Goal: Transaction & Acquisition: Purchase product/service

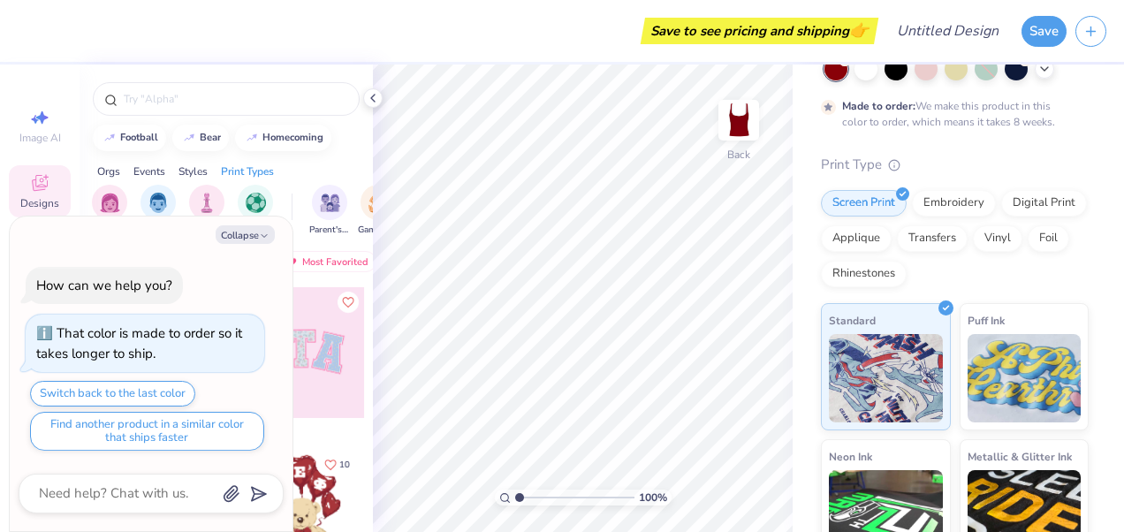
scroll to position [279, 0]
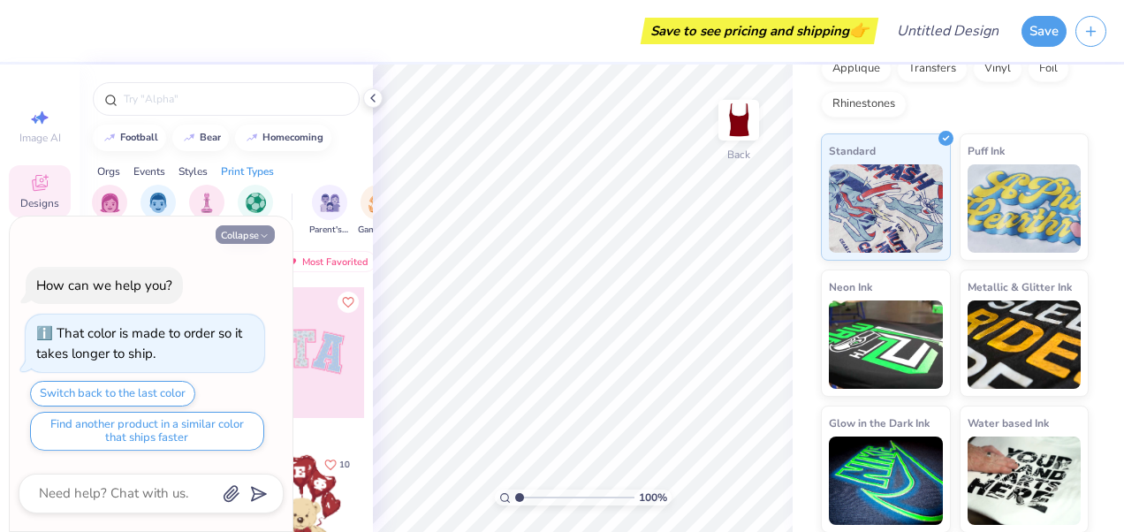
click at [249, 239] on button "Collapse" at bounding box center [245, 234] width 59 height 19
type textarea "x"
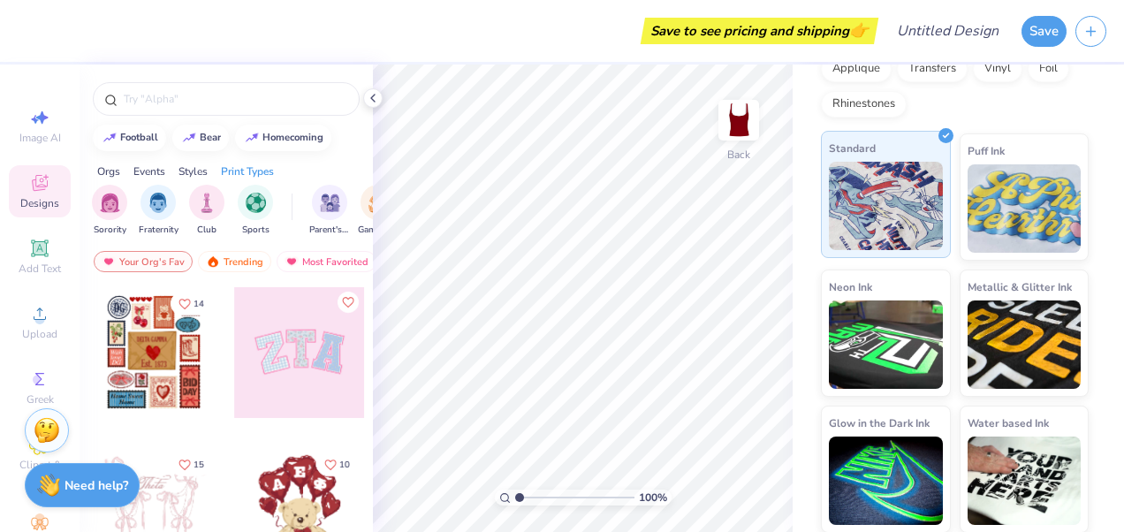
click at [854, 200] on img at bounding box center [886, 206] width 114 height 88
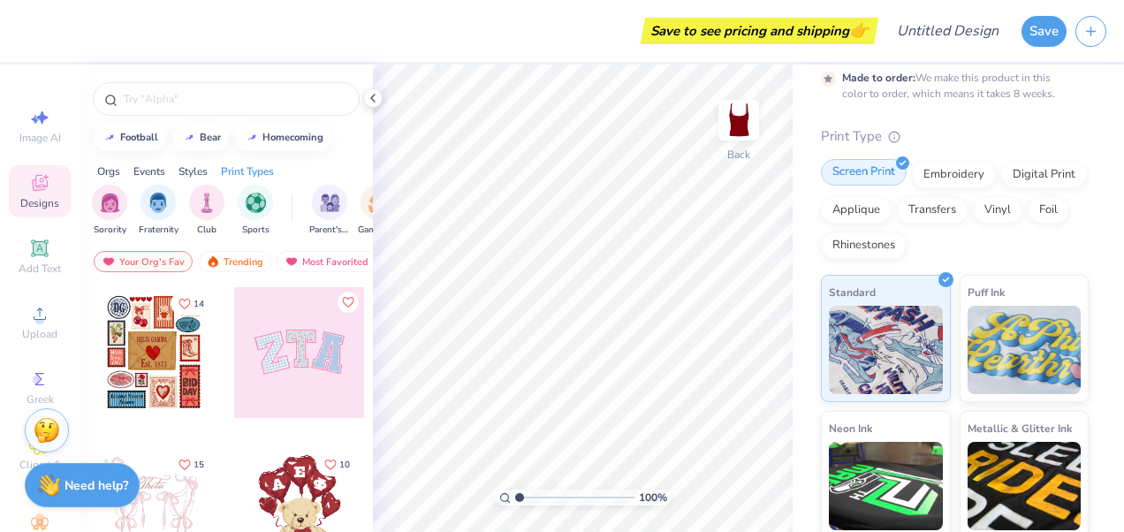
click at [875, 166] on div "Screen Print" at bounding box center [864, 172] width 86 height 27
click at [919, 167] on div "Embroidery" at bounding box center [954, 172] width 84 height 27
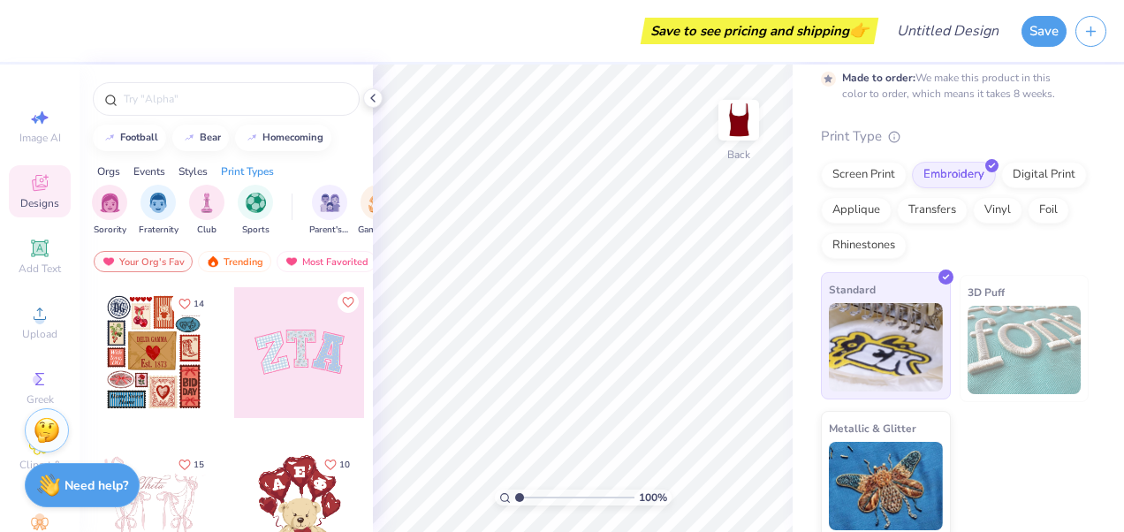
click at [883, 315] on img at bounding box center [886, 347] width 114 height 88
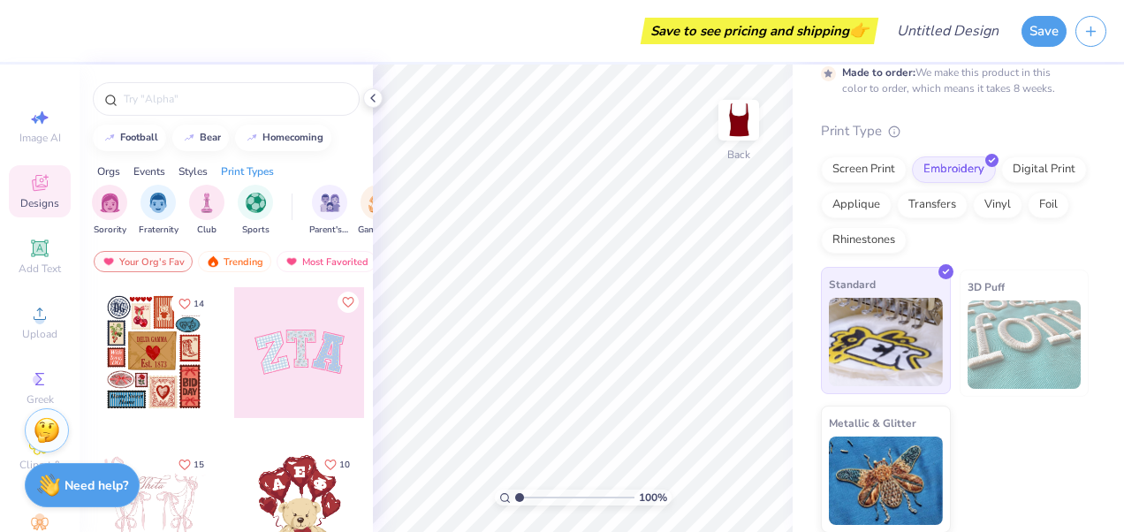
scroll to position [0, 0]
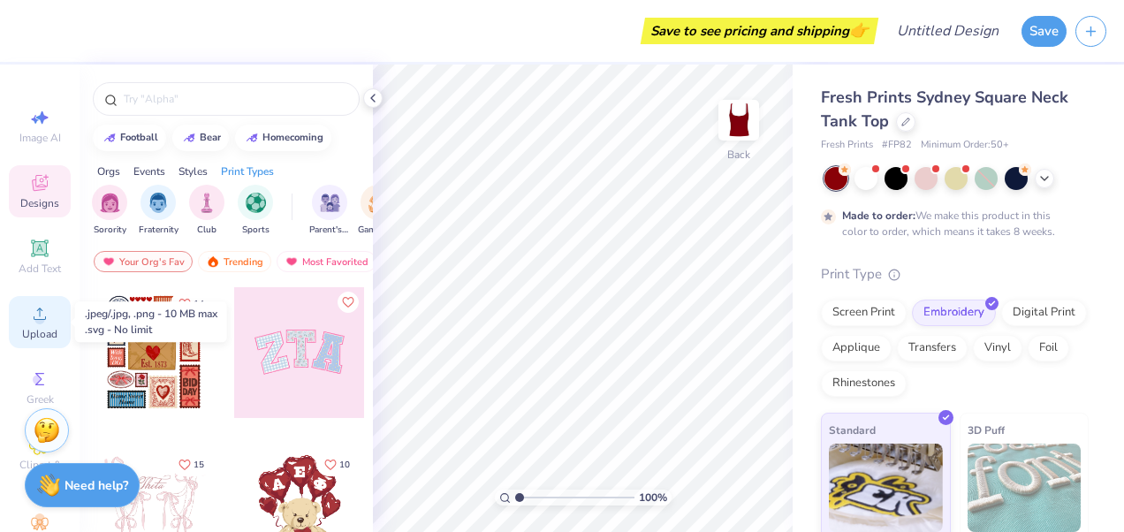
click at [48, 325] on div "Upload" at bounding box center [40, 322] width 62 height 52
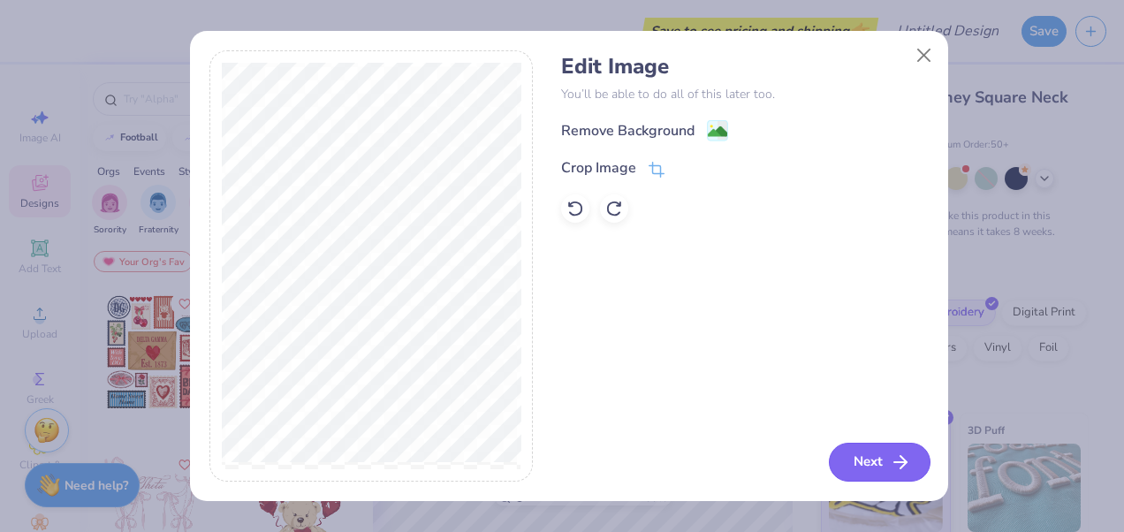
click at [890, 461] on icon "button" at bounding box center [900, 462] width 21 height 21
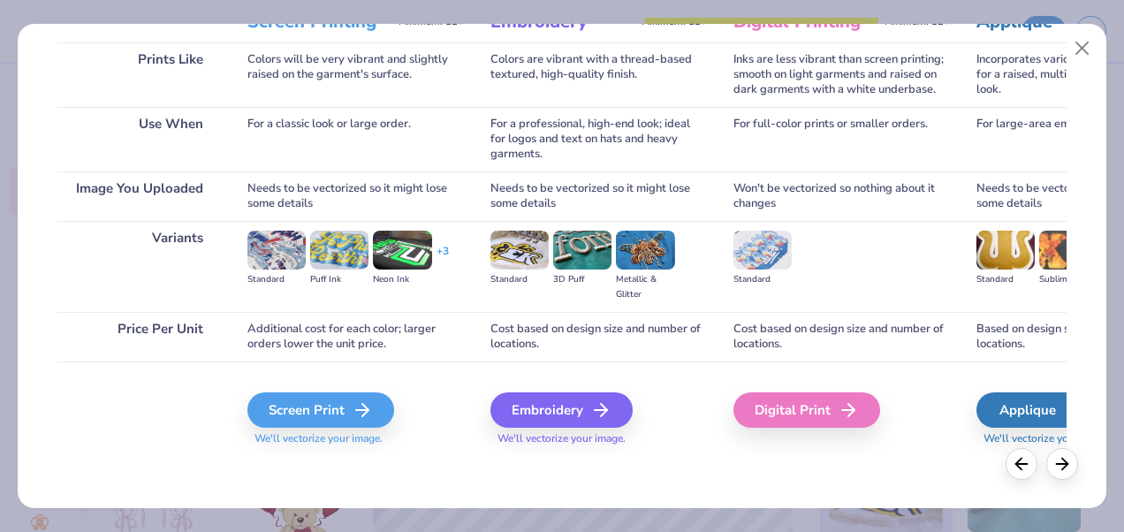
scroll to position [242, 0]
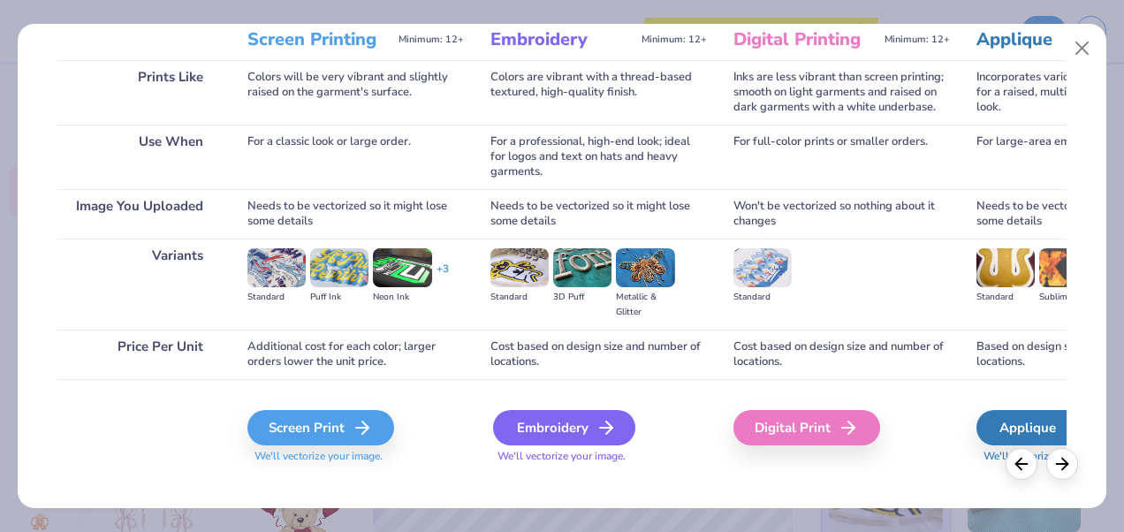
click at [591, 437] on div "Embroidery" at bounding box center [564, 427] width 142 height 35
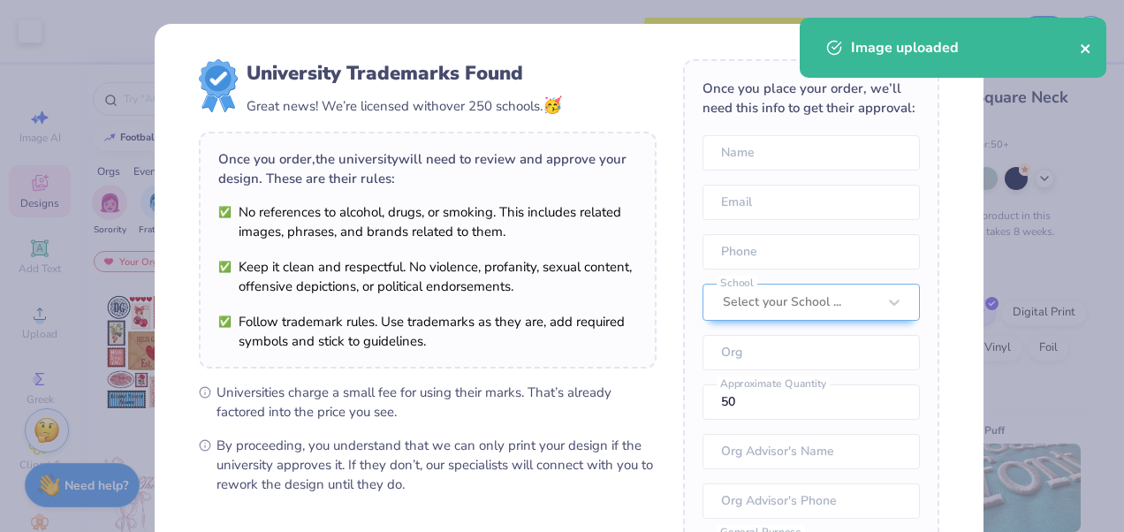
click at [1084, 51] on icon "close" at bounding box center [1085, 48] width 9 height 9
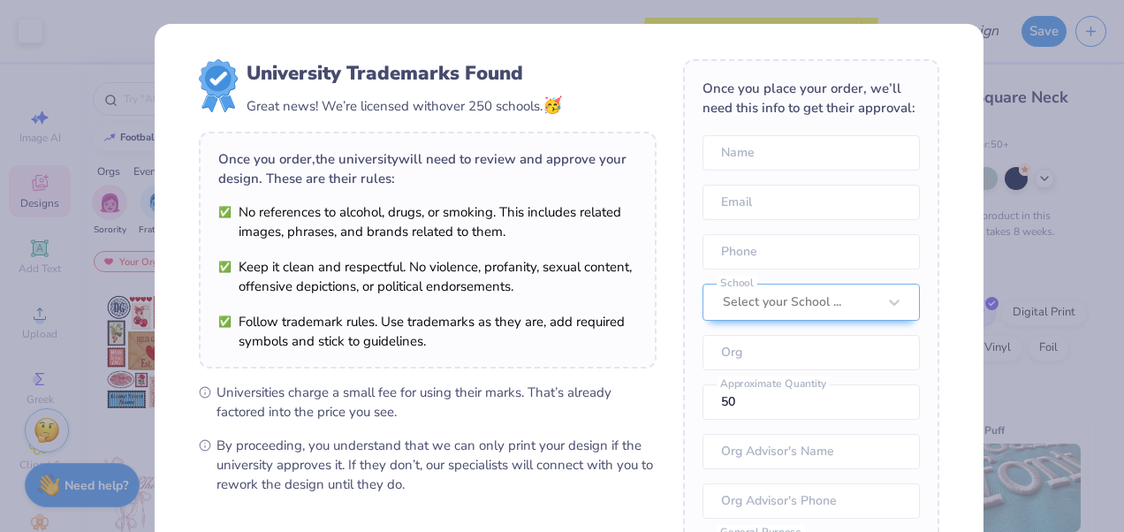
click at [1051, 92] on div "University Trademarks Found Great news! We’re licensed with over 250 schools. 🥳…" at bounding box center [562, 266] width 1124 height 532
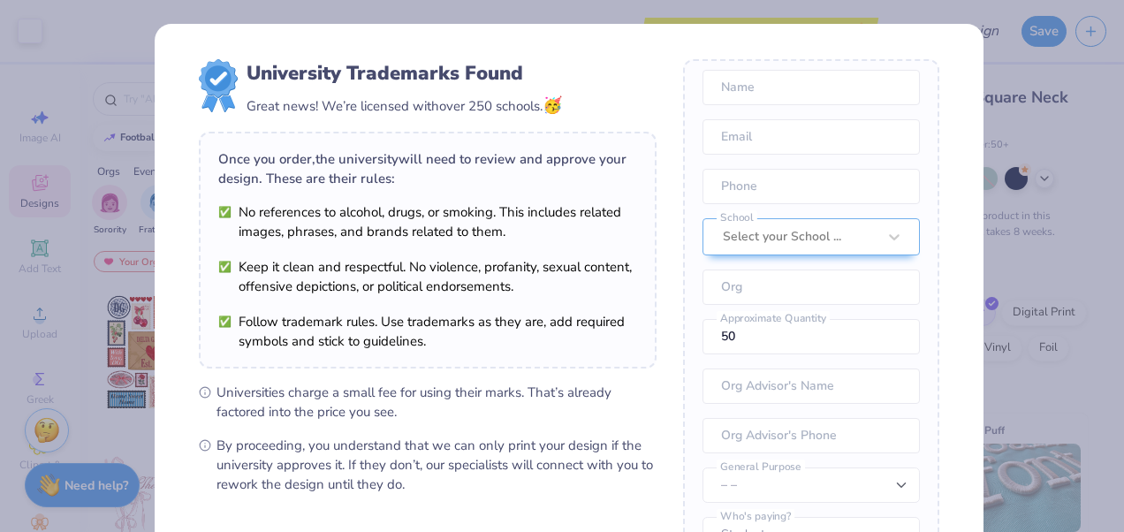
scroll to position [235, 0]
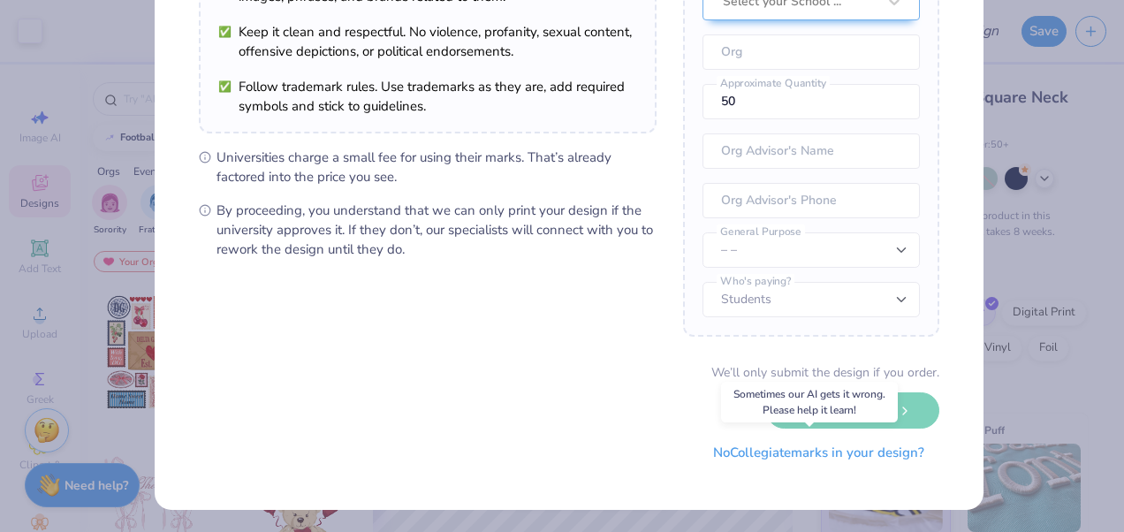
click at [809, 448] on button "No Collegiate marks in your design?" at bounding box center [818, 453] width 241 height 36
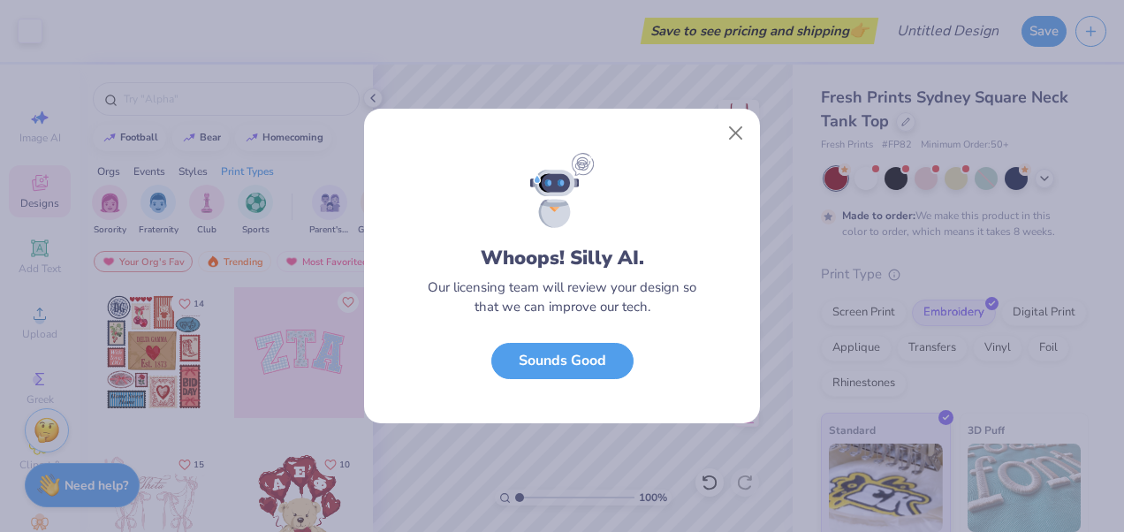
scroll to position [34, 0]
click at [573, 351] on button "Sounds Good" at bounding box center [562, 356] width 142 height 36
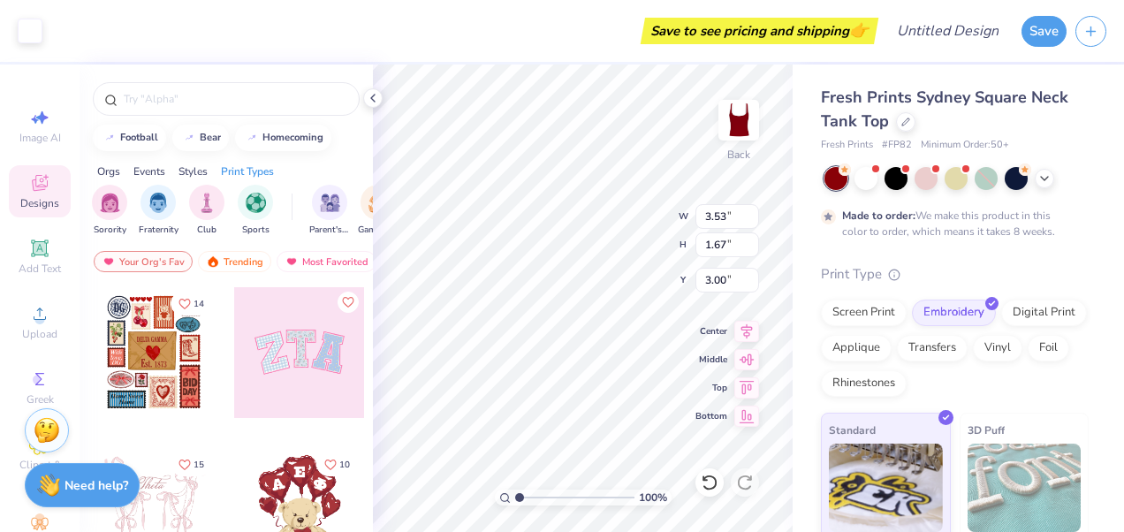
type input "3.00"
type input "4.13"
type input "1.96"
type input "4.95"
type input "2.34"
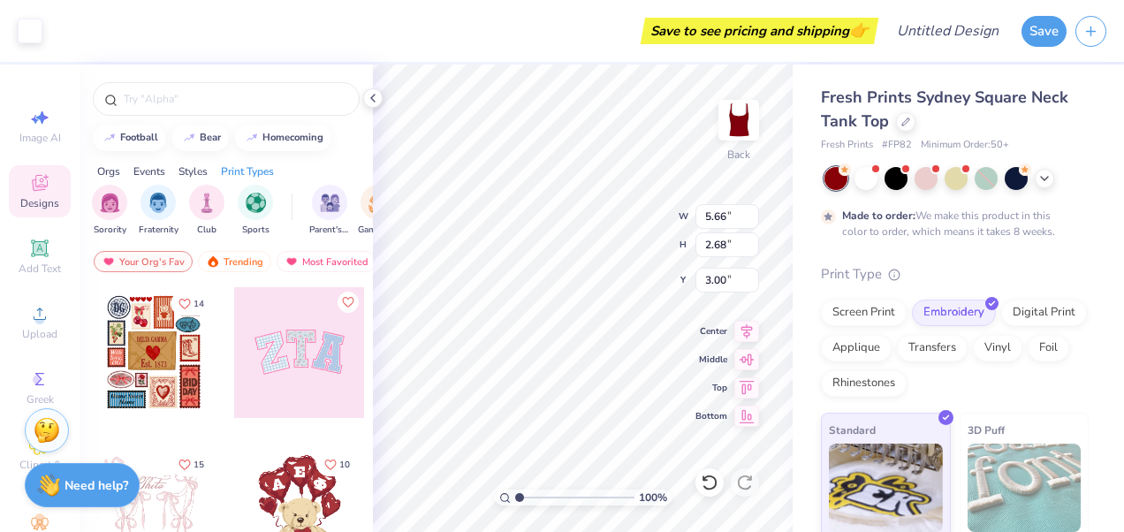
type input "5.66"
type input "2.68"
type input "7.05"
type input "3.34"
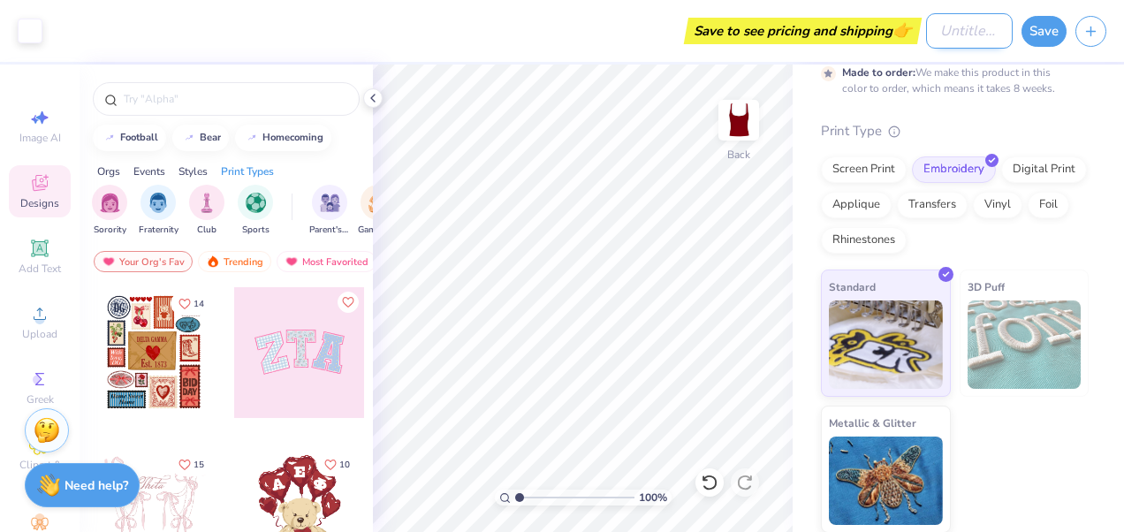
click at [942, 40] on input "Design Title" at bounding box center [969, 30] width 87 height 35
type input "ccd tank"
click at [1066, 28] on button "Save" at bounding box center [1043, 28] width 45 height 31
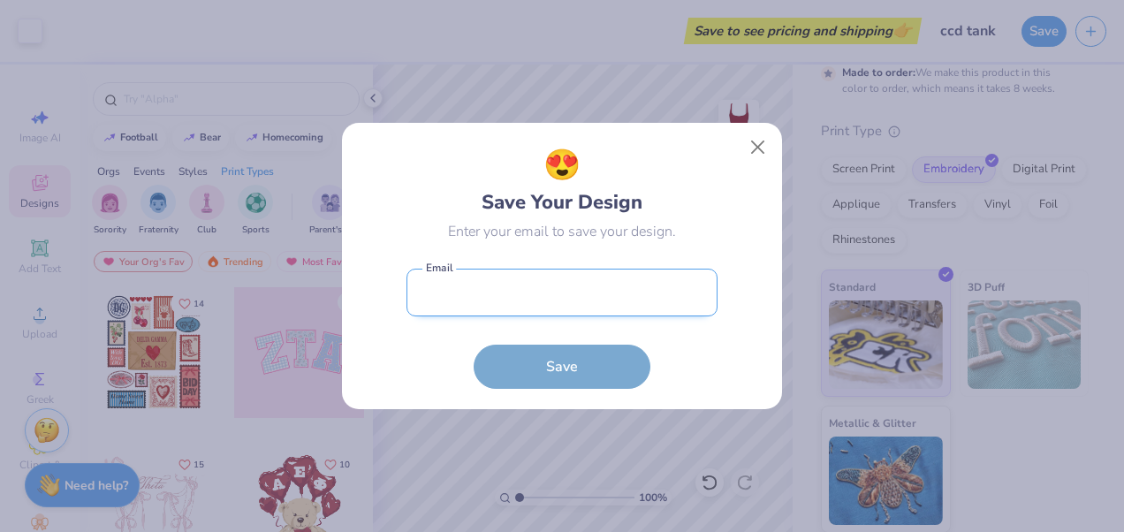
click at [649, 299] on input "email" at bounding box center [561, 293] width 311 height 49
type input "knvetro@comcast.net"
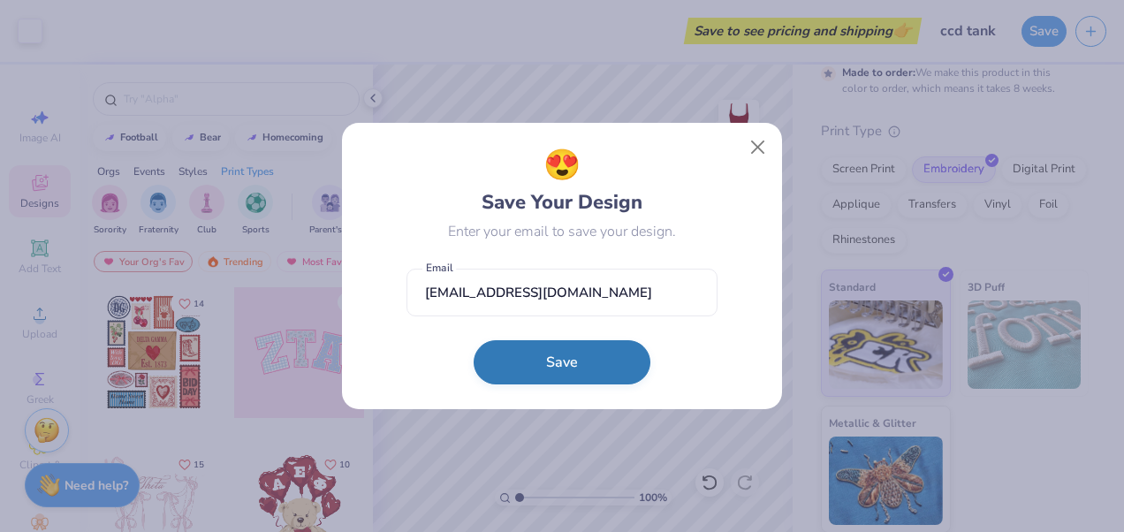
click at [553, 370] on button "Save" at bounding box center [562, 362] width 177 height 44
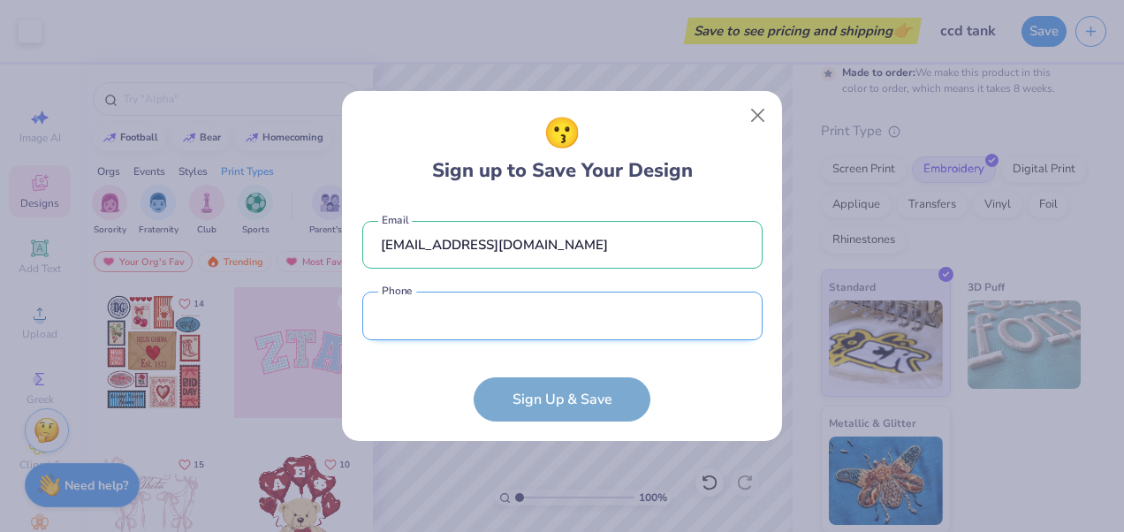
click at [495, 312] on input "tel" at bounding box center [562, 316] width 400 height 49
type input "(470) 371-8313"
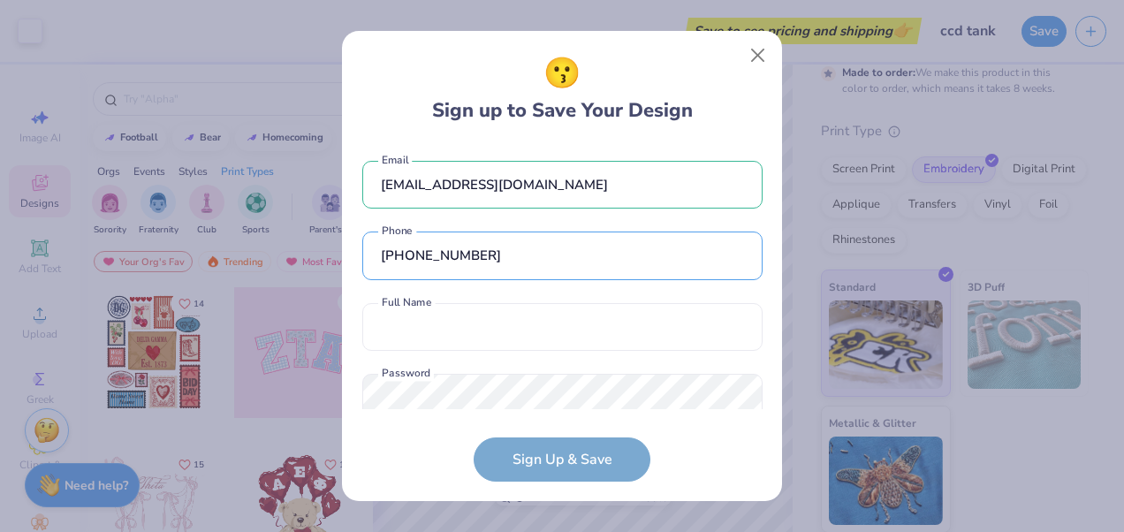
scroll to position [44, 0]
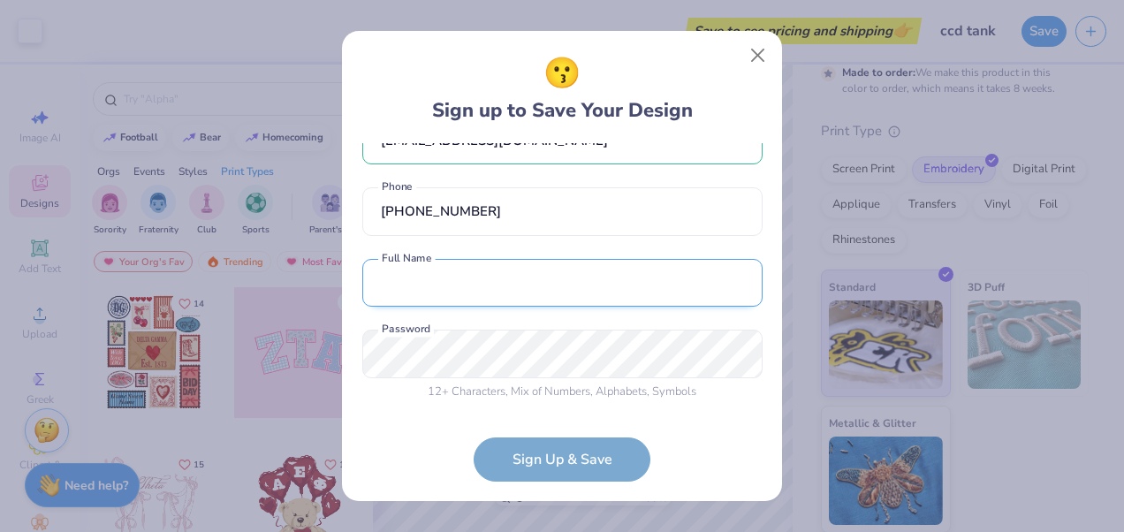
click at [509, 281] on input "text" at bounding box center [562, 283] width 400 height 49
type input "Katelyn Vetro"
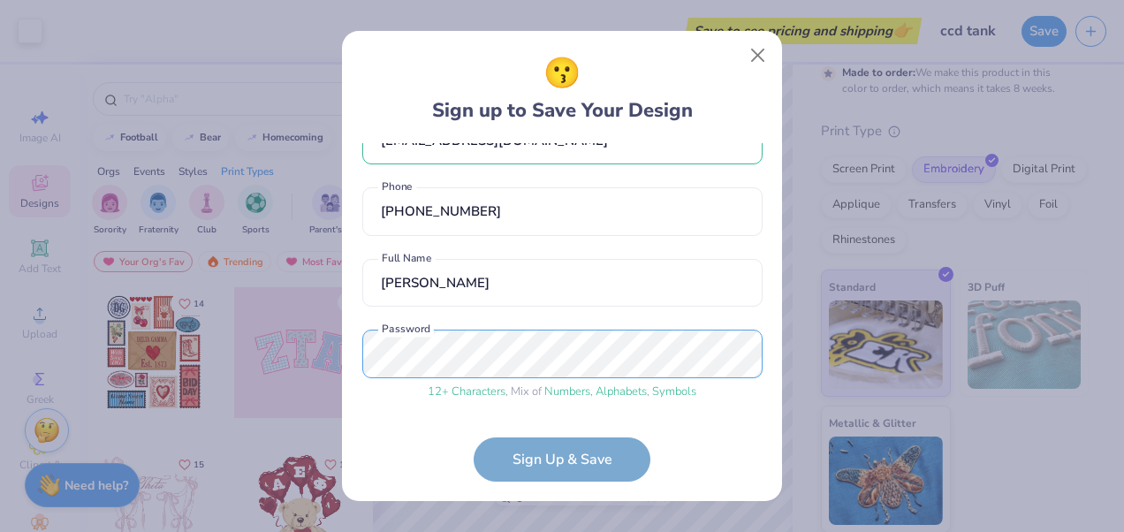
scroll to position [111, 0]
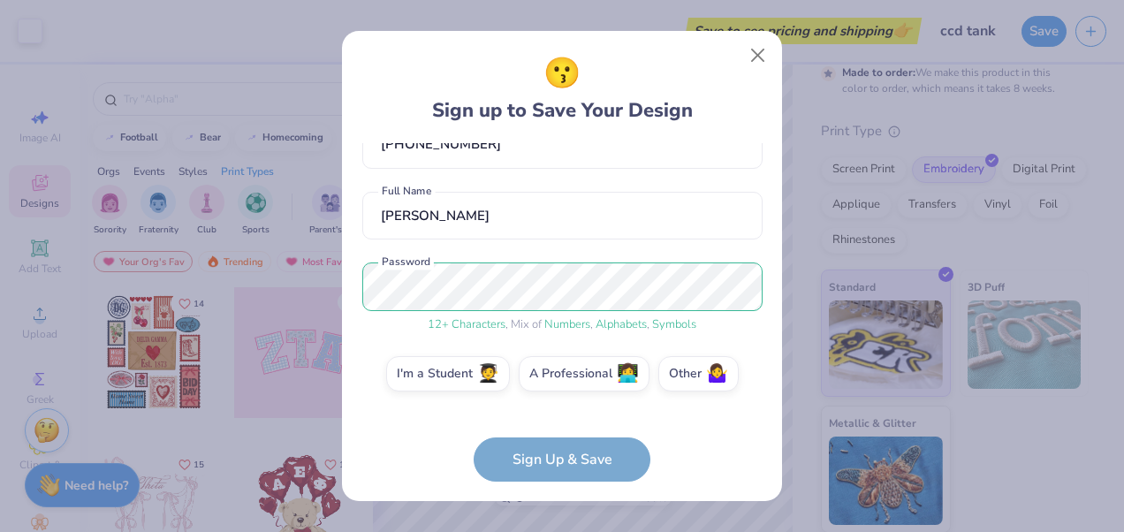
click at [561, 448] on form "knvetro@comcast.net Email (470) 371-8313 Phone Katelyn Vetro Full Name 12 + Cha…" at bounding box center [562, 312] width 400 height 338
click at [557, 452] on form "knvetro@comcast.net Email (470) 371-8313 Phone Katelyn Vetro Full Name 12 + Cha…" at bounding box center [562, 312] width 400 height 338
click at [486, 361] on span "🧑‍🎓" at bounding box center [488, 371] width 22 height 20
click at [557, 484] on input "I'm a Student 🧑‍🎓" at bounding box center [562, 489] width 11 height 11
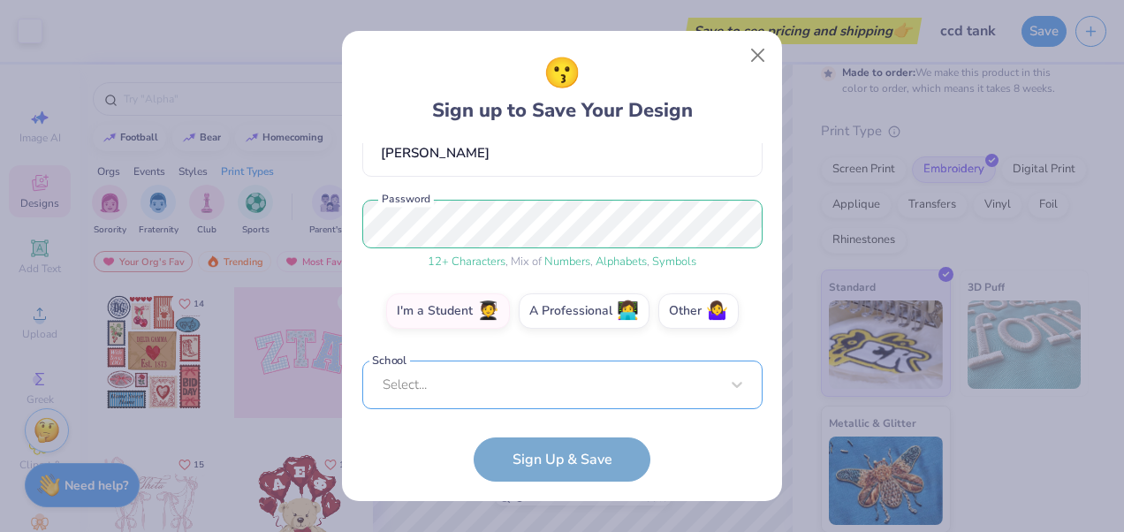
scroll to position [447, 0]
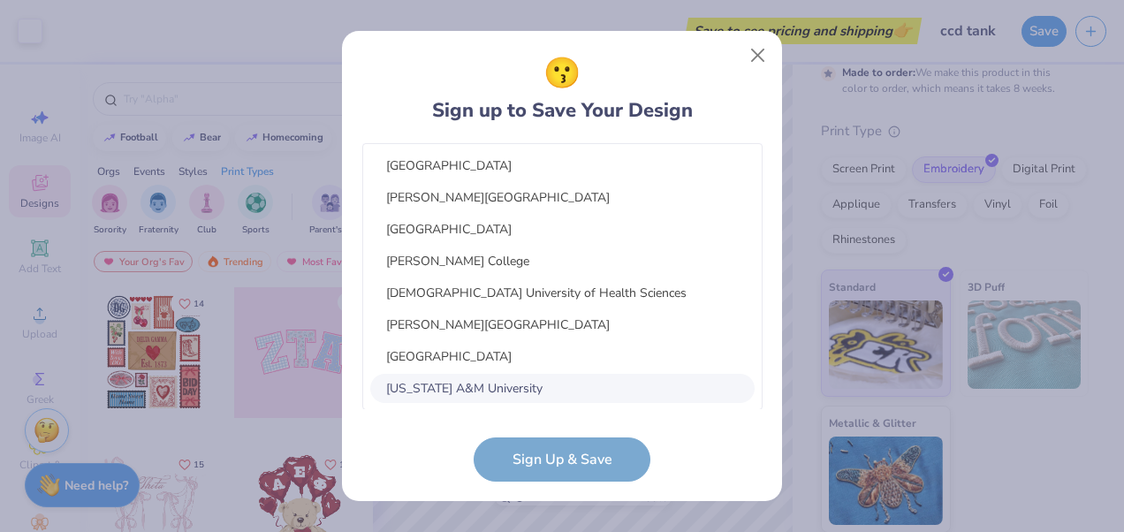
click at [551, 374] on div "option focused, 8 of 15. 15 results available. Use Up and Down to choose option…" at bounding box center [562, 248] width 400 height 323
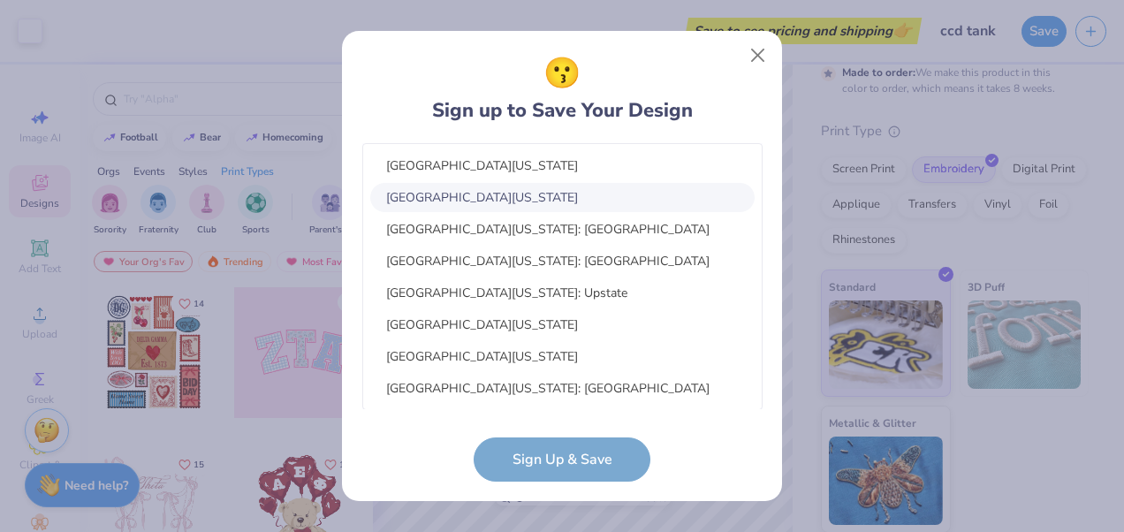
click at [567, 186] on div "University Of South Carolina" at bounding box center [562, 197] width 384 height 29
type input "university of south"
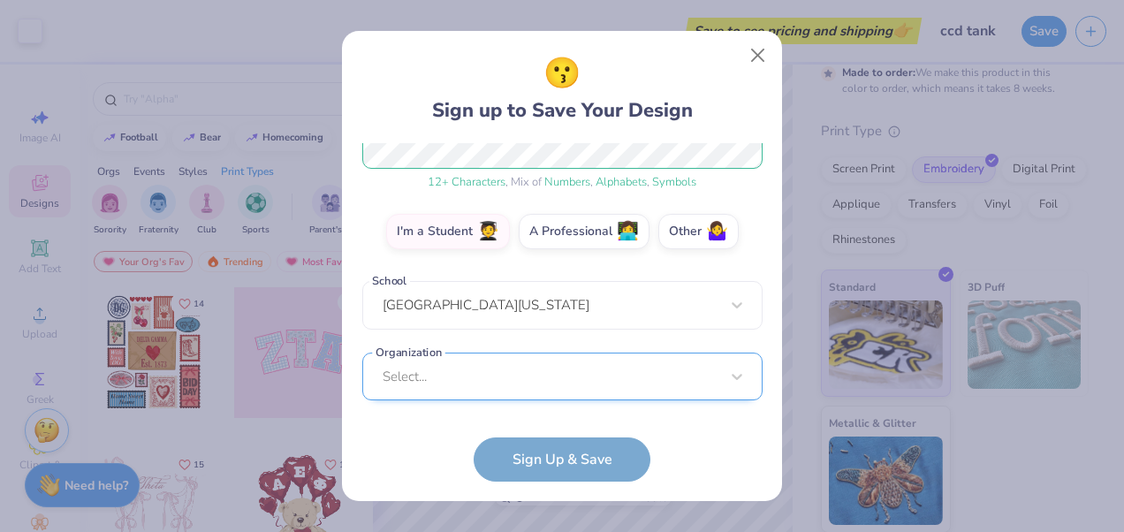
scroll to position [518, 0]
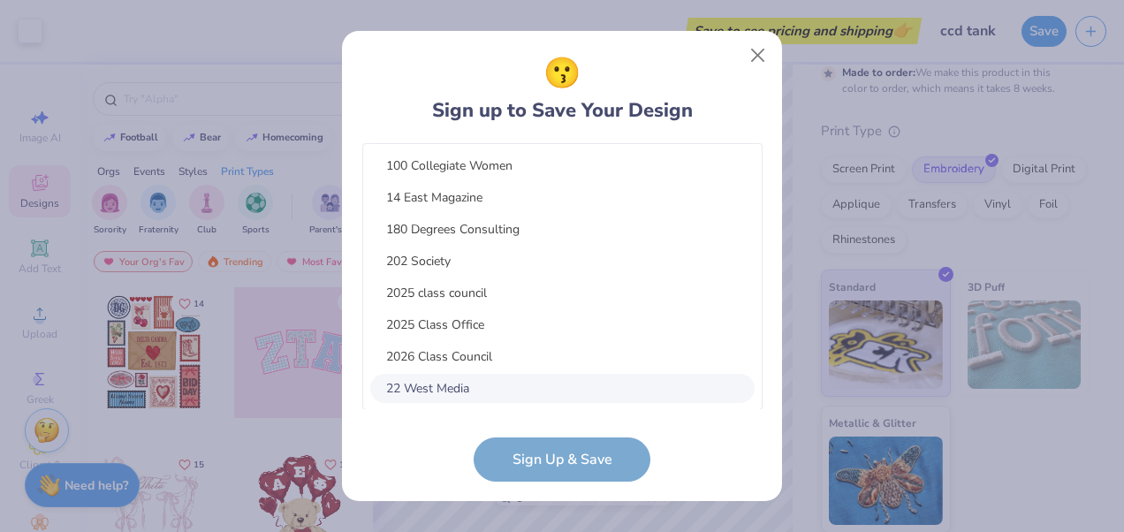
click at [600, 386] on div "option focused, 8 of 15. 15 results available. Use Up and Down to choose option…" at bounding box center [562, 249] width 400 height 323
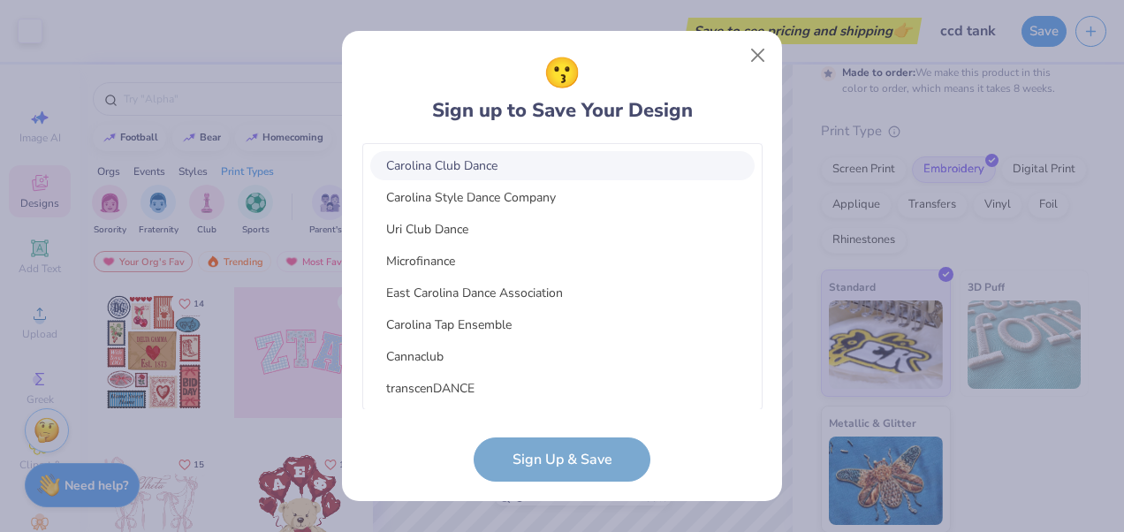
click at [567, 171] on div "Carolina Club Dance" at bounding box center [562, 165] width 384 height 29
type input "carolina club dance"
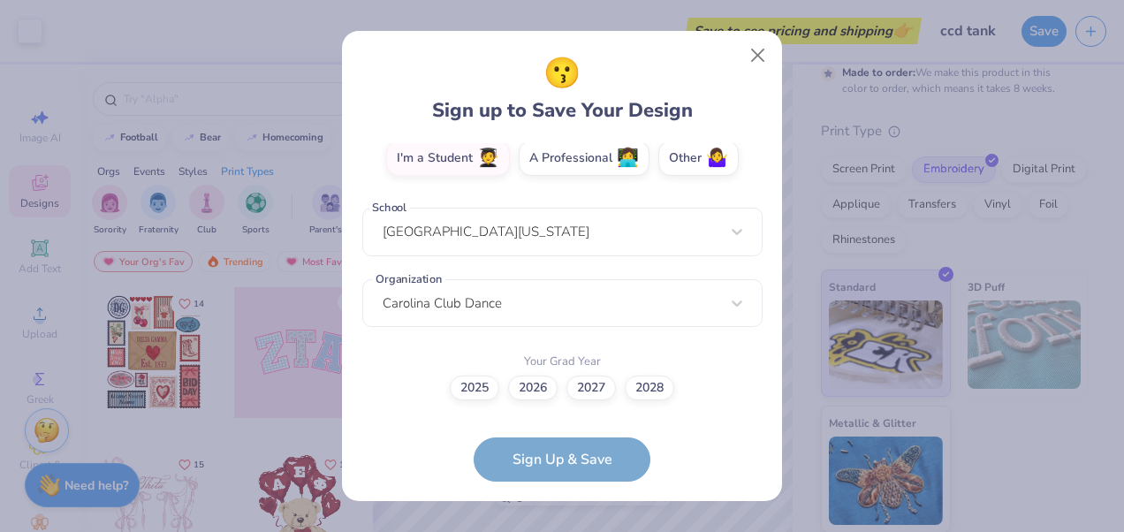
scroll to position [326, 0]
click at [589, 383] on label "2027" at bounding box center [590, 386] width 49 height 25
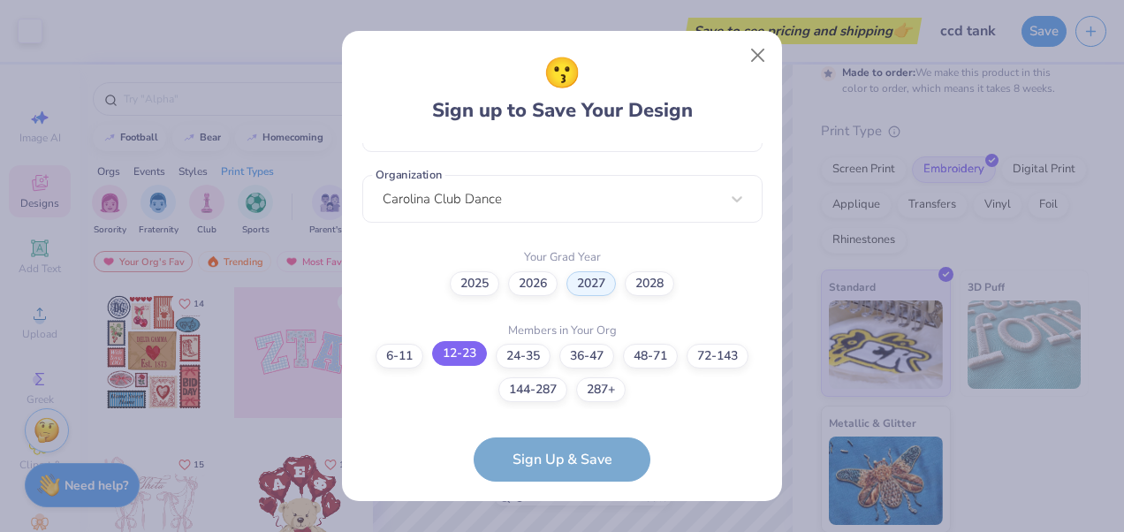
click at [474, 357] on label "12-23" at bounding box center [459, 353] width 55 height 25
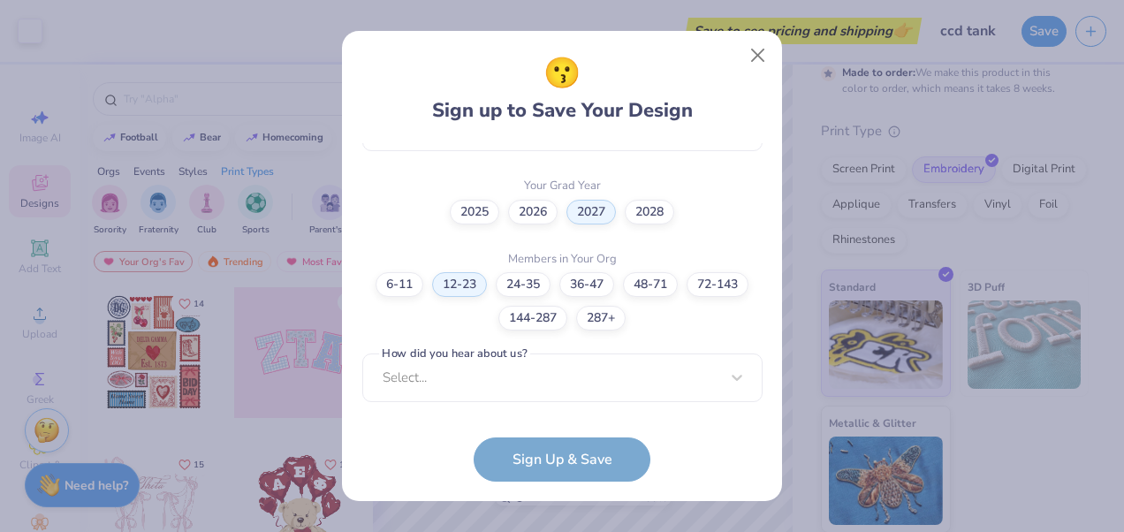
click at [573, 446] on form "knvetro@comcast.net Email (470) 371-8313 Phone Katelyn Vetro Full Name 12 + Cha…" at bounding box center [562, 312] width 400 height 338
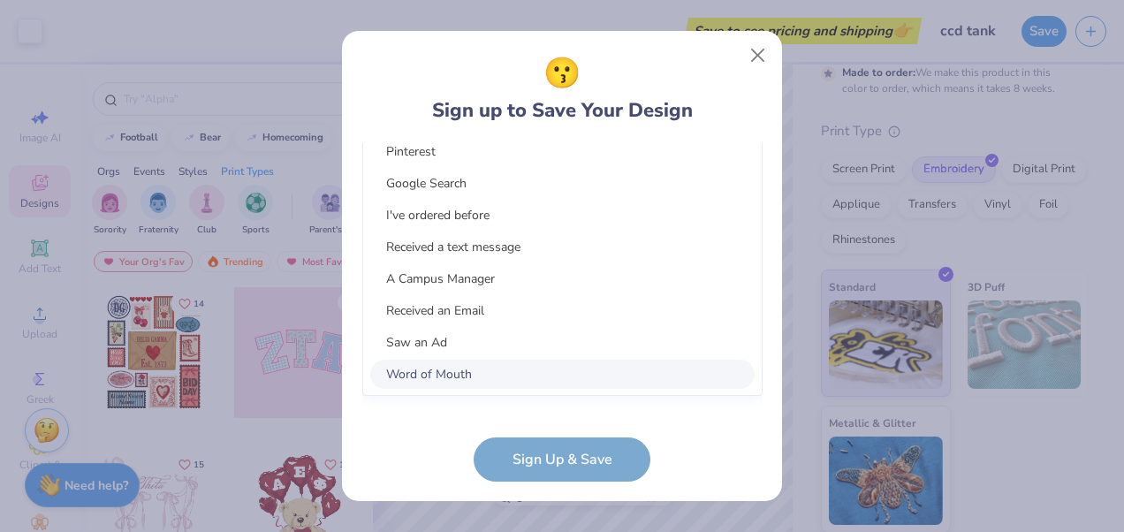
click at [674, 369] on div "option Word of Mouth focused, 8 of 15. 15 results available. Use Up and Down to…" at bounding box center [562, 234] width 400 height 323
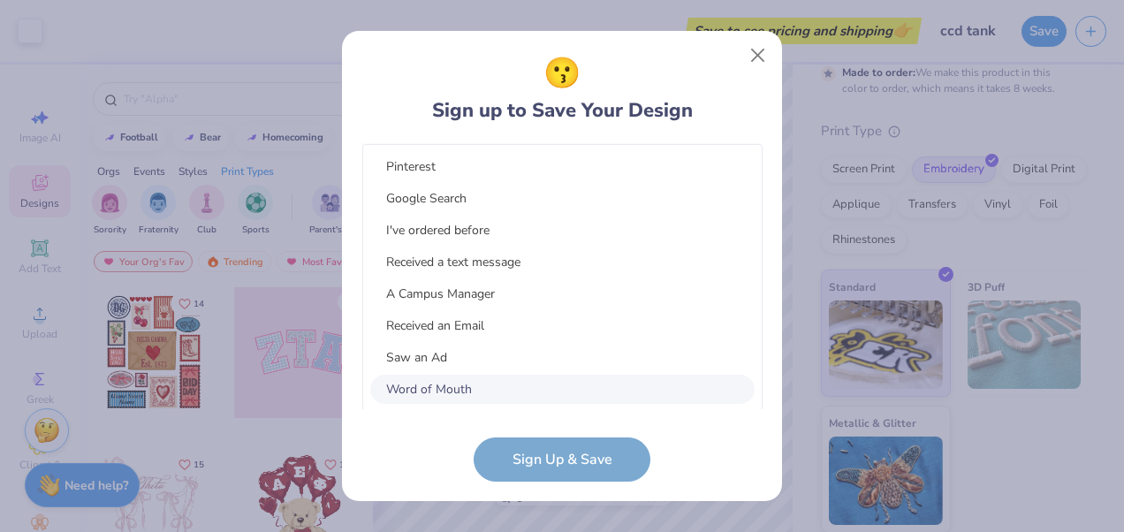
click at [603, 380] on div "Word of Mouth" at bounding box center [562, 389] width 384 height 29
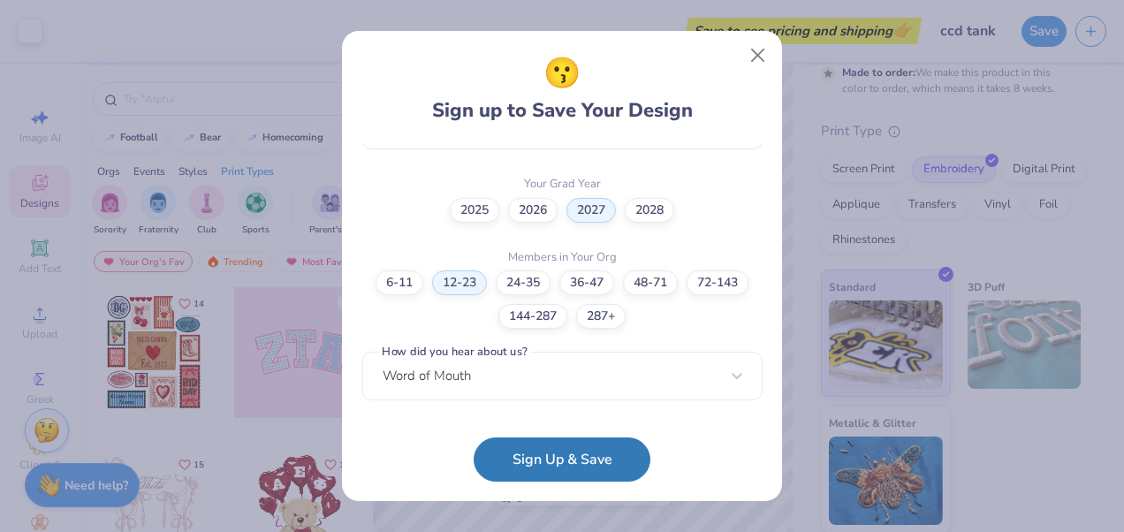
scroll to position [503, 0]
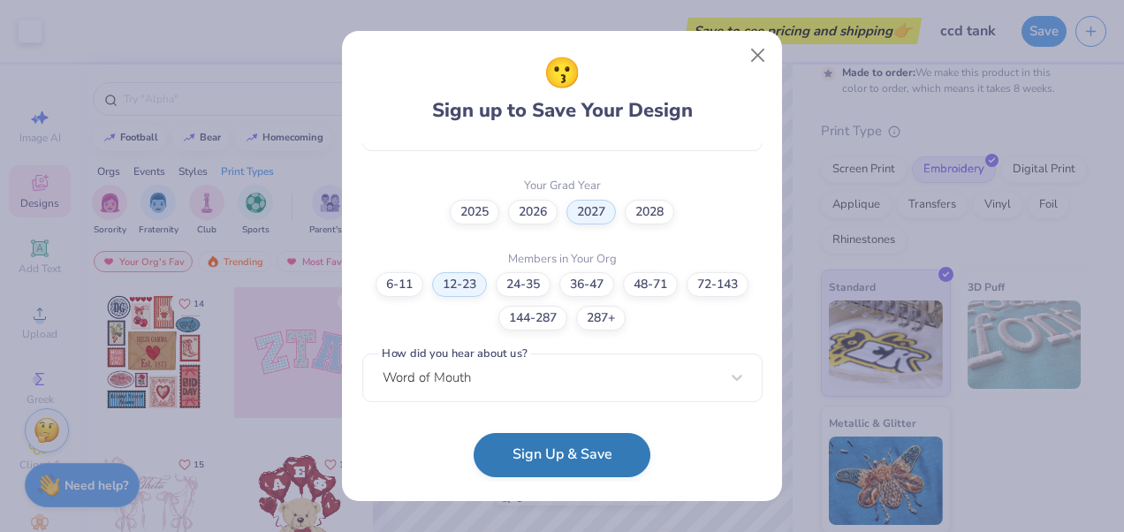
click at [584, 468] on button "Sign Up & Save" at bounding box center [562, 455] width 177 height 44
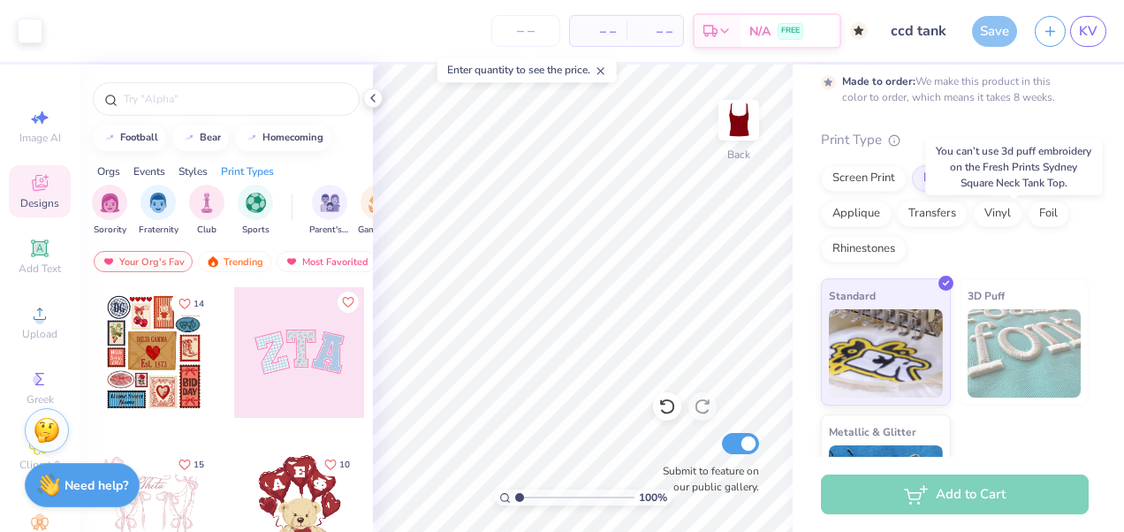
scroll to position [219, 0]
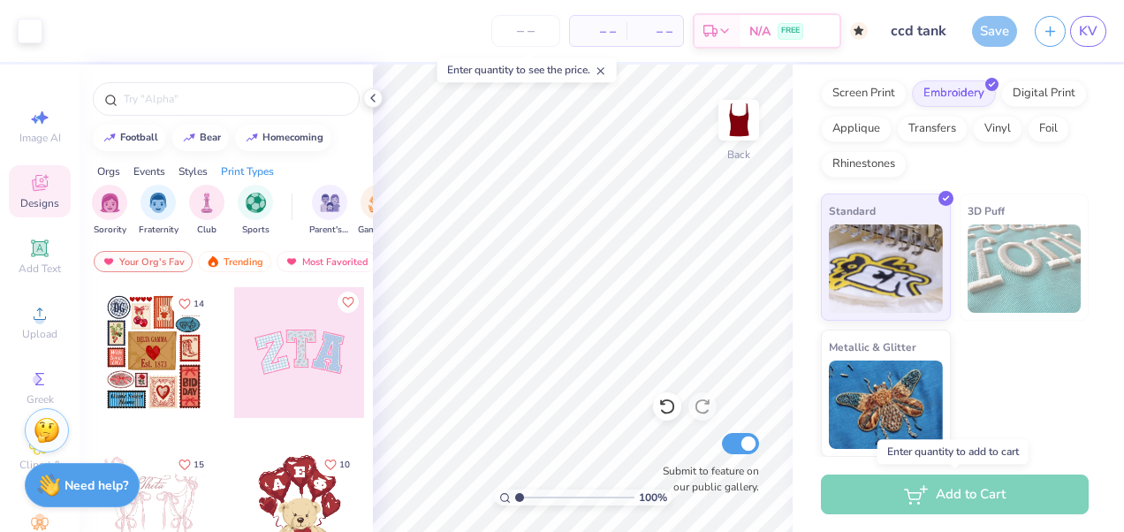
click at [1021, 489] on div "Add to Cart" at bounding box center [955, 494] width 268 height 40
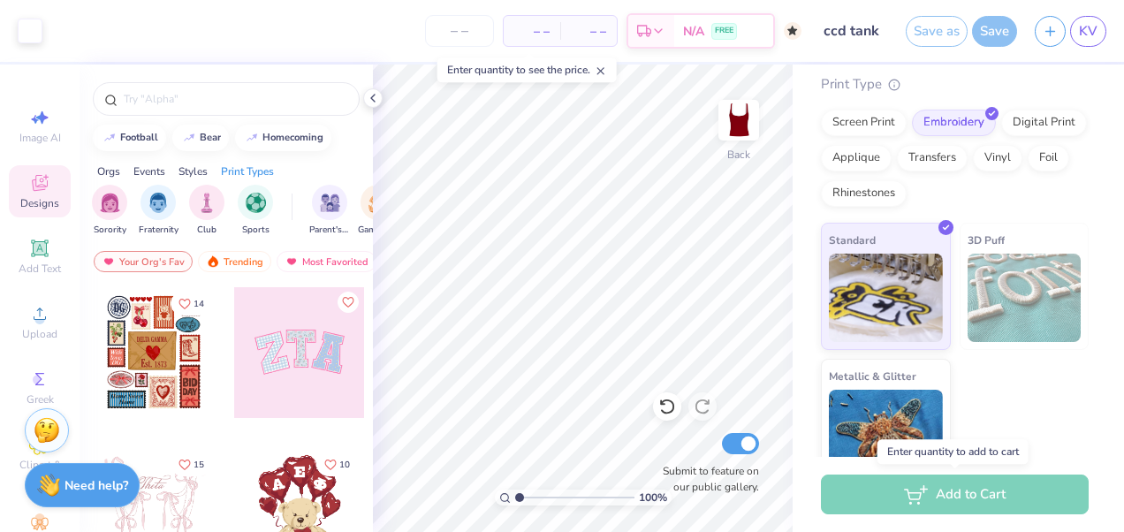
scroll to position [248, 0]
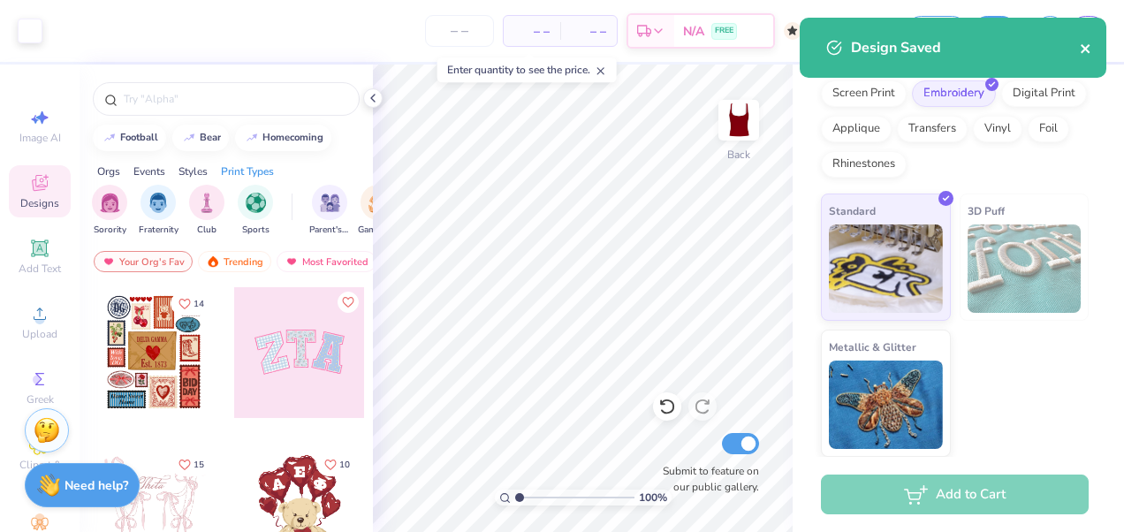
click at [1089, 48] on icon "close" at bounding box center [1086, 49] width 12 height 14
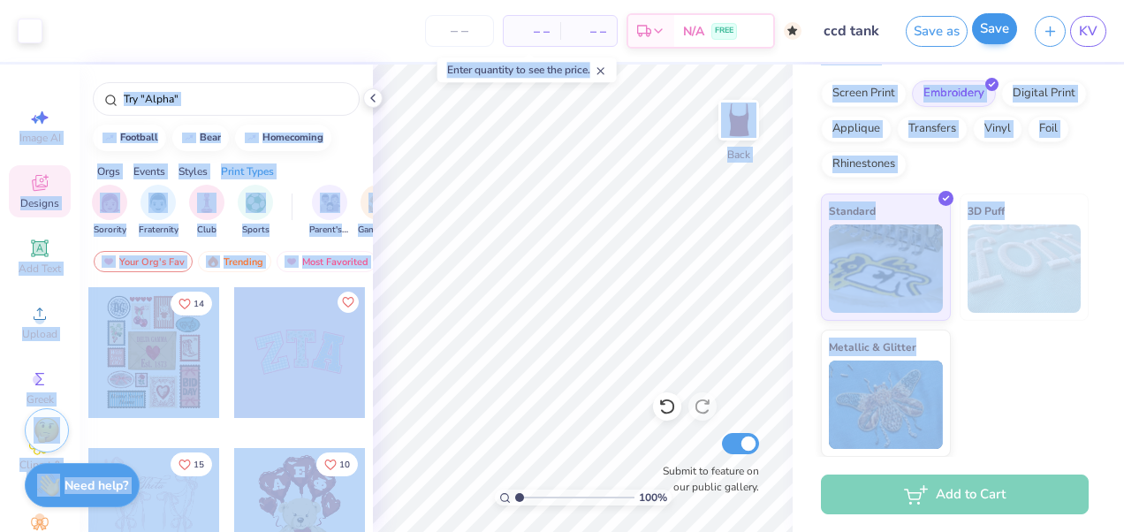
drag, startPoint x: 1070, startPoint y: 127, endPoint x: 998, endPoint y: 35, distance: 116.5
click at [998, 35] on button "Save" at bounding box center [994, 28] width 45 height 31
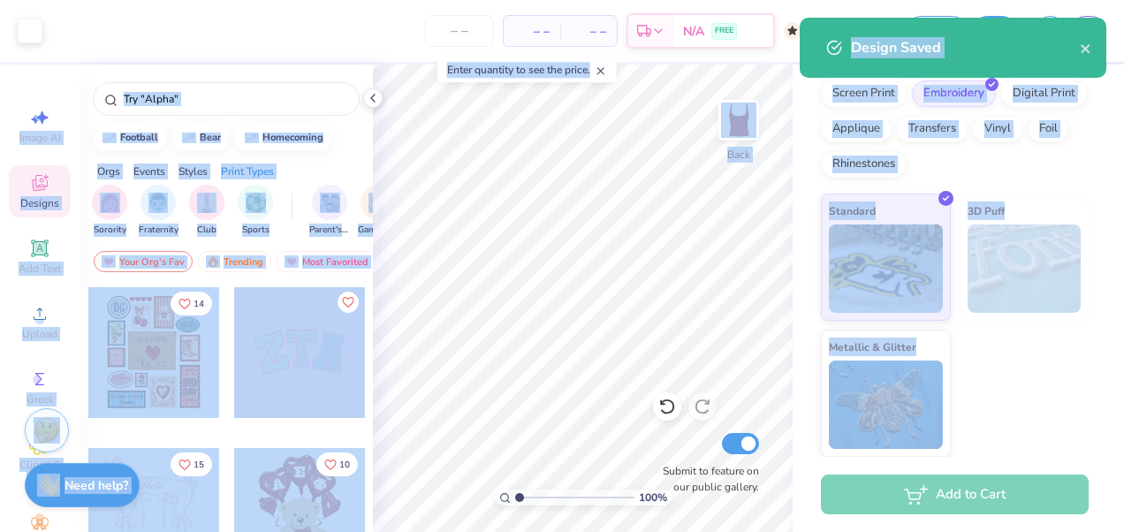
click at [975, 444] on div "Standard 3D Puff Metallic & Glitter" at bounding box center [955, 325] width 268 height 263
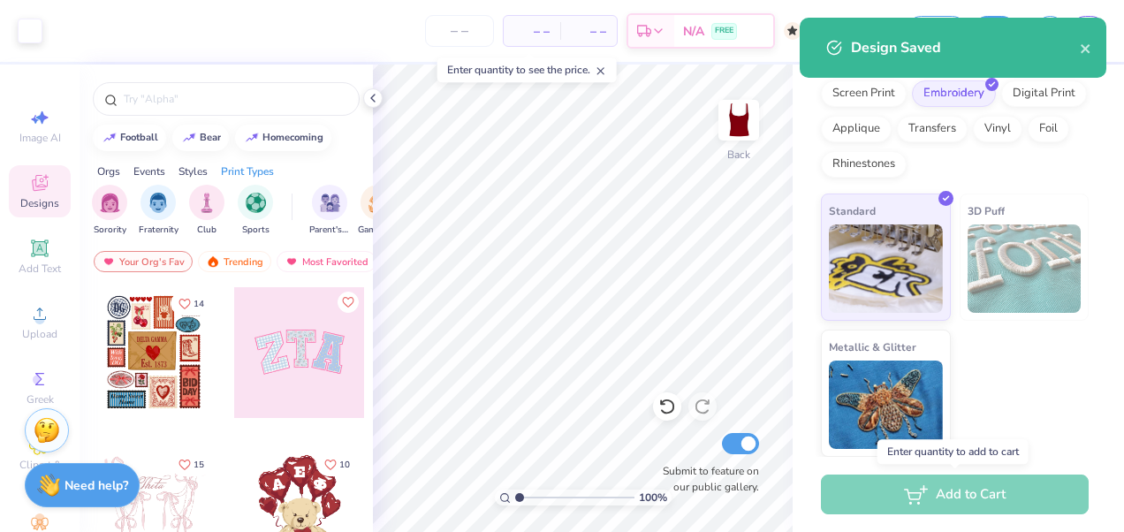
click at [1034, 488] on div "Add to Cart" at bounding box center [955, 494] width 268 height 40
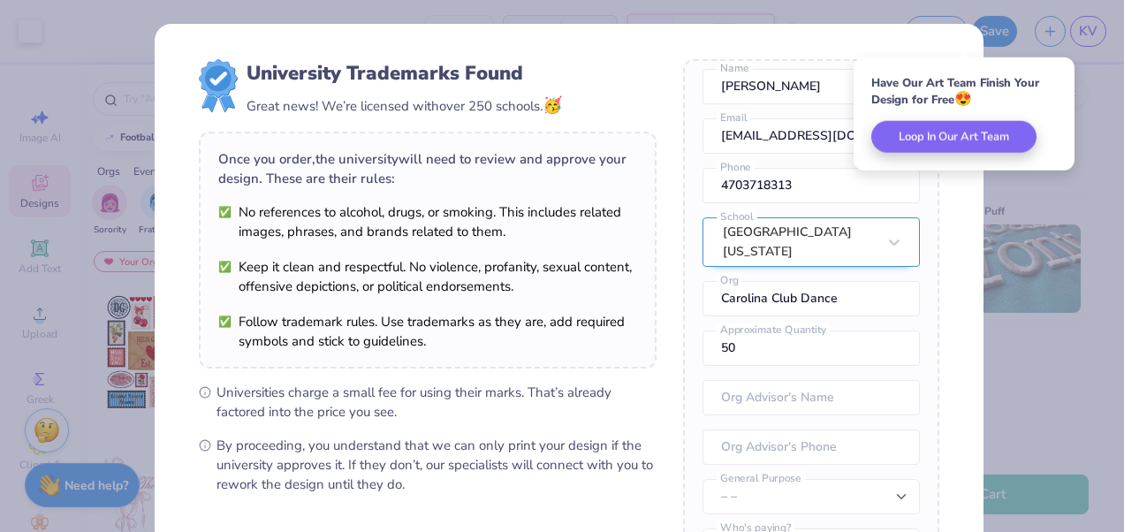
scroll to position [91, 0]
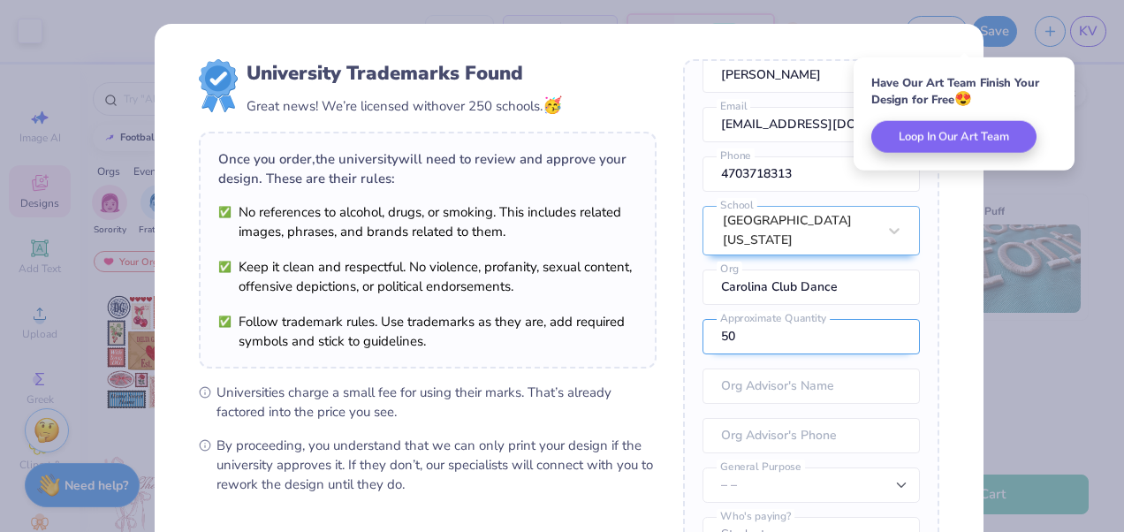
click at [799, 339] on input "50" at bounding box center [810, 336] width 217 height 35
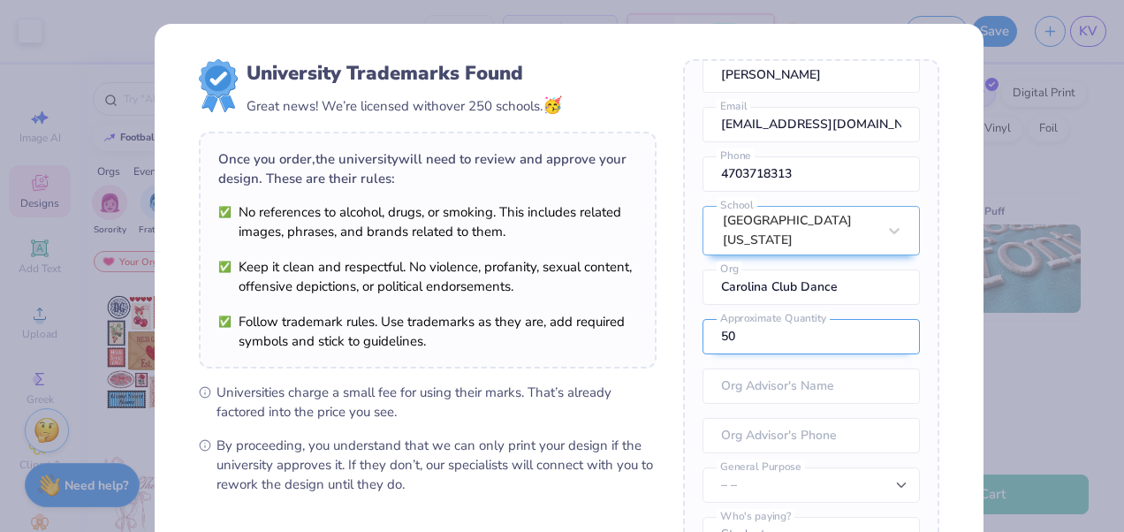
type input "5"
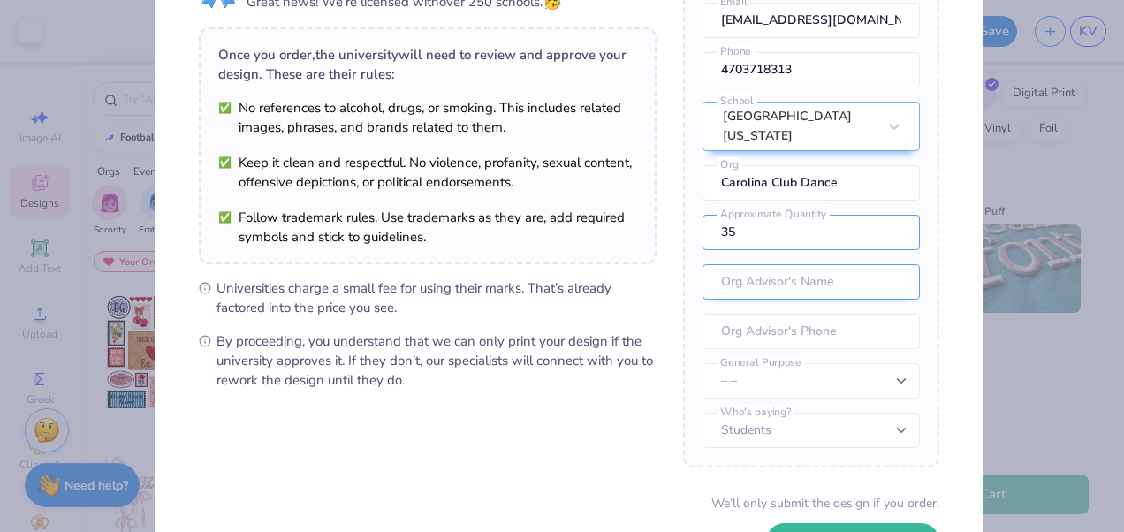
type input "35"
click at [787, 275] on input "text" at bounding box center [810, 281] width 217 height 35
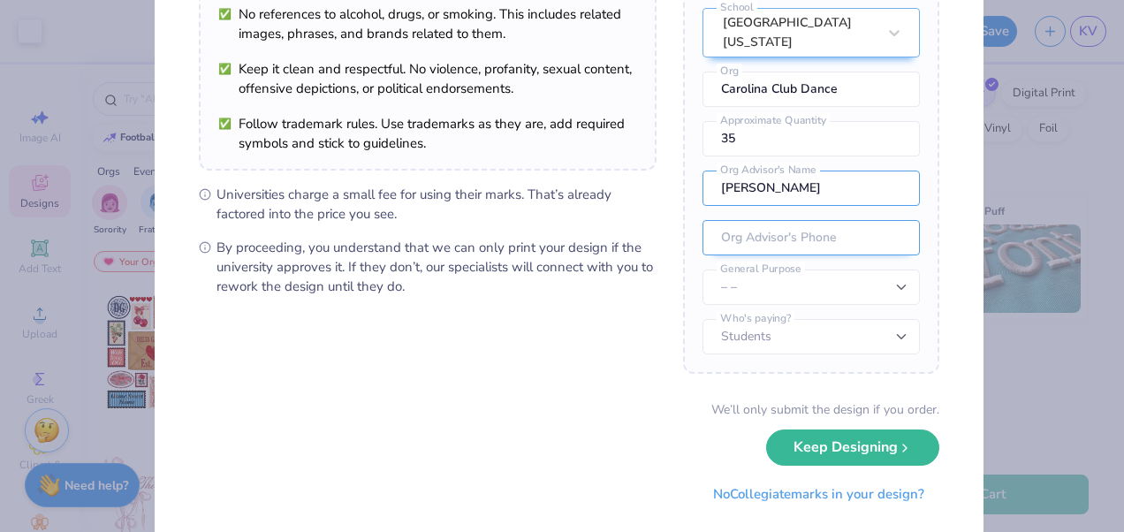
type input "Katelyn Vetro"
click at [816, 250] on input "tel" at bounding box center [810, 237] width 217 height 35
type input "(470) 371-8313"
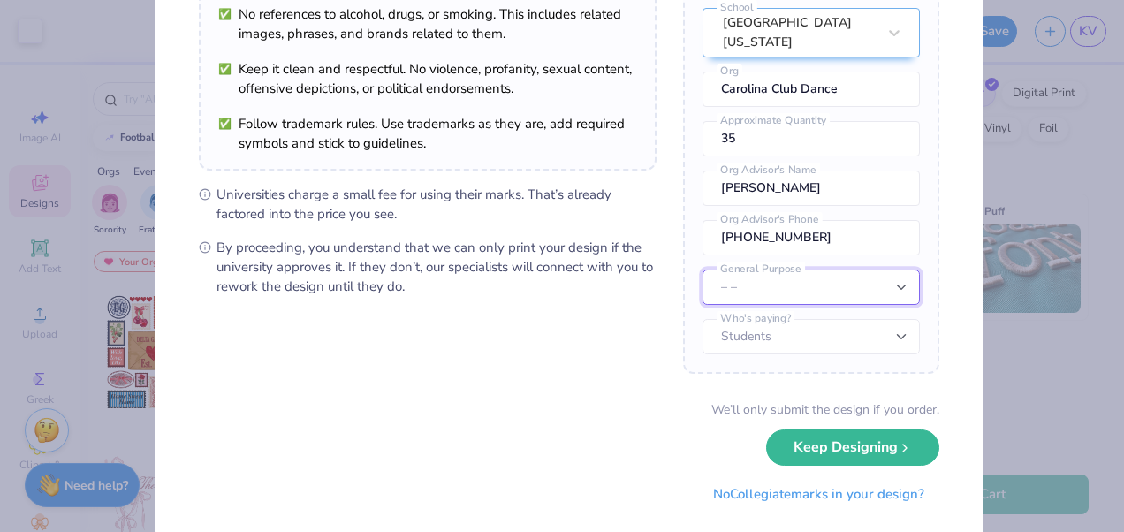
click at [854, 287] on select "– – Member apparel for registered Student Organization / Department / School Fu…" at bounding box center [810, 286] width 217 height 35
select select "Member apparel for registered Student Organization / Department / School"
click at [702, 270] on select "– – Member apparel for registered Student Organization / Department / School Fu…" at bounding box center [810, 286] width 217 height 35
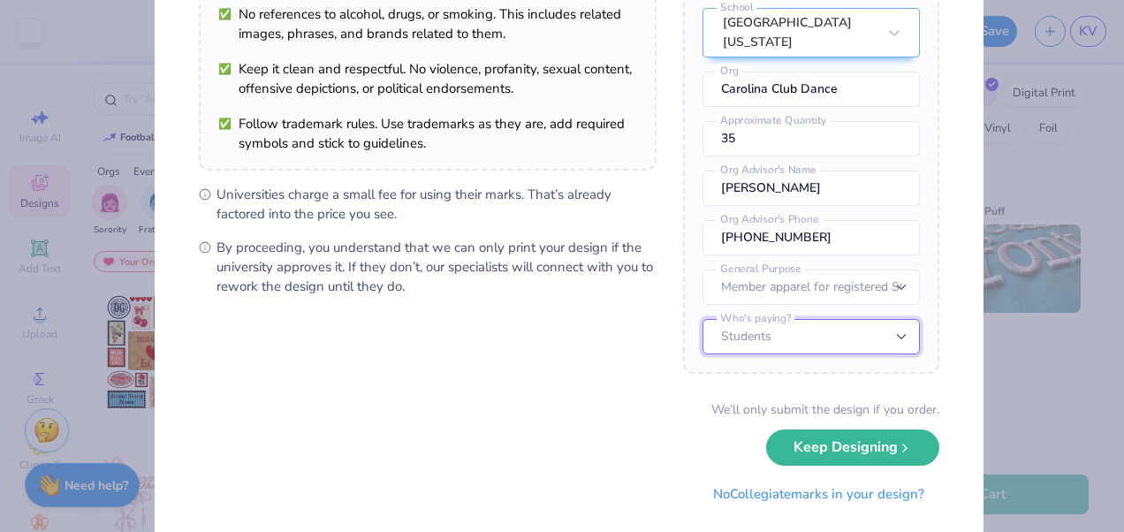
click at [832, 332] on select "Students University" at bounding box center [810, 336] width 217 height 35
click at [702, 319] on select "Students University" at bounding box center [810, 336] width 217 height 35
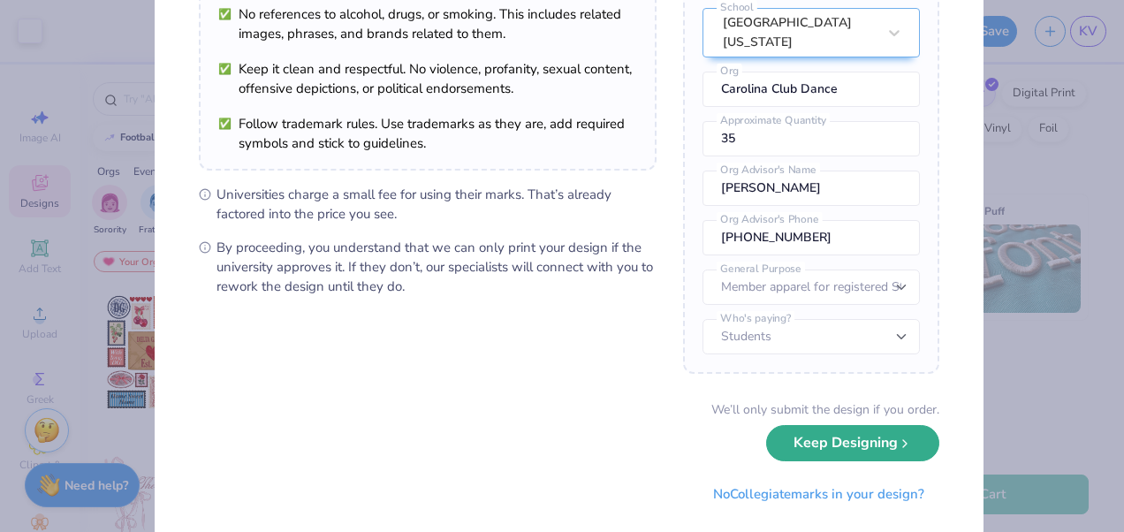
click at [851, 443] on button "Keep Designing" at bounding box center [852, 443] width 173 height 36
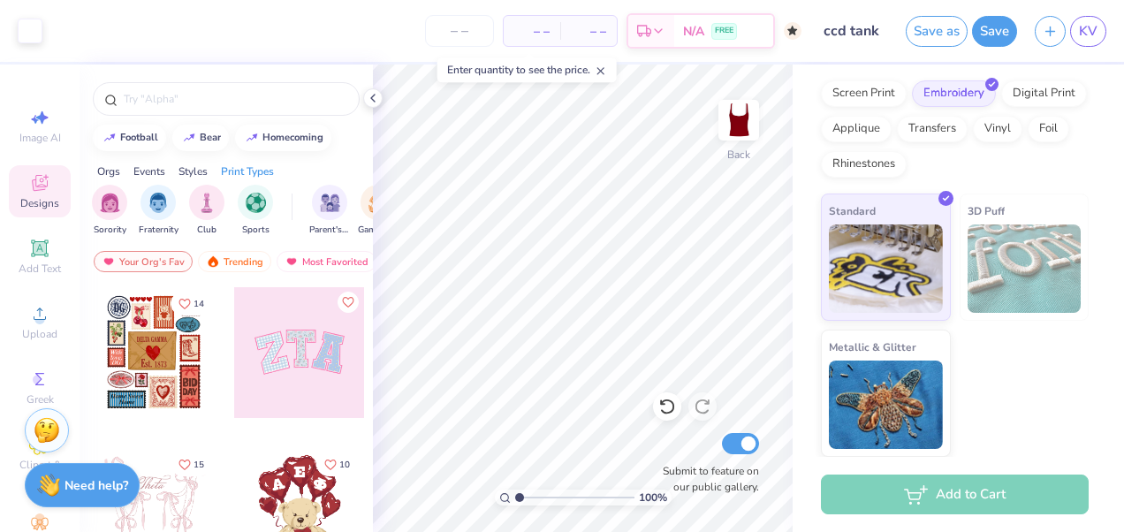
scroll to position [34, 0]
click at [950, 498] on div "Add to Cart" at bounding box center [955, 494] width 268 height 40
click at [958, 497] on div "Add to Cart" at bounding box center [955, 494] width 268 height 40
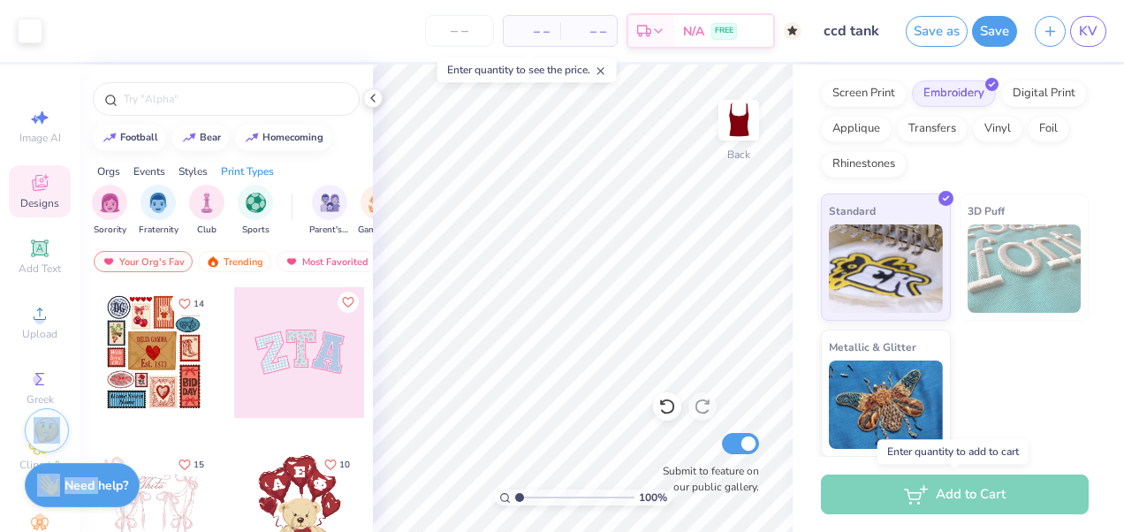
click at [958, 497] on div "Add to Cart" at bounding box center [955, 494] width 268 height 40
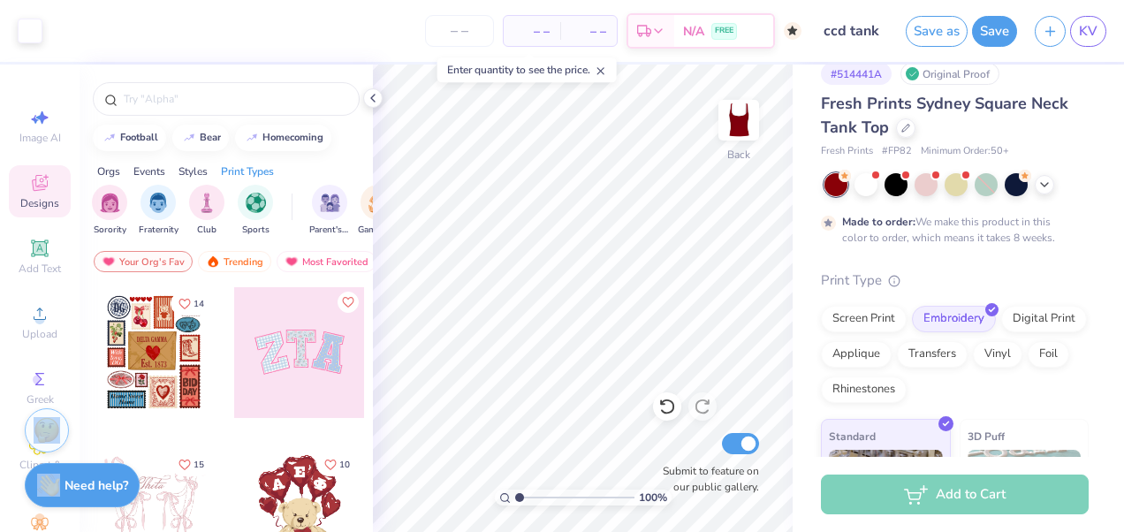
scroll to position [0, 0]
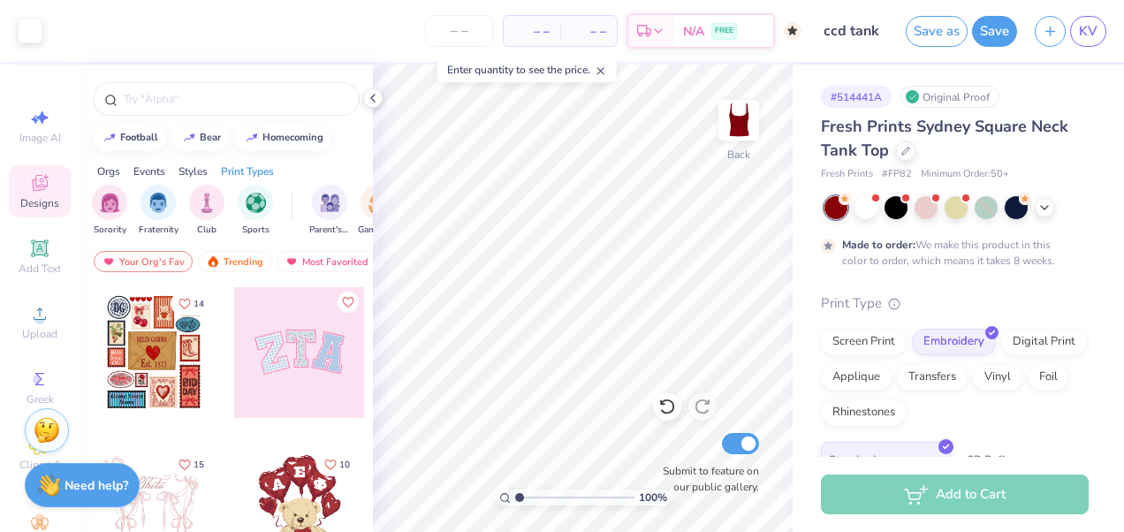
click at [937, 487] on div "Add to Cart" at bounding box center [955, 494] width 268 height 40
click at [937, 455] on div "Standard" at bounding box center [886, 505] width 130 height 127
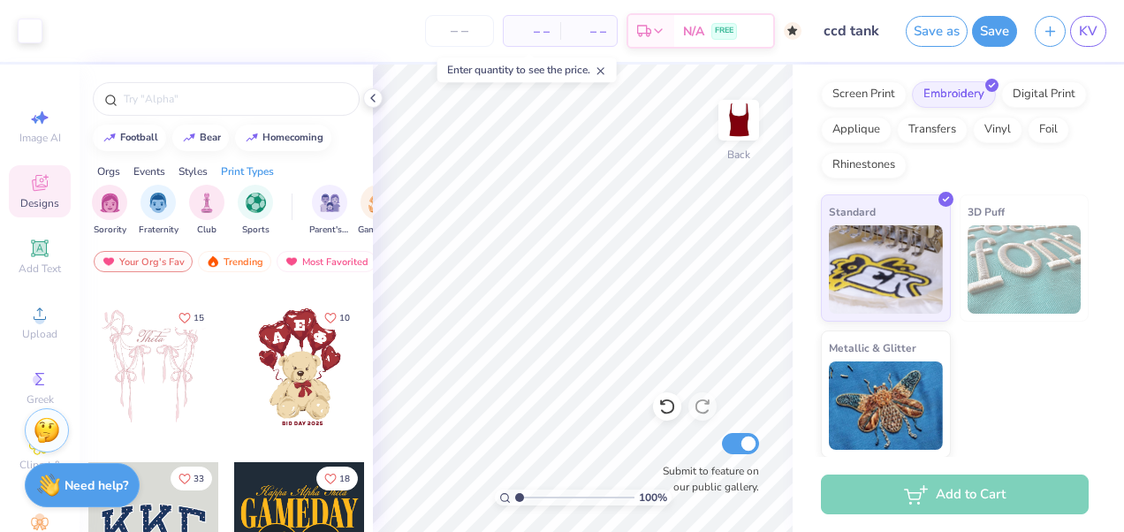
scroll to position [148, 0]
click at [1015, 511] on div "Add to Cart" at bounding box center [955, 494] width 268 height 40
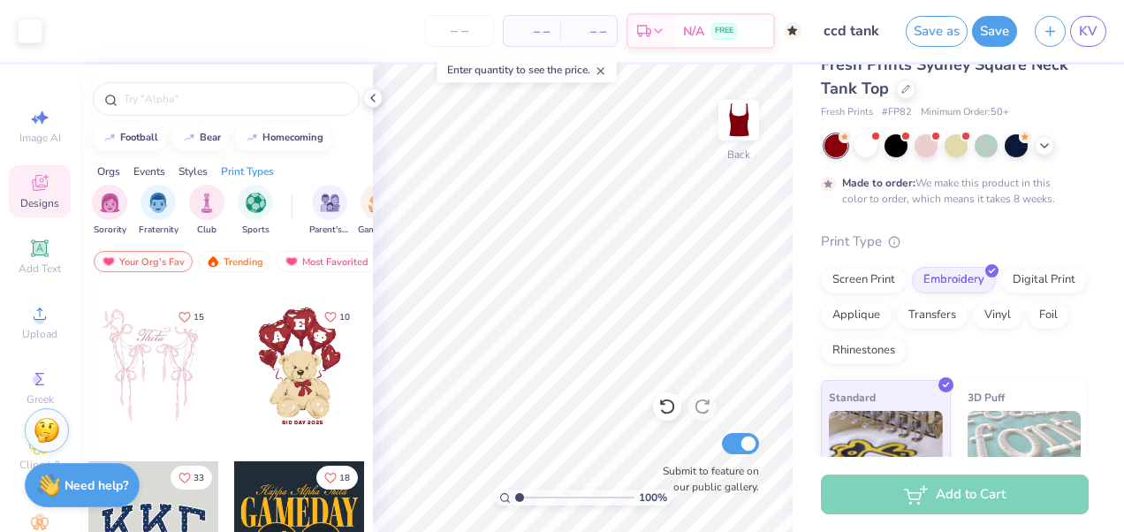
scroll to position [0, 0]
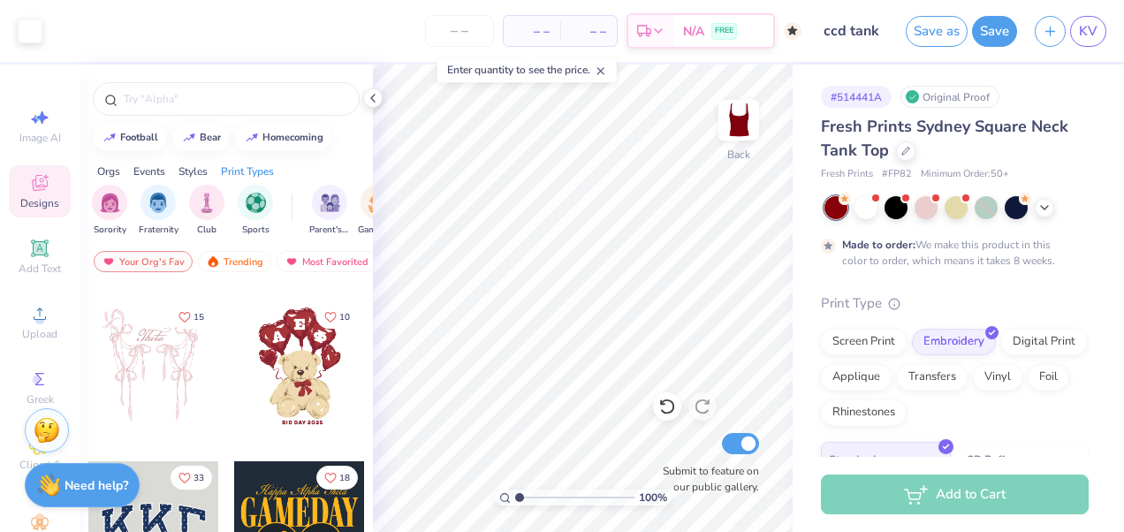
click at [560, 27] on div "– – Per Item" at bounding box center [532, 31] width 57 height 30
drag, startPoint x: 551, startPoint y: 34, endPoint x: 592, endPoint y: 25, distance: 41.8
click at [592, 25] on div "– – Per Item – – Total" at bounding box center [560, 31] width 115 height 32
click at [592, 25] on span "– –" at bounding box center [588, 31] width 35 height 19
click at [614, 32] on div "– – Total" at bounding box center [588, 31] width 57 height 30
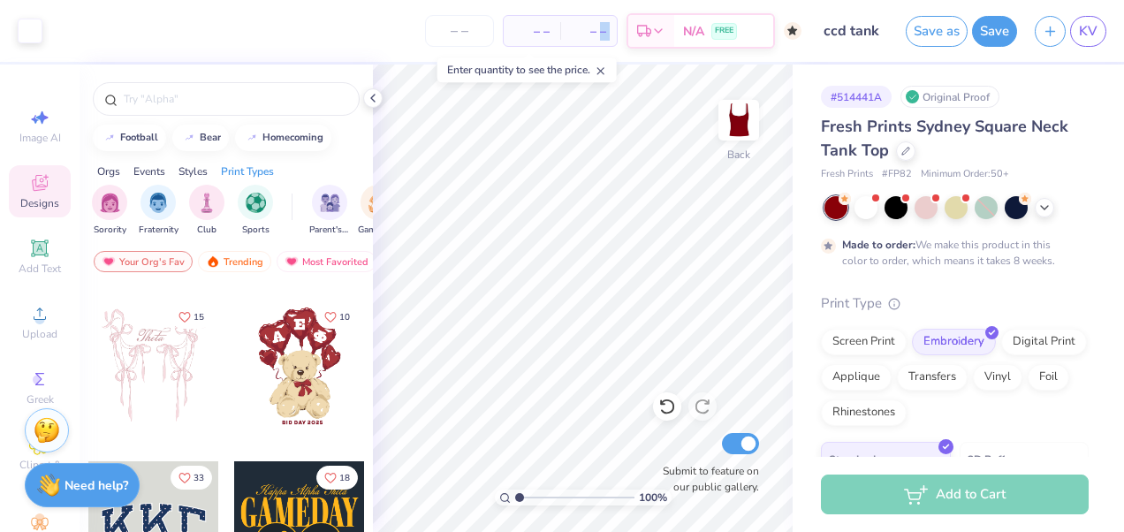
drag, startPoint x: 614, startPoint y: 32, endPoint x: 604, endPoint y: 32, distance: 9.7
click at [604, 32] on div "– – Total" at bounding box center [588, 31] width 57 height 30
click at [604, 32] on span "– –" at bounding box center [588, 31] width 35 height 19
click at [456, 32] on input "number" at bounding box center [459, 31] width 69 height 32
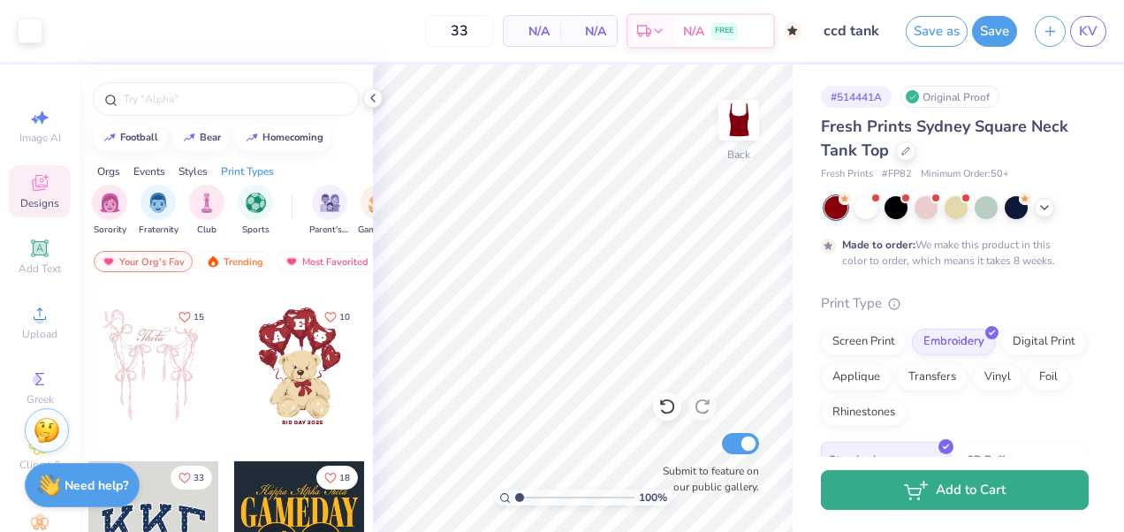
type input "50"
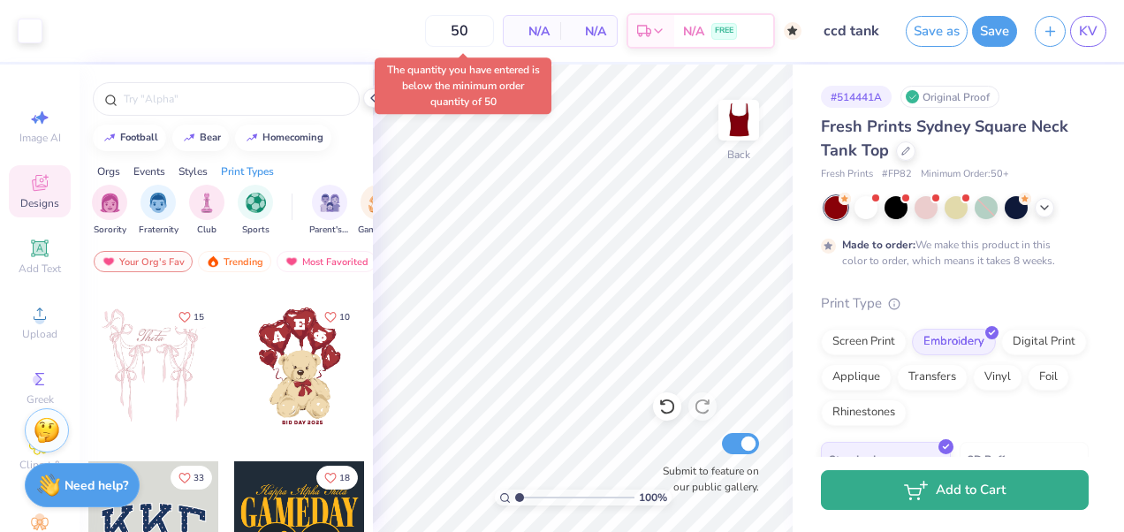
click at [959, 507] on button "Add to Cart" at bounding box center [955, 490] width 268 height 40
type textarea "x"
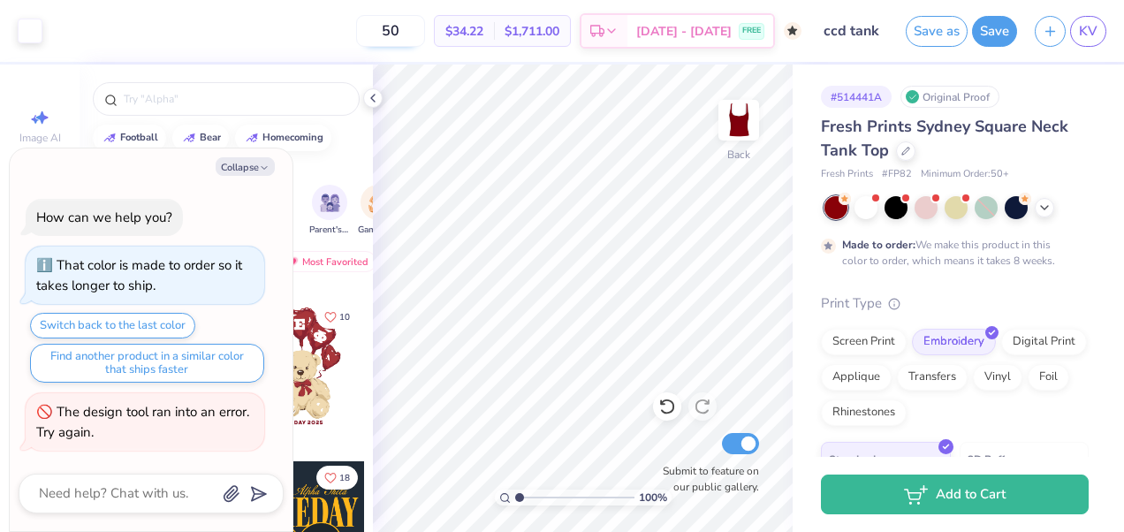
click at [425, 29] on input "50" at bounding box center [390, 31] width 69 height 32
type input "5"
type input "50"
click at [83, 484] on textarea at bounding box center [126, 494] width 179 height 24
type textarea "x"
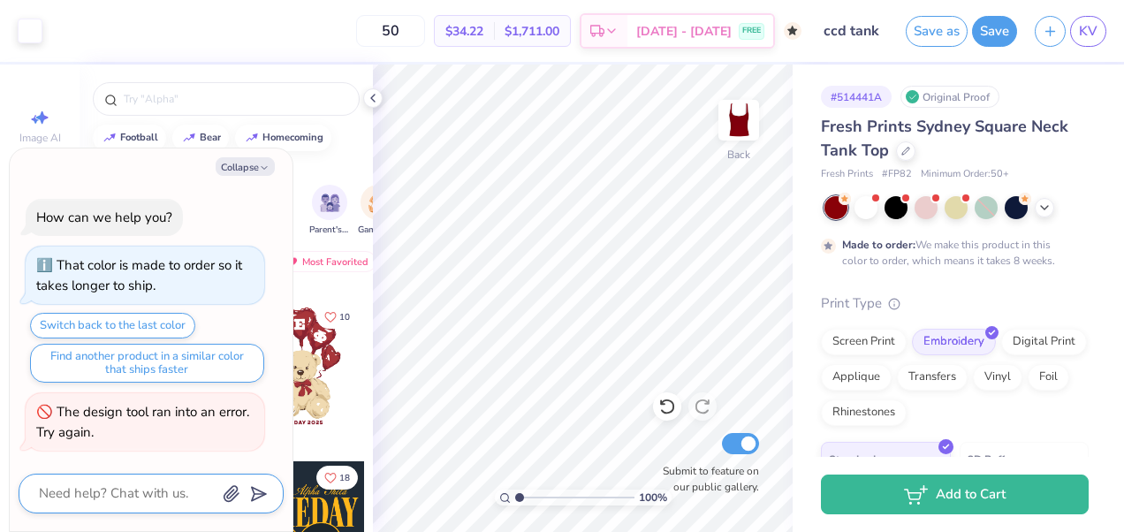
type textarea "w"
type textarea "x"
type textarea "wo"
type textarea "x"
type textarea "wou"
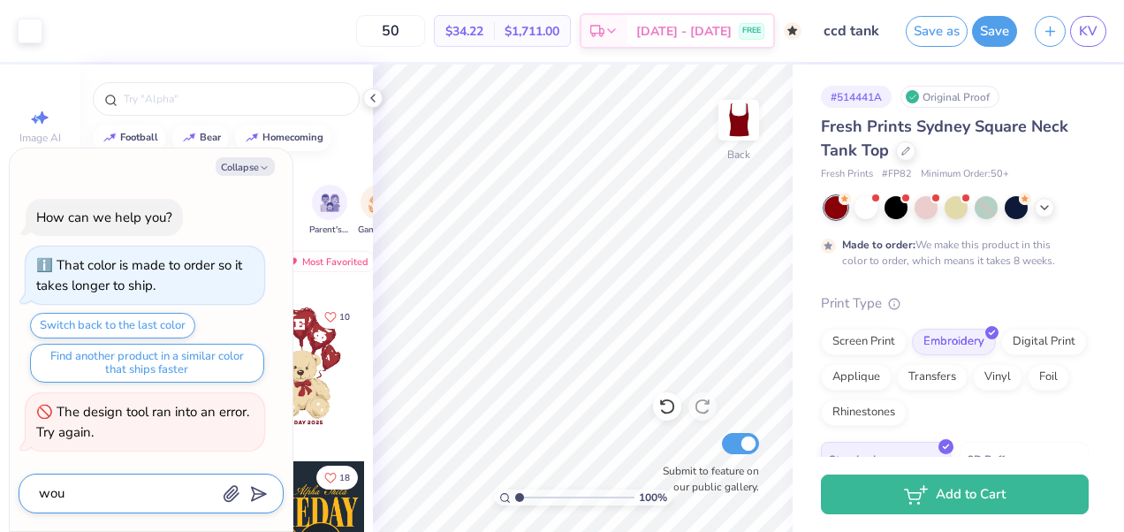
type textarea "x"
type textarea "woul"
type textarea "x"
type textarea "would"
type textarea "x"
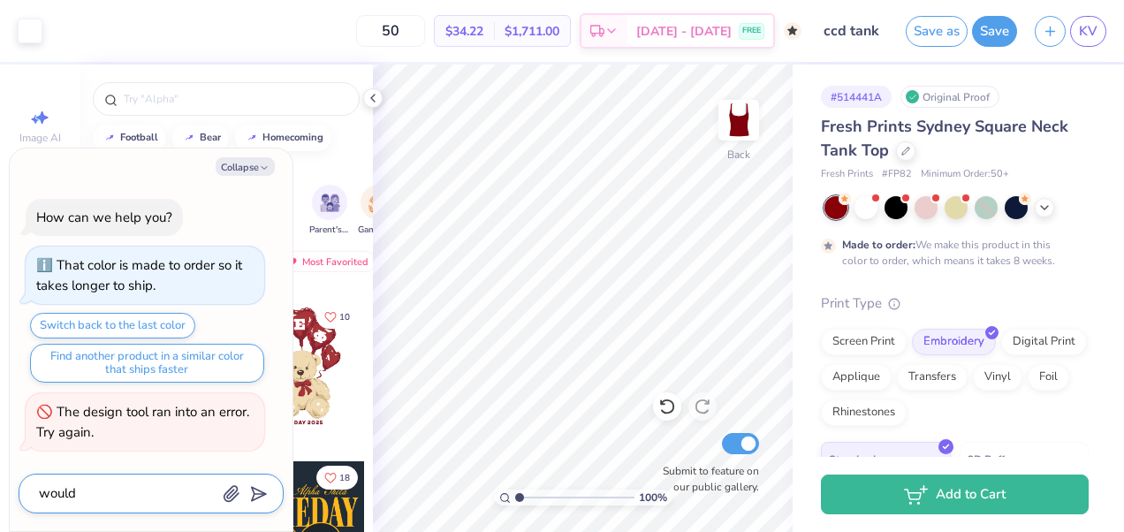
type textarea "would i"
type textarea "x"
type textarea "would it"
type textarea "x"
type textarea "would it"
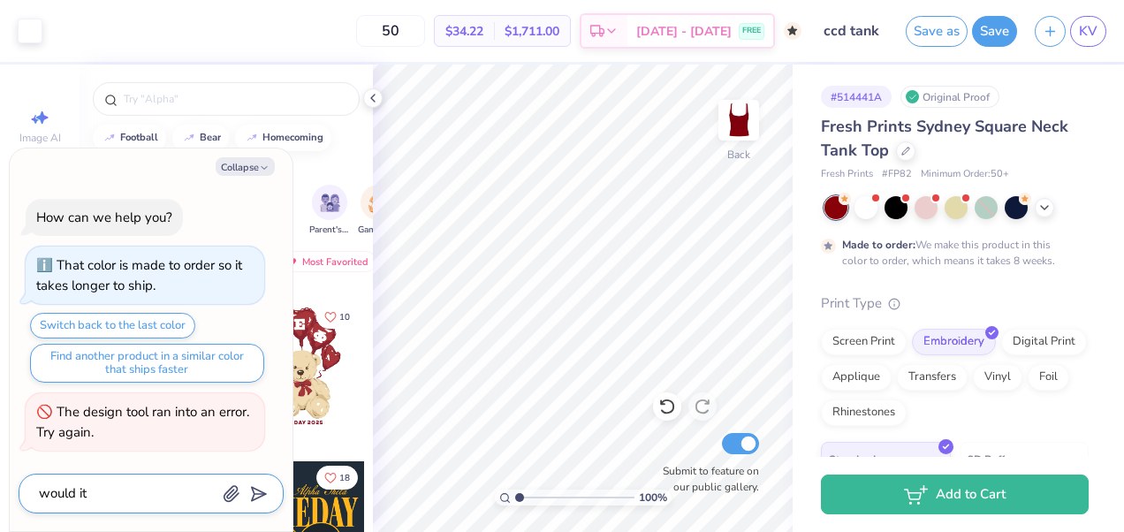
type textarea "x"
type textarea "would it b"
type textarea "x"
type textarea "would it be"
type textarea "x"
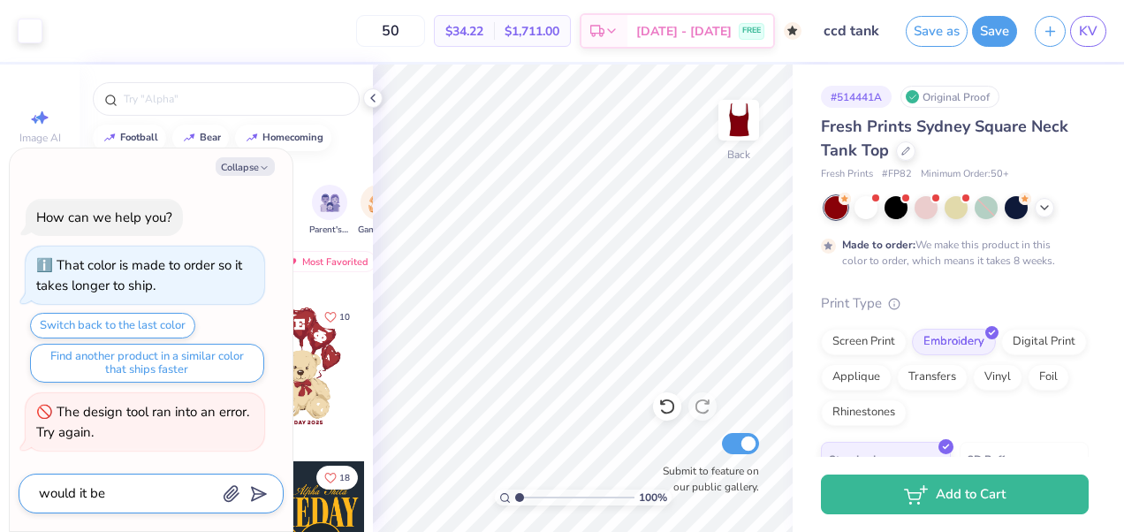
type textarea "would it be"
type textarea "x"
type textarea "would it be p"
type textarea "x"
type textarea "would it be po"
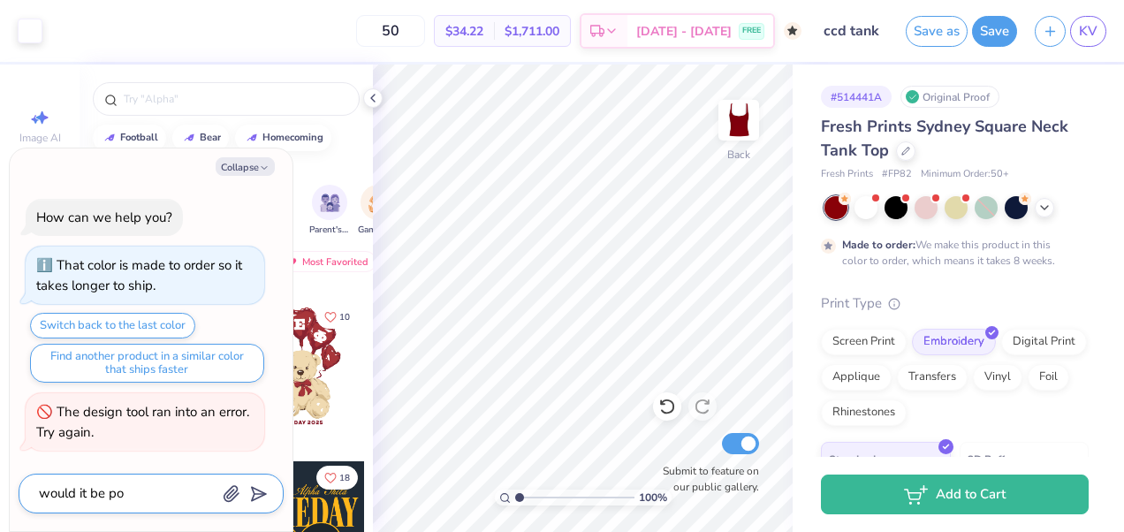
type textarea "x"
type textarea "would it be pos"
type textarea "x"
type textarea "would it be possi"
type textarea "x"
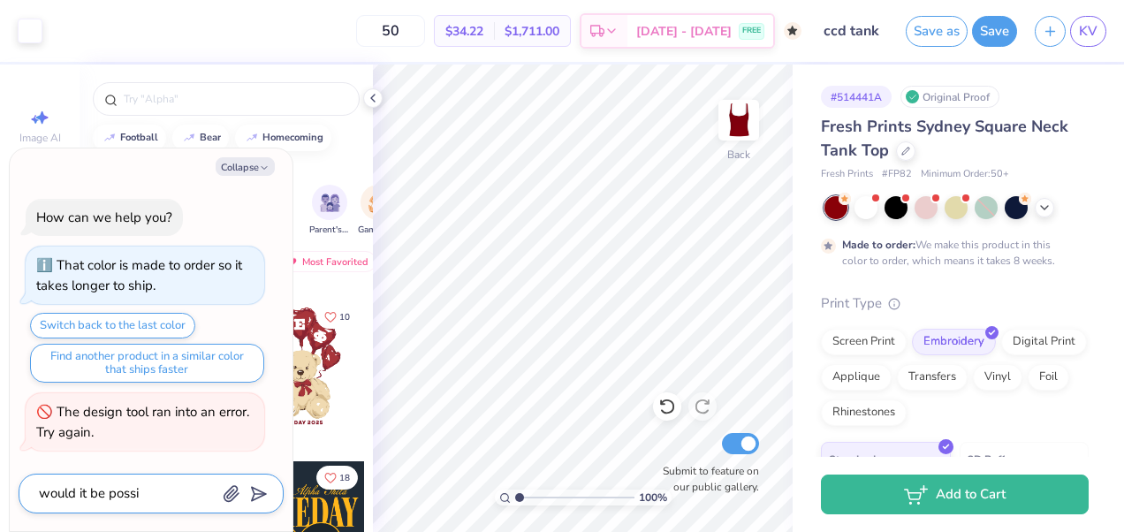
type textarea "would it be possib"
type textarea "x"
type textarea "would it be possibl"
type textarea "x"
type textarea "would it be possible"
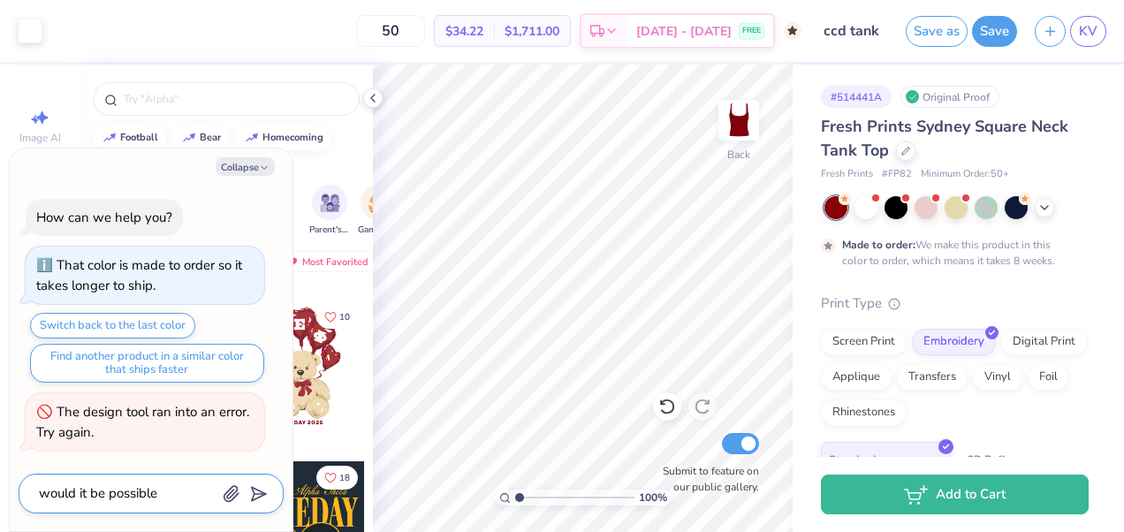
type textarea "x"
type textarea "would it be possible t"
type textarea "x"
type textarea "would it be possible to"
type textarea "x"
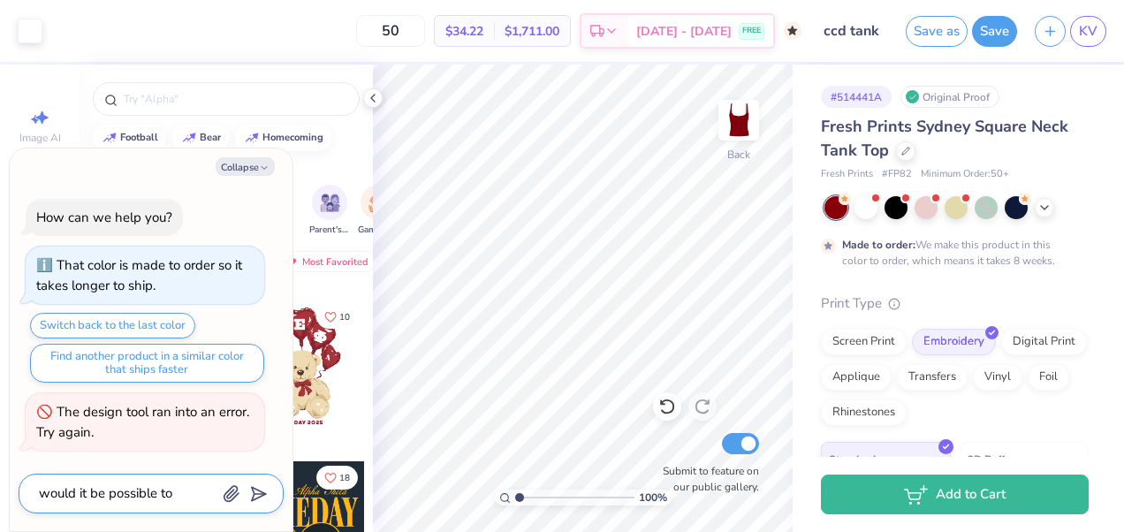
type textarea "would it be possible to"
type textarea "x"
type textarea "would it be possible to o"
type textarea "x"
type textarea "would it be possible to on"
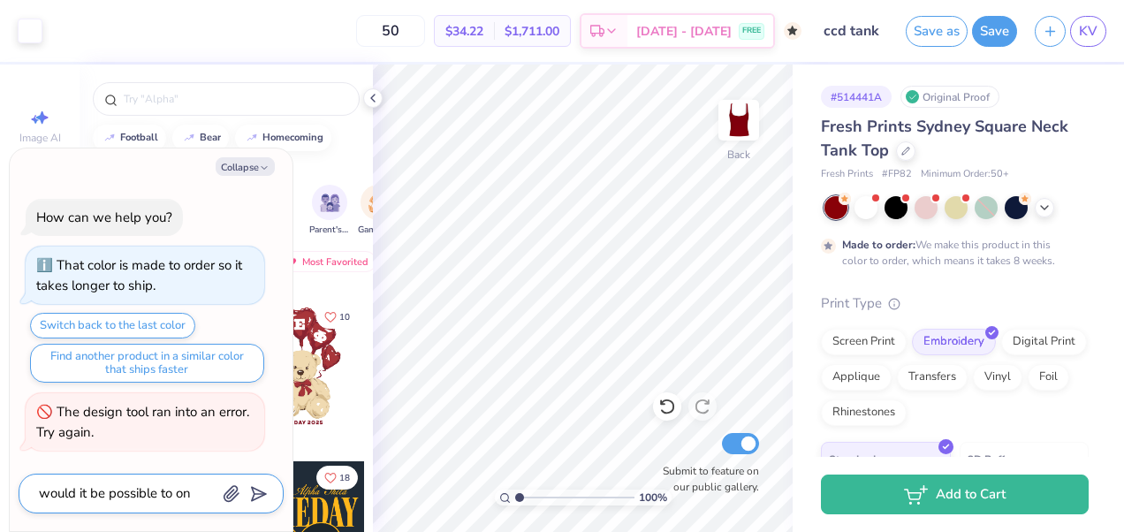
type textarea "x"
type textarea "would it be possible to onl"
type textarea "x"
type textarea "would it be possible to only"
type textarea "x"
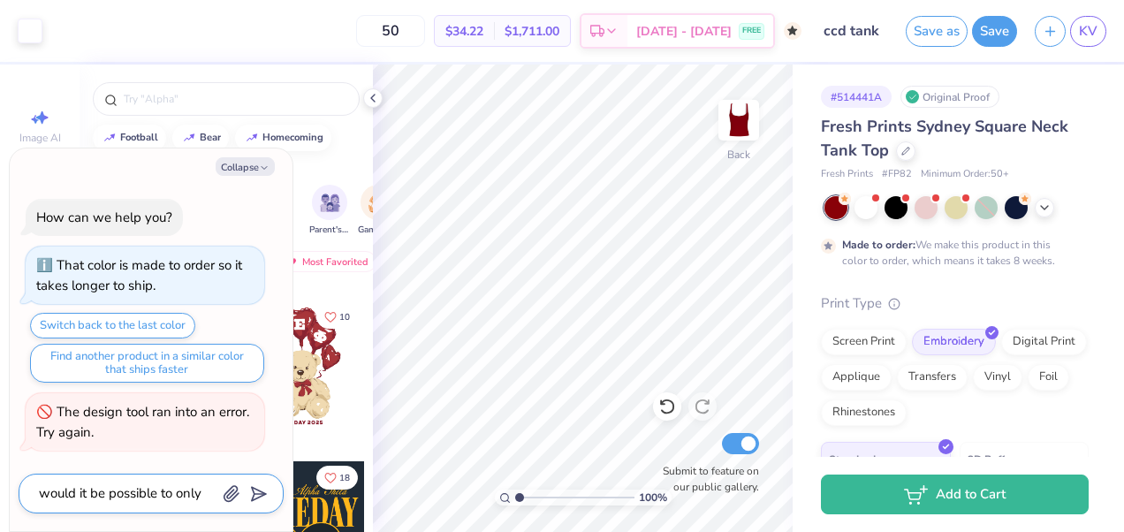
type textarea "would it be possible to only"
type textarea "x"
type textarea "would it be possible to only o"
type textarea "x"
type textarea "would it be possible to only or"
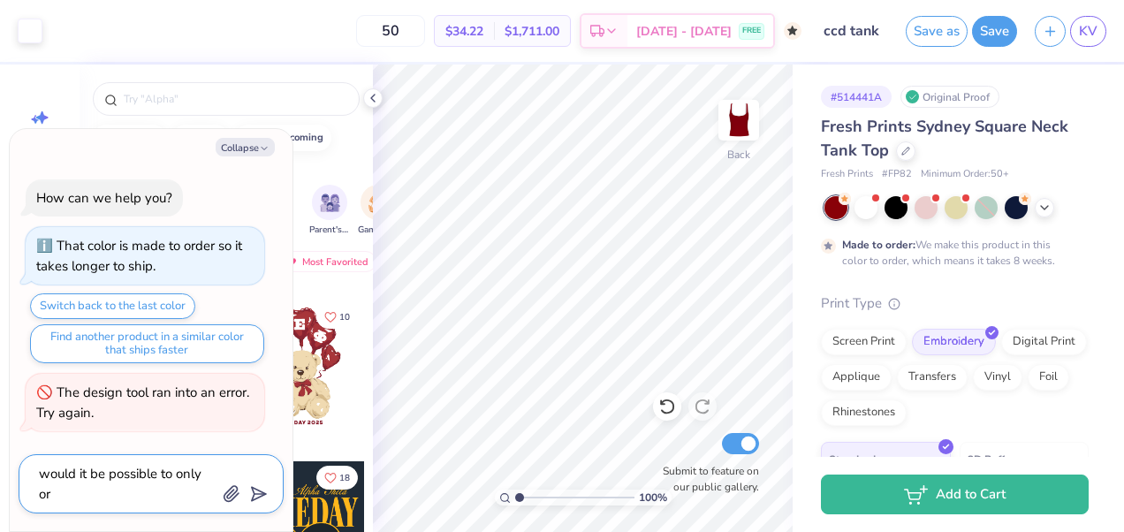
type textarea "x"
type textarea "would it be possible to only ord"
type textarea "x"
type textarea "would it be possible to only orde"
type textarea "x"
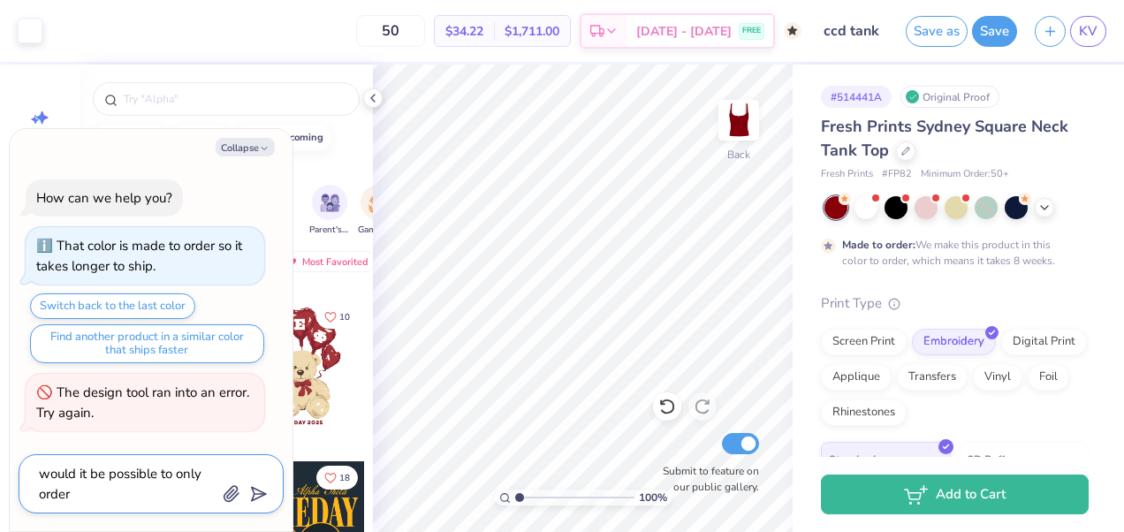
type textarea "would it be possible to only order"
type textarea "x"
type textarea "would it be possible to only order 3"
type textarea "x"
type textarea "would it be possible to only order 35"
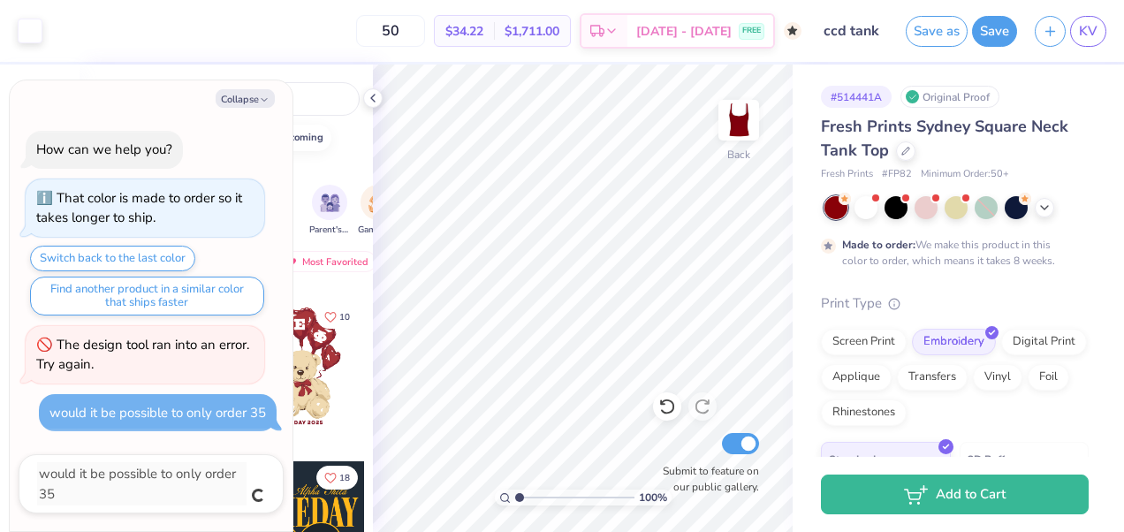
type textarea "x"
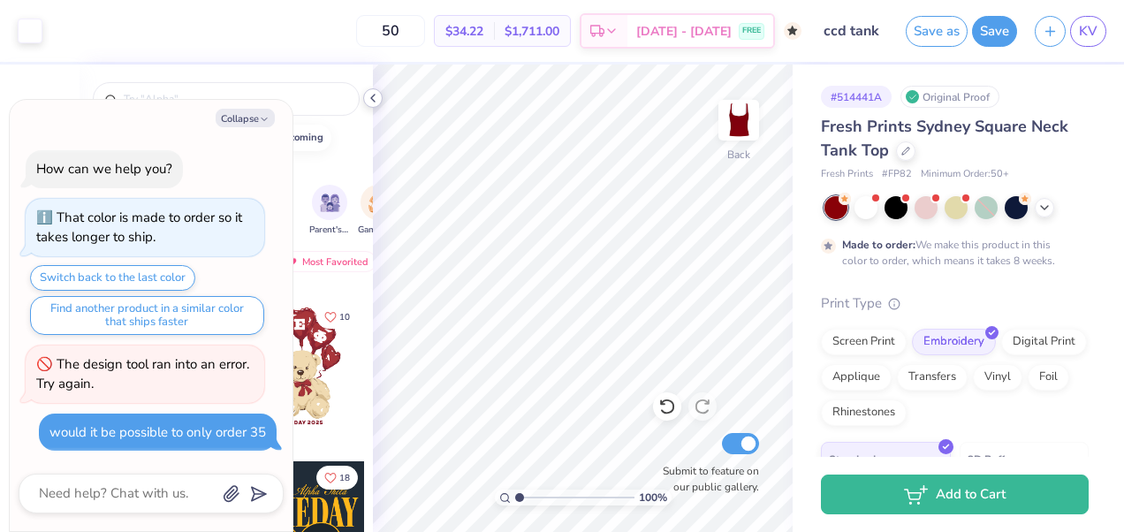
click at [372, 102] on icon at bounding box center [373, 98] width 14 height 14
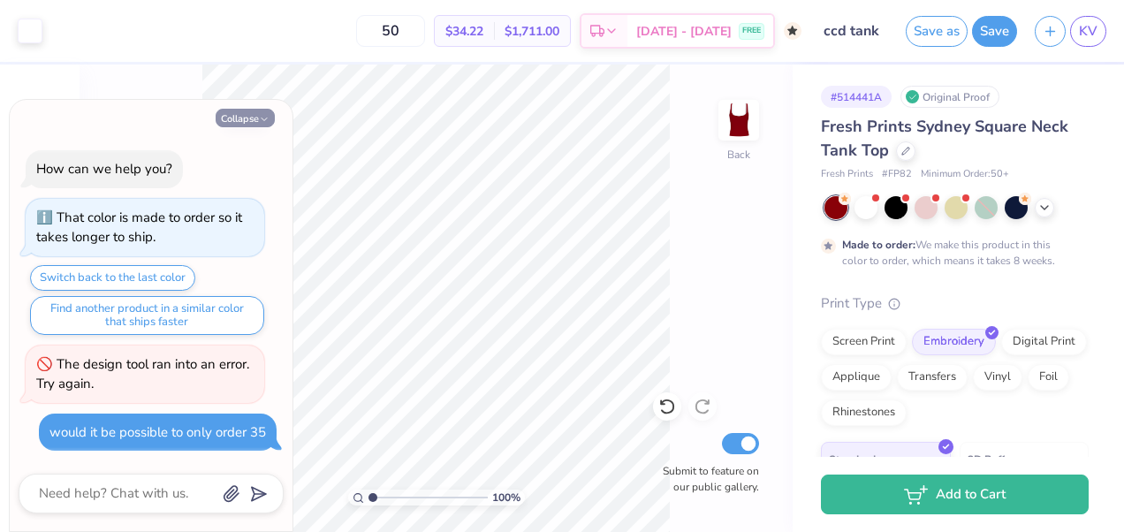
click at [235, 109] on button "Collapse" at bounding box center [245, 118] width 59 height 19
type textarea "x"
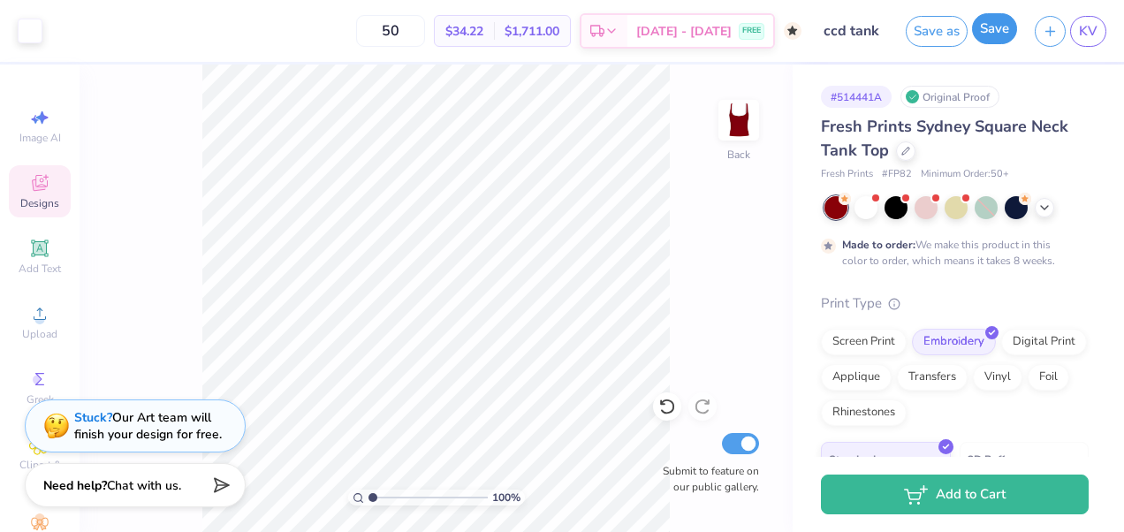
click at [1003, 34] on button "Save" at bounding box center [994, 28] width 45 height 31
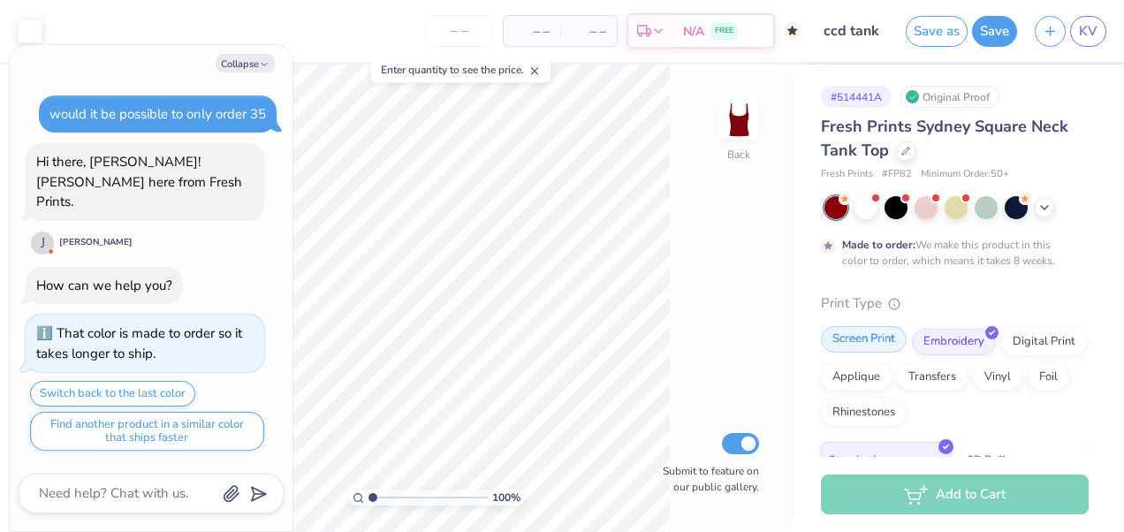
click at [874, 341] on div "Screen Print" at bounding box center [864, 339] width 86 height 27
type textarea "x"
click at [448, 35] on input "number" at bounding box center [459, 31] width 69 height 32
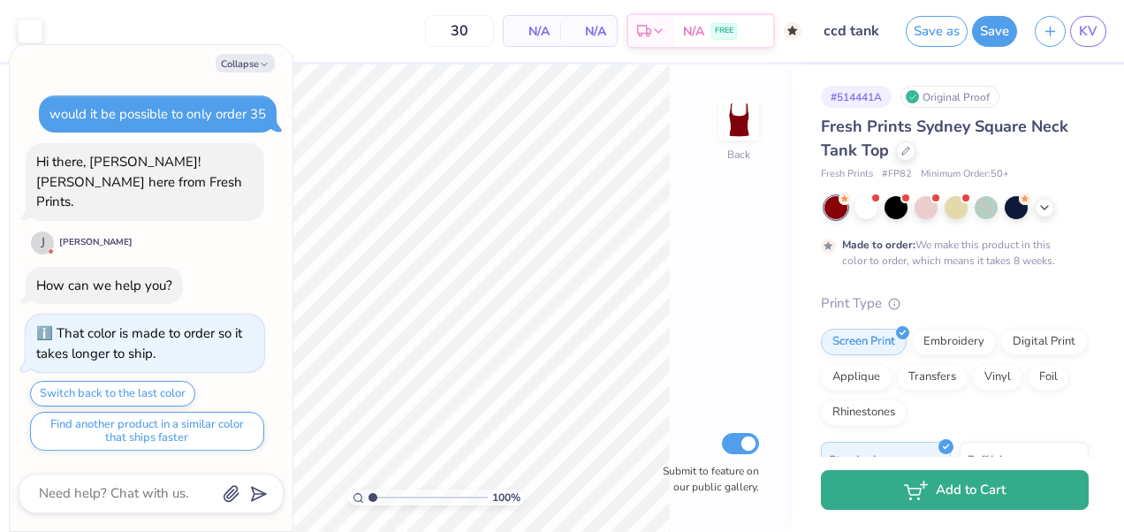
type input "50"
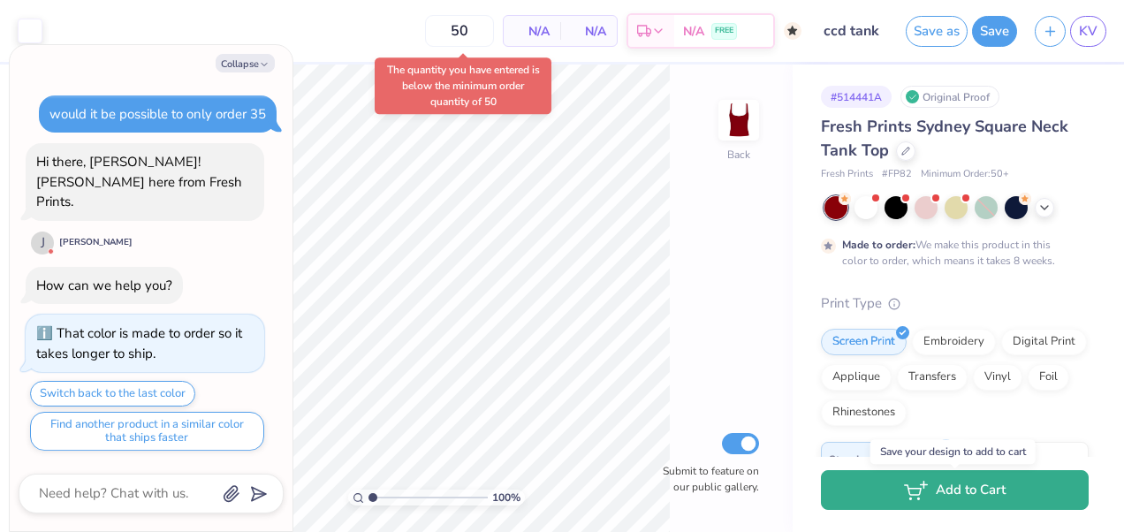
click at [1027, 494] on button "Add to Cart" at bounding box center [955, 490] width 268 height 40
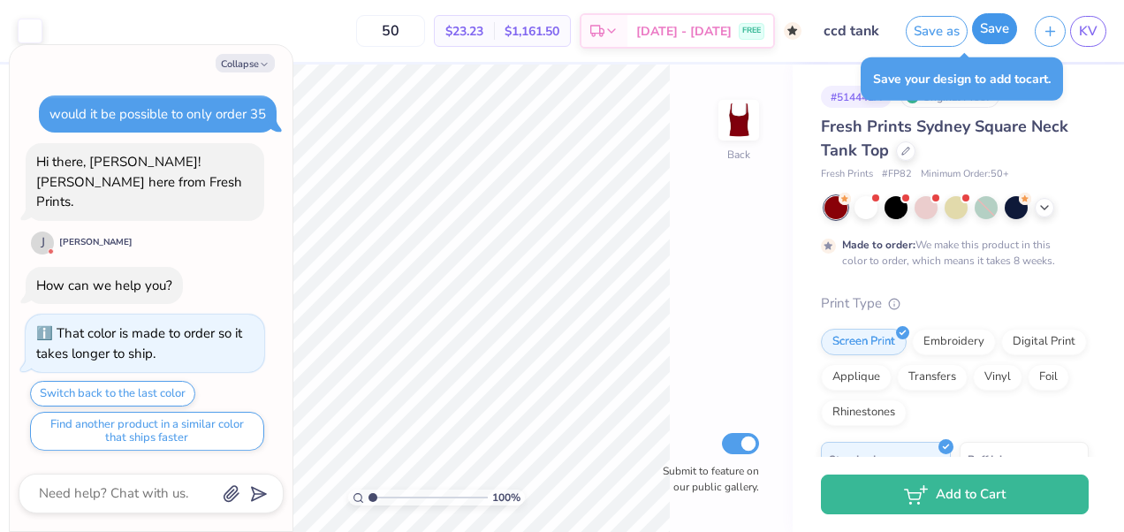
click at [986, 20] on button "Save" at bounding box center [994, 28] width 45 height 31
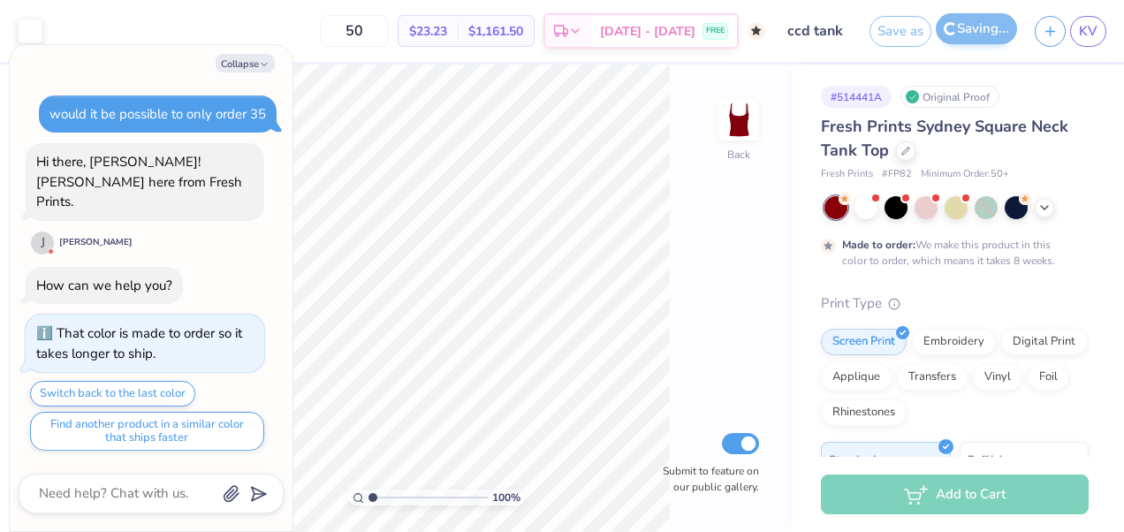
click at [986, 20] on div "Saving..." at bounding box center [976, 31] width 81 height 31
type textarea "x"
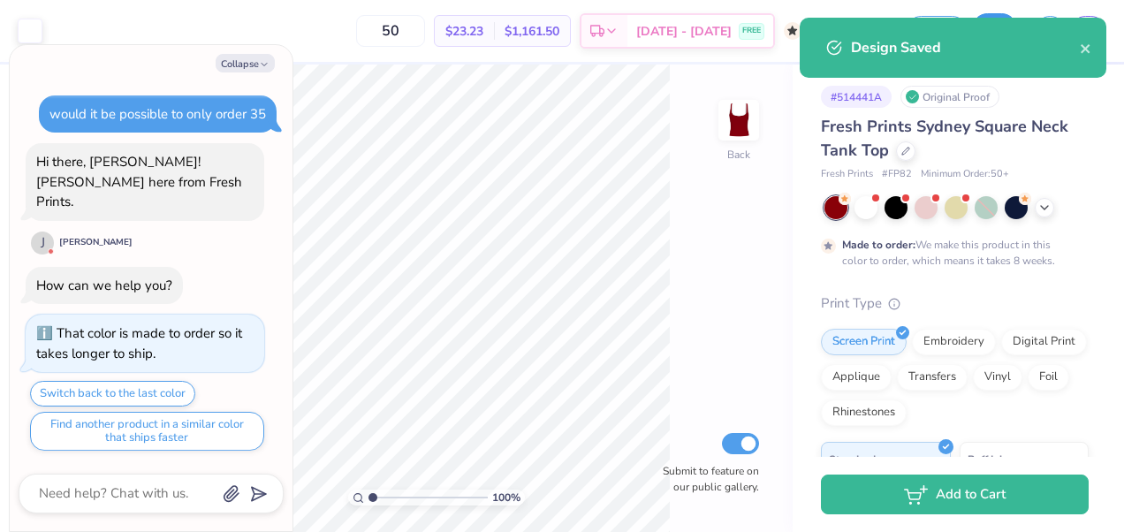
select select "Member apparel for registered Student Organization / Department / School"
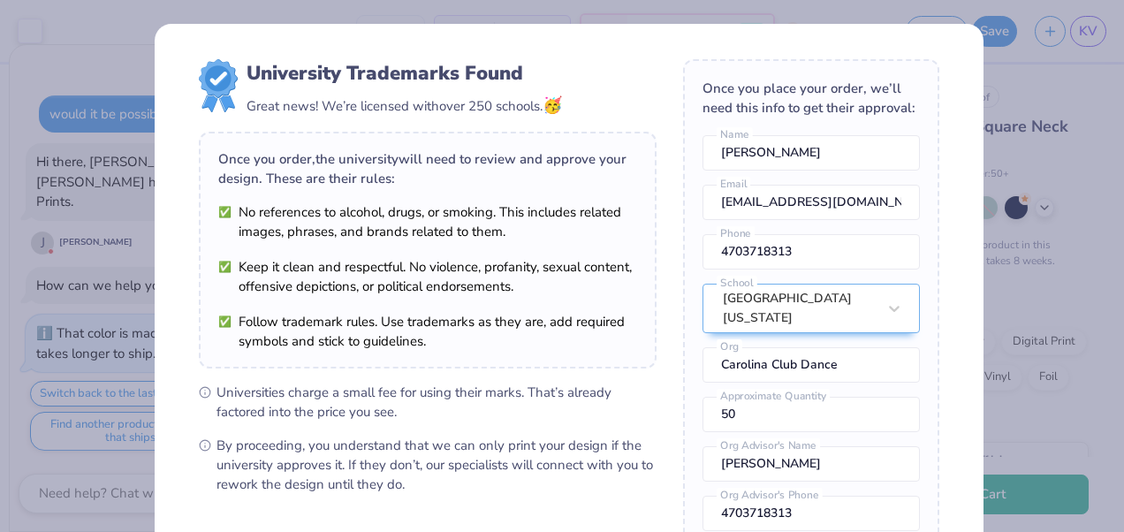
click at [1087, 49] on div "Design Saved" at bounding box center [953, 54] width 314 height 80
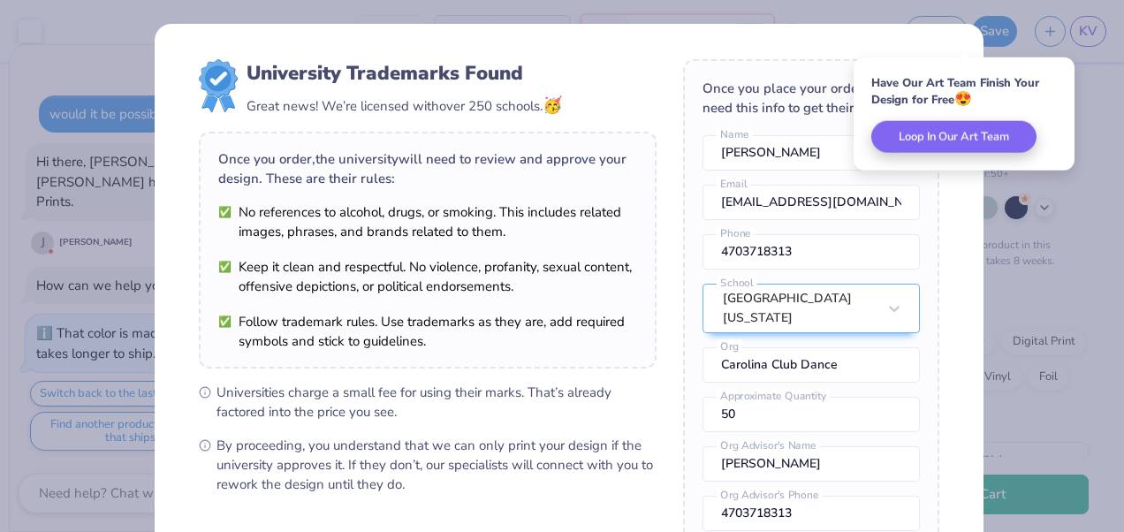
type textarea "x"
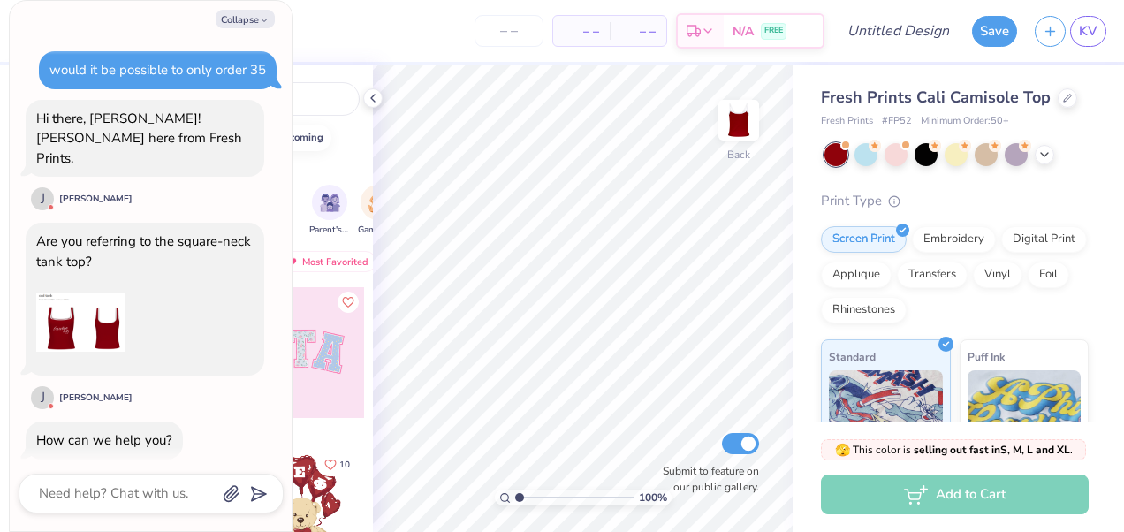
scroll to position [237, 0]
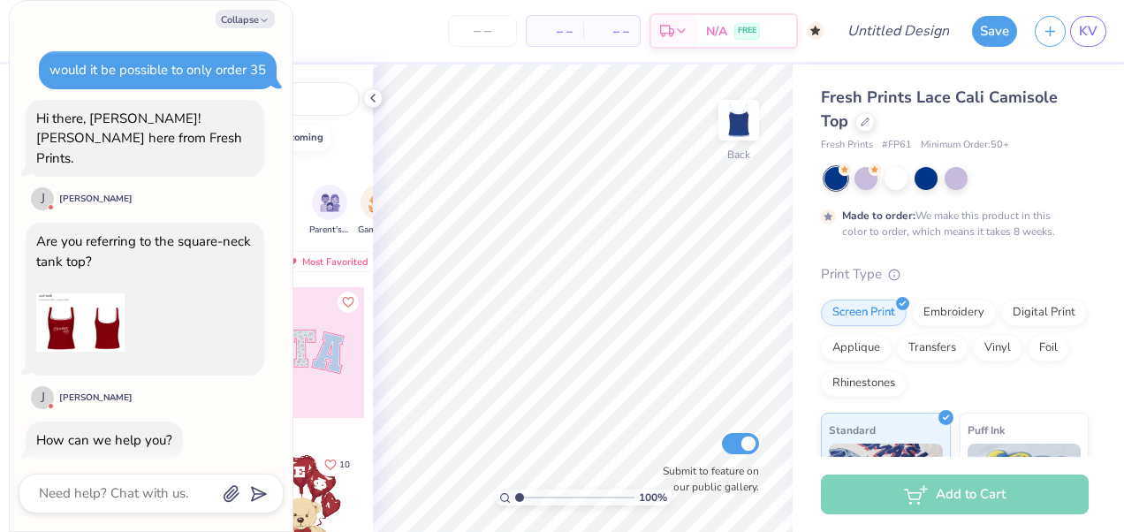
type textarea "x"
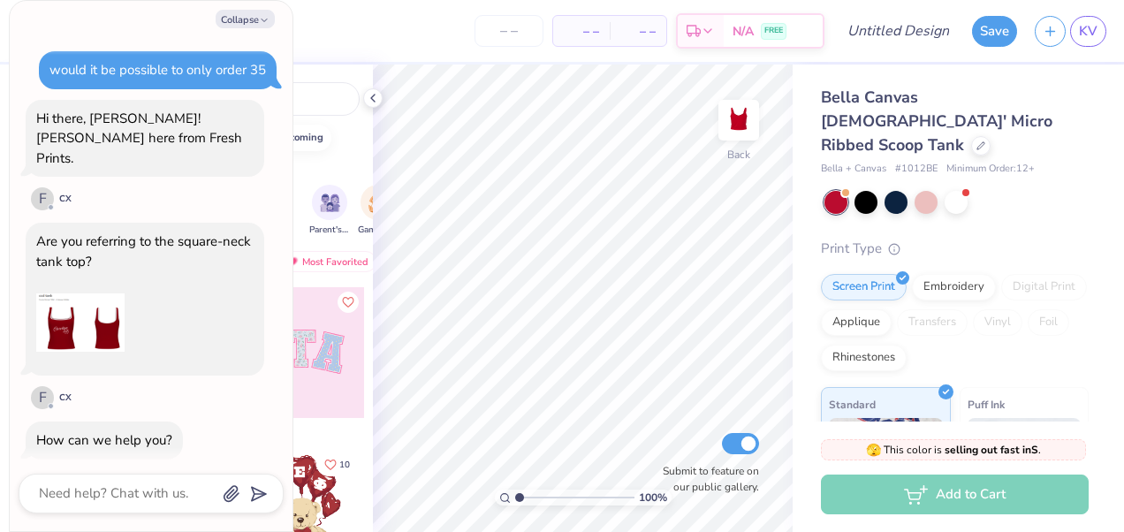
scroll to position [217, 0]
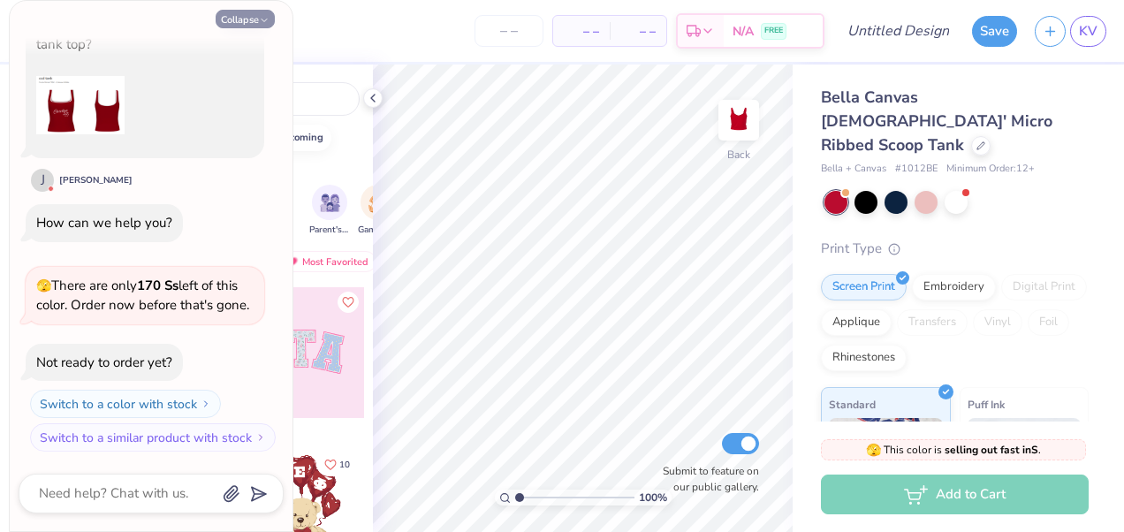
click at [247, 21] on button "Collapse" at bounding box center [245, 19] width 59 height 19
type textarea "x"
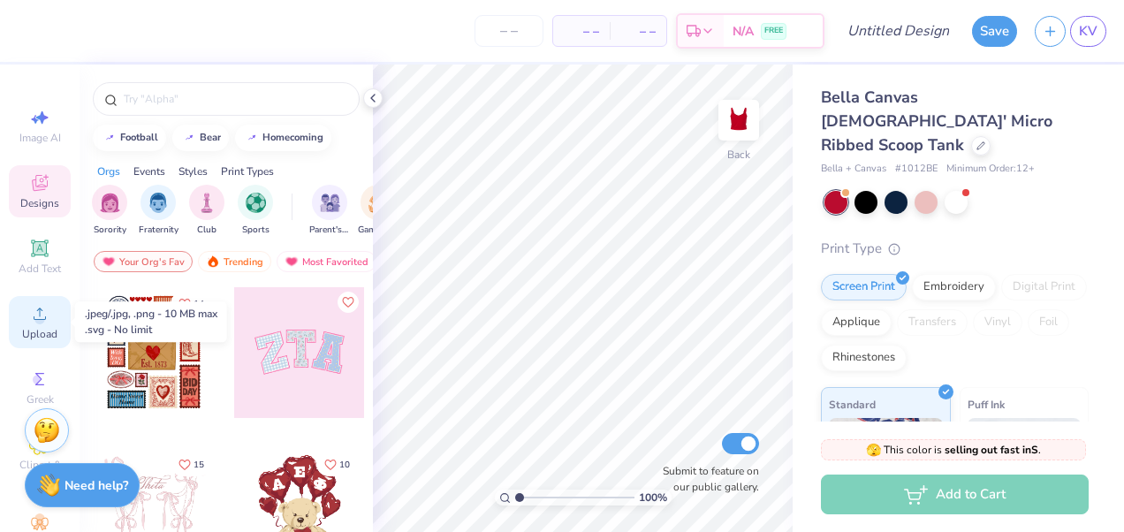
click at [30, 330] on span "Upload" at bounding box center [39, 334] width 35 height 14
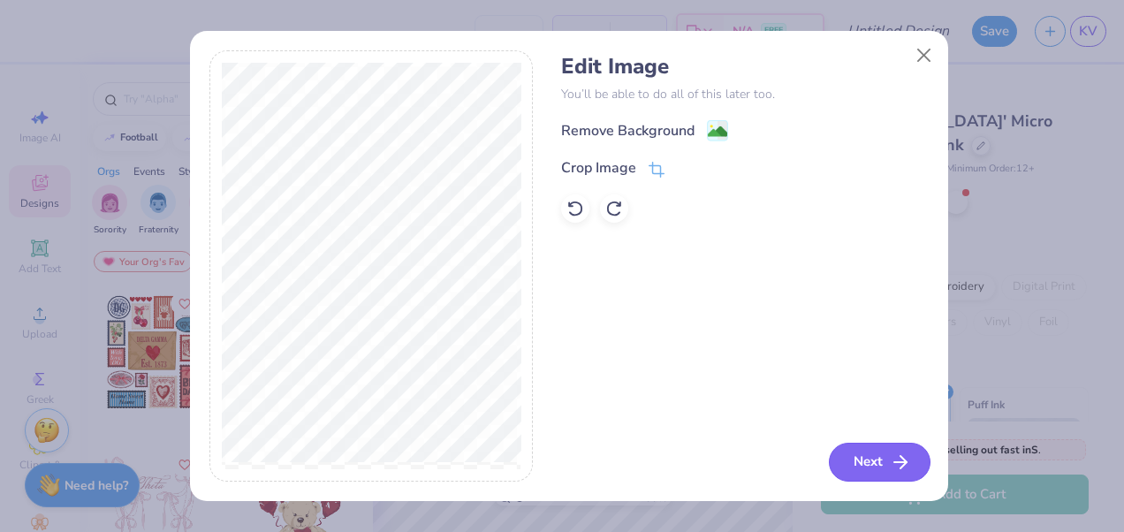
click at [878, 465] on button "Next" at bounding box center [880, 462] width 102 height 39
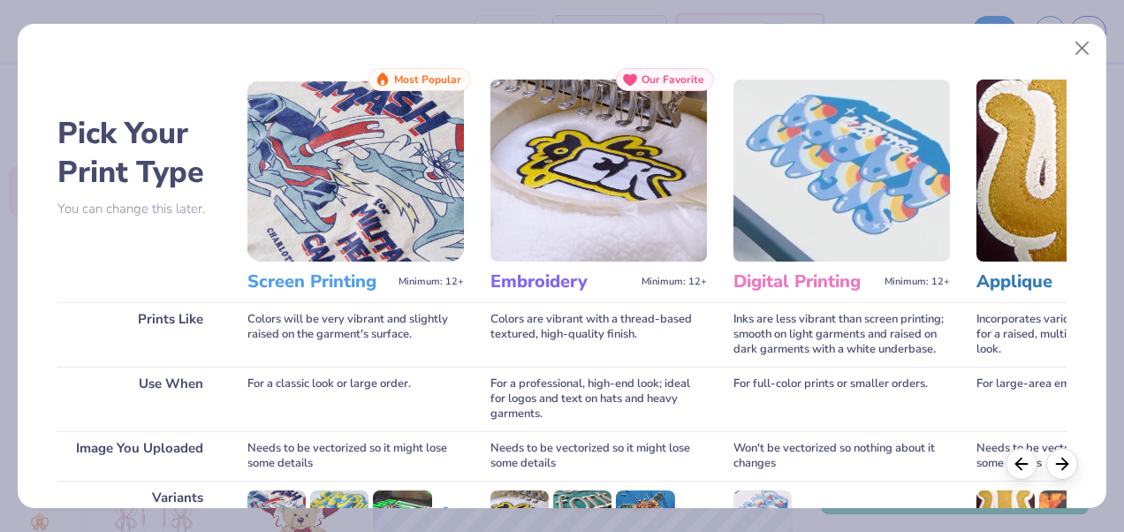
click at [413, 147] on img at bounding box center [355, 171] width 216 height 182
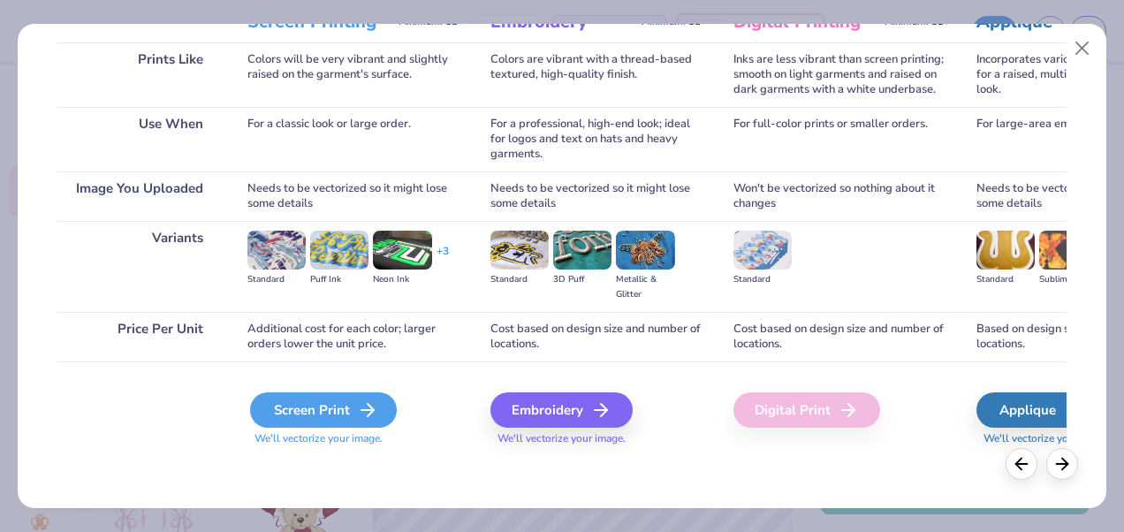
click at [323, 414] on div "Screen Print" at bounding box center [323, 409] width 147 height 35
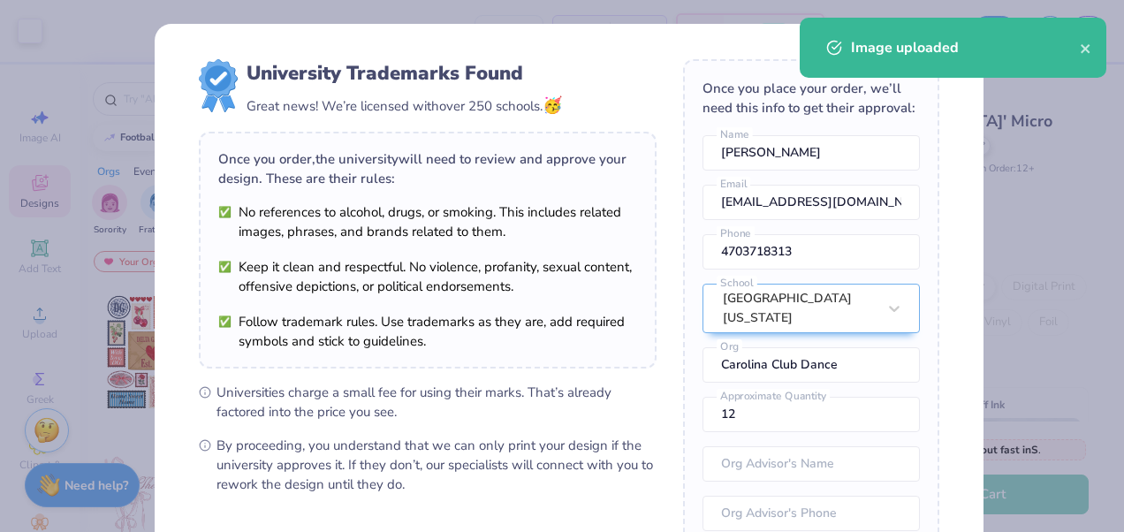
click at [578, 306] on body "Art colors – – Per Item – – Total Est. Delivery N/A FREE Design Title Save KV I…" at bounding box center [562, 266] width 1124 height 532
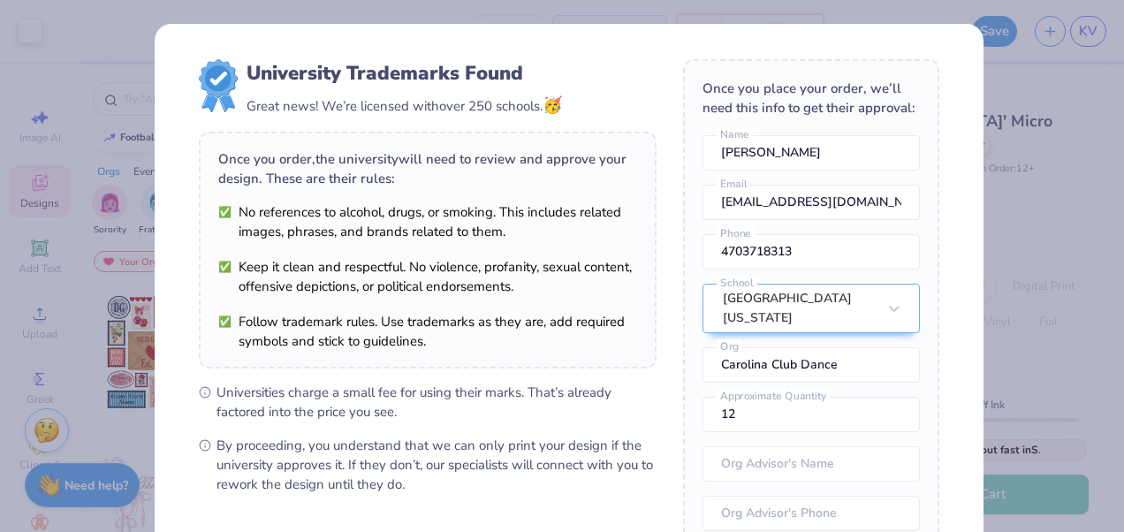
type input "1.35"
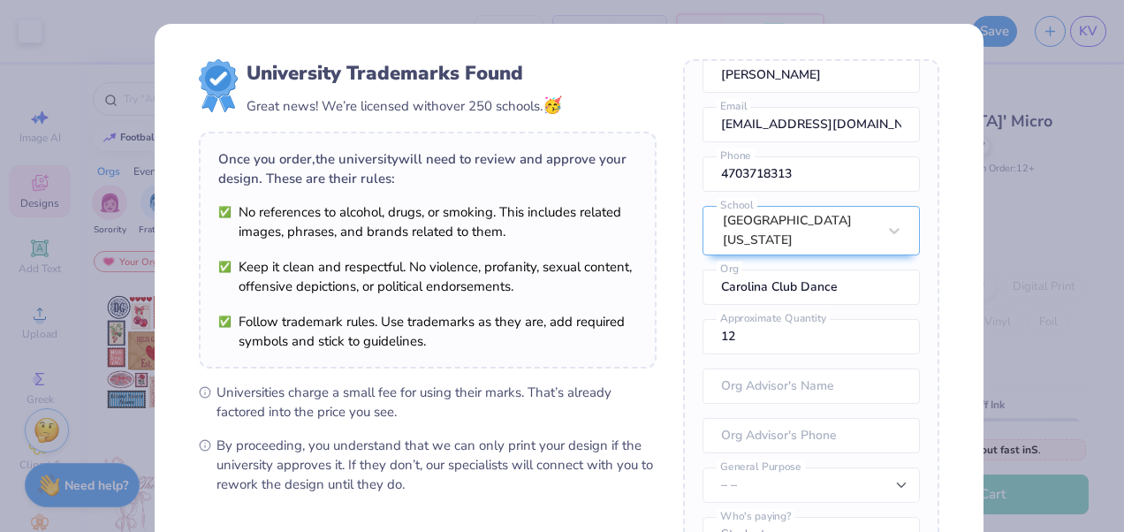
scroll to position [235, 0]
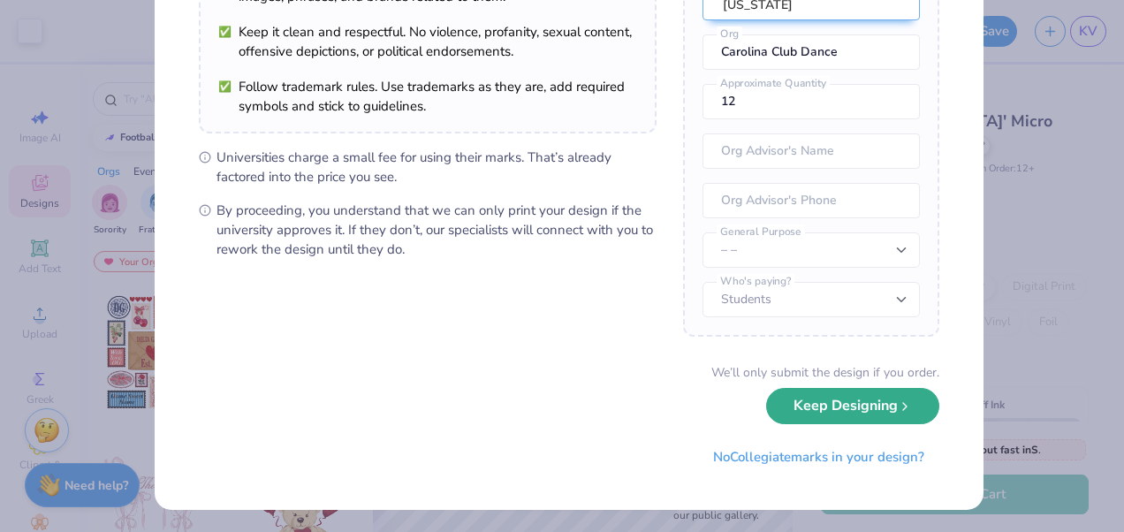
click at [877, 406] on button "Keep Designing" at bounding box center [852, 406] width 173 height 36
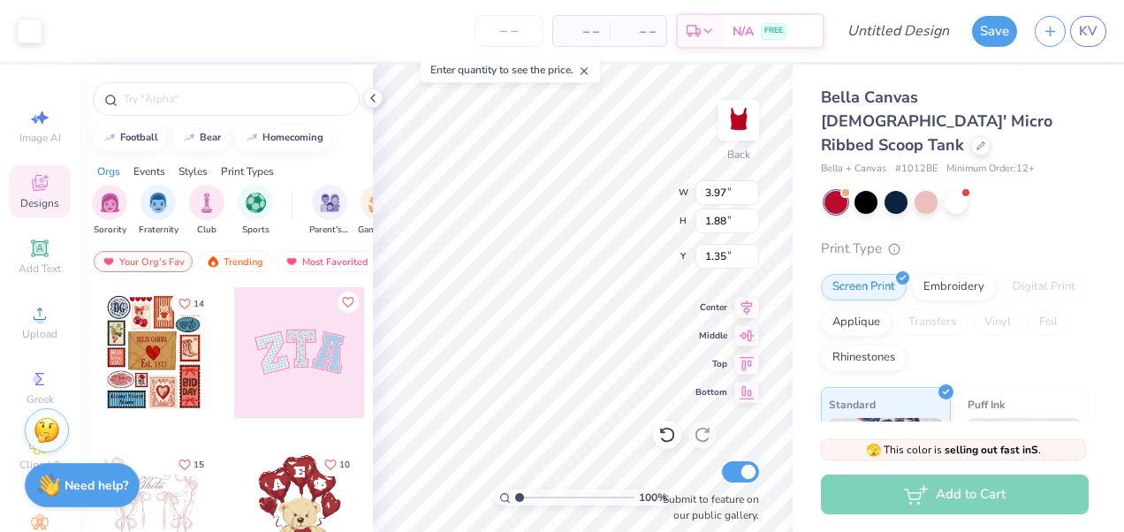
scroll to position [34, 0]
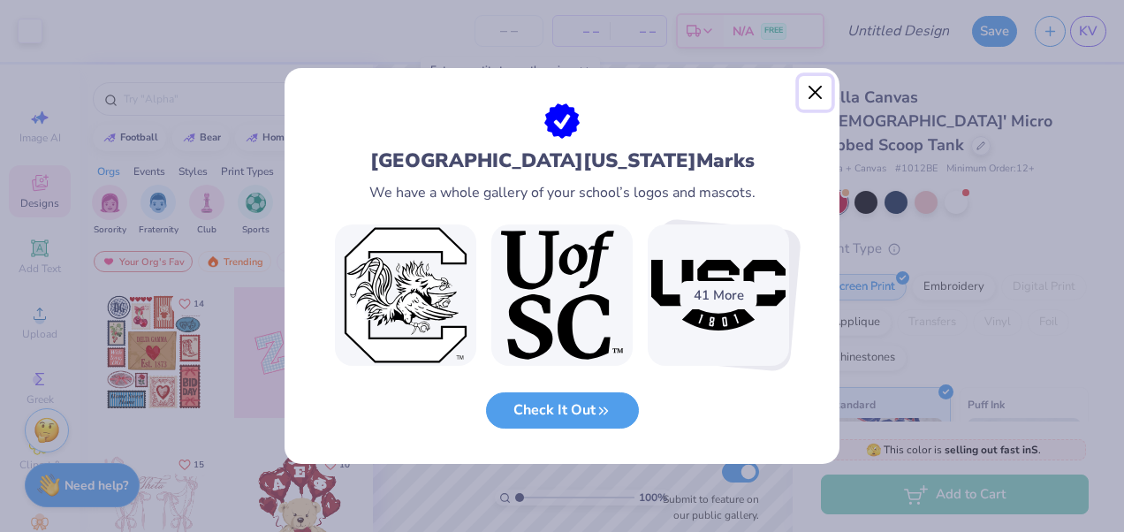
click at [809, 97] on button "Close" at bounding box center [816, 93] width 34 height 34
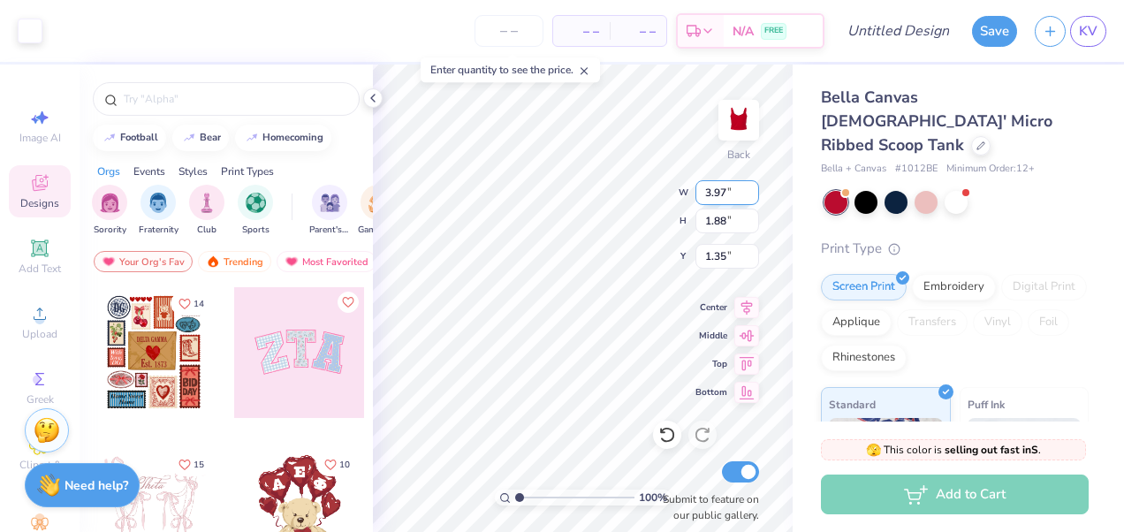
type input "6.00"
type input "2.84"
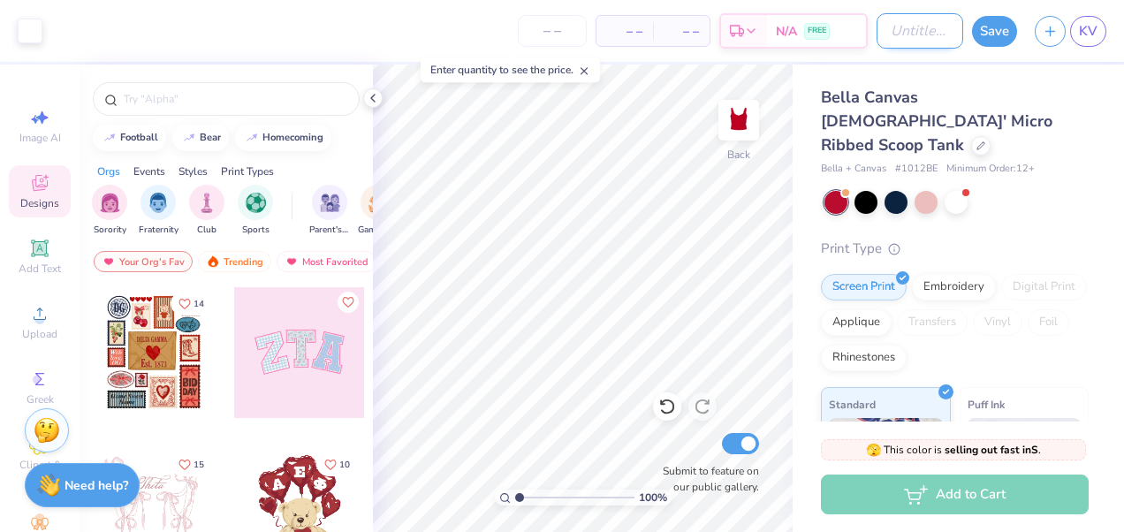
click at [949, 29] on input "Design Title" at bounding box center [920, 30] width 87 height 35
type input "ccd tank 2"
click at [991, 45] on div "Save" at bounding box center [994, 31] width 45 height 31
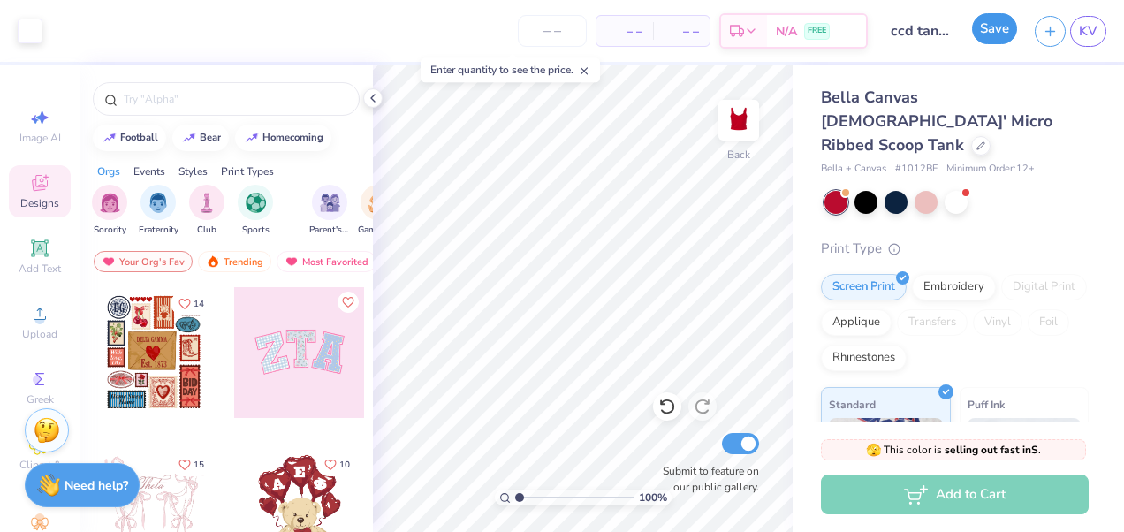
click at [997, 43] on button "Save" at bounding box center [994, 28] width 45 height 31
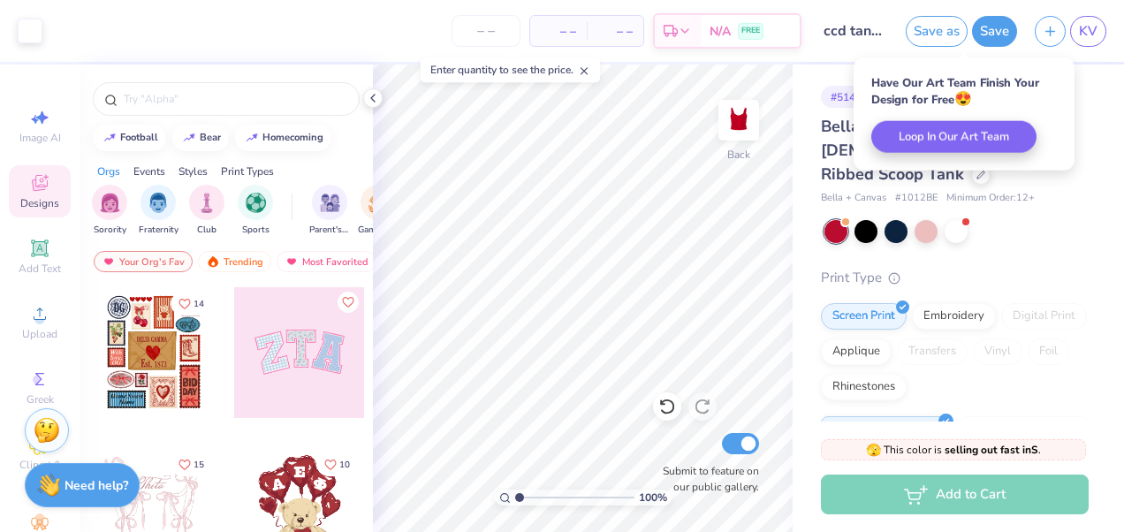
click at [995, 34] on button "Save" at bounding box center [994, 31] width 45 height 31
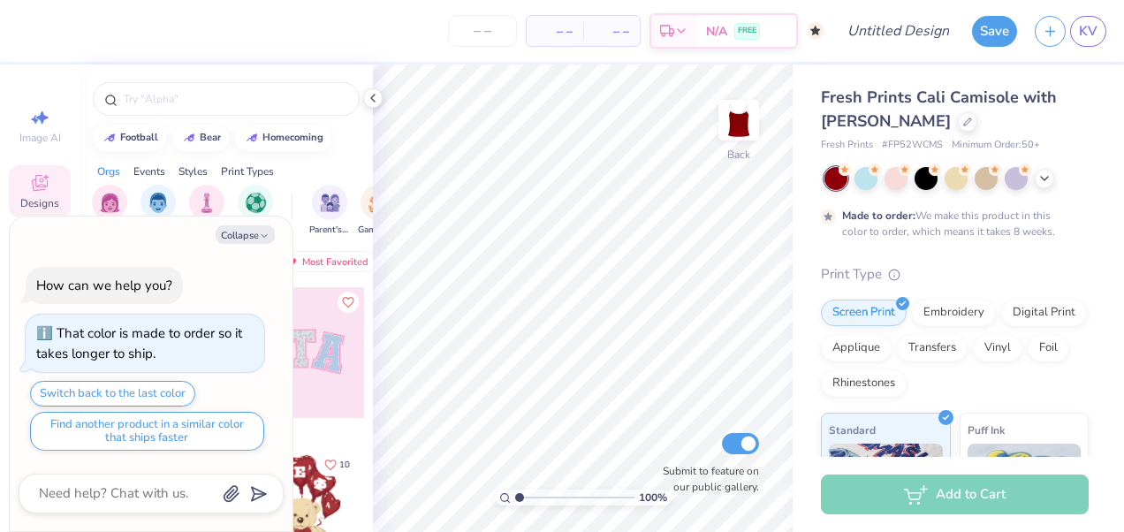
type textarea "x"
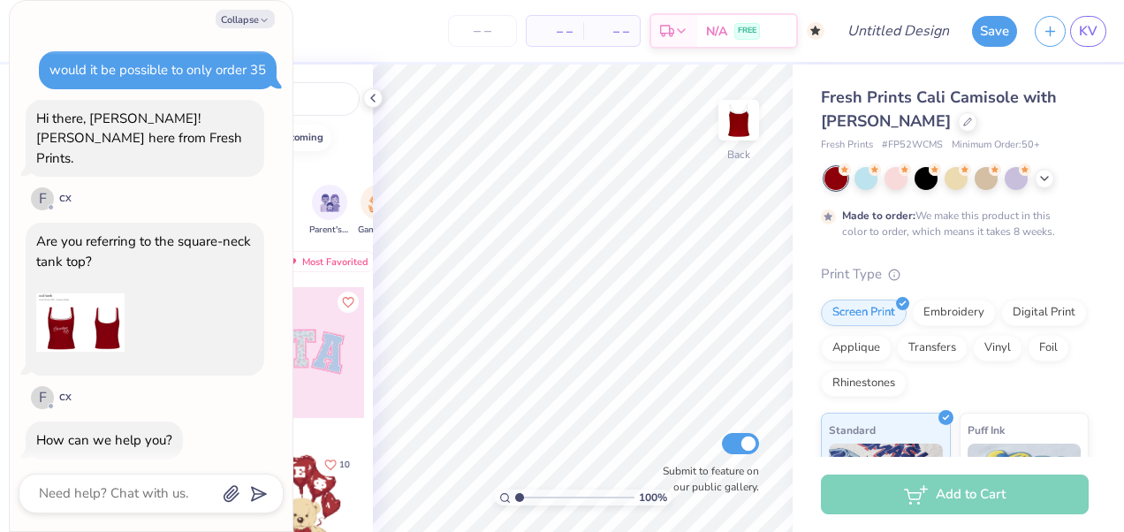
scroll to position [153, 0]
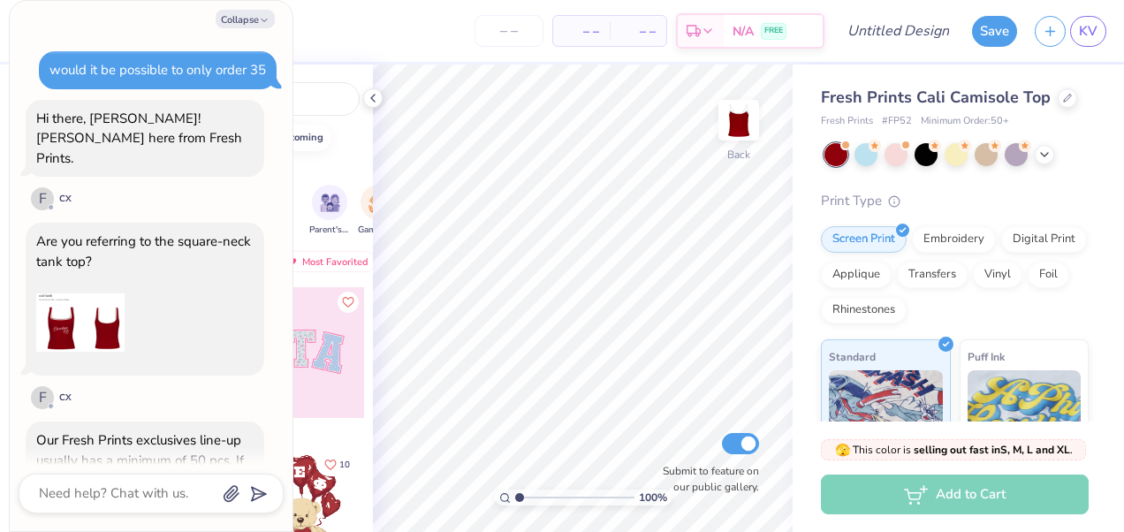
type textarea "x"
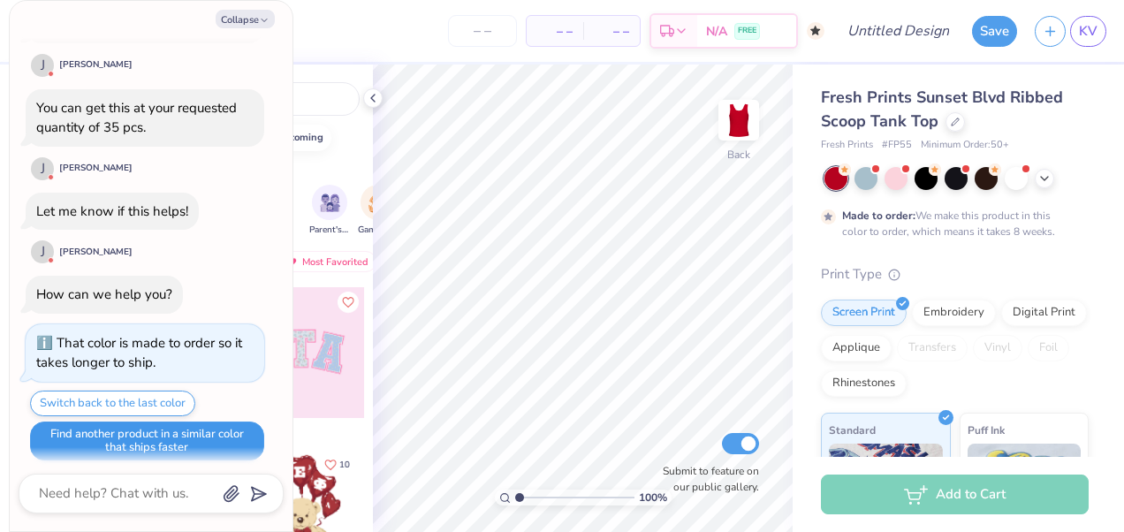
scroll to position [599, 0]
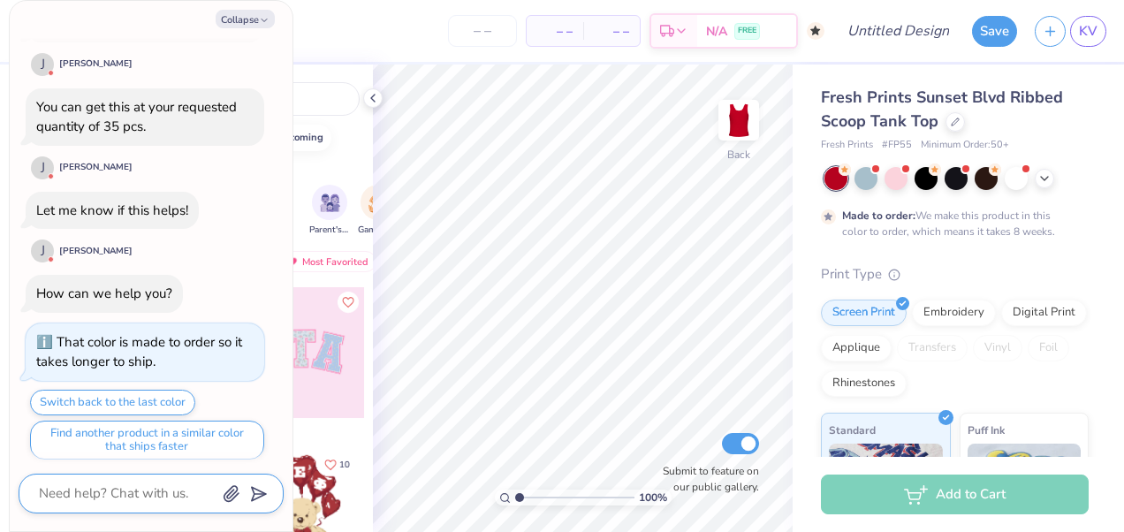
click at [154, 499] on textarea at bounding box center [126, 494] width 179 height 24
type textarea "h"
type textarea "x"
type textarea "hi"
type textarea "x"
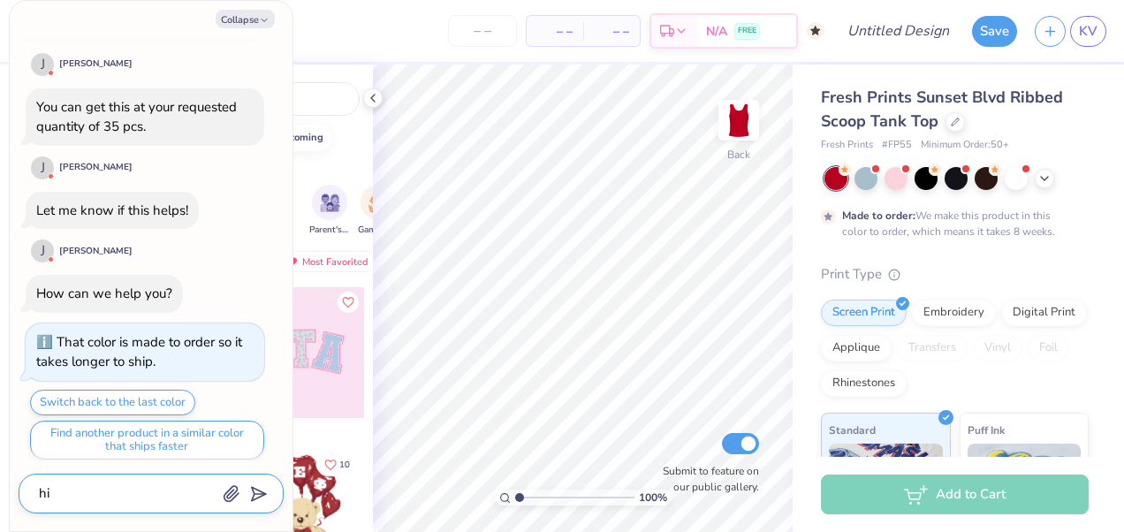
type textarea "hi"
type textarea "x"
type textarea "hi y"
type textarea "x"
type textarea "hi ye"
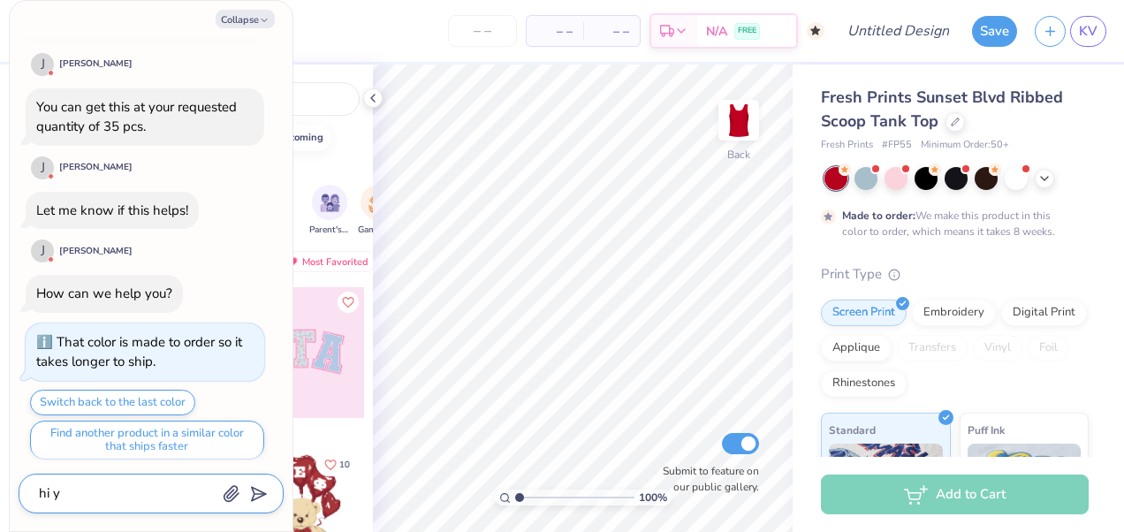
type textarea "x"
type textarea "hi yes"
type textarea "x"
type textarea "hi yes!"
type textarea "x"
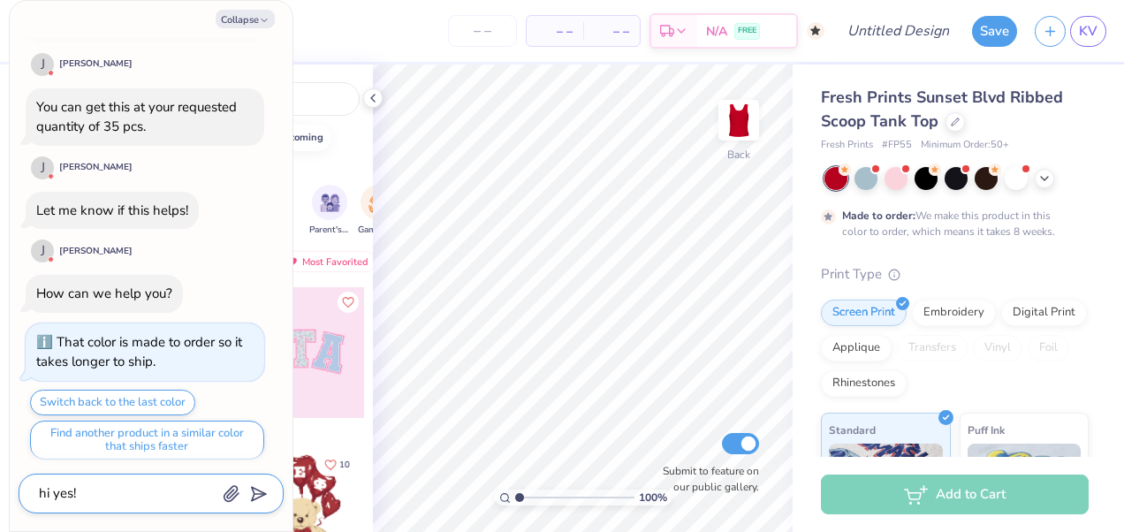
type textarea "hi yes!"
type textarea "x"
type textarea "hi yes! i"
type textarea "x"
type textarea "hi yes! i"
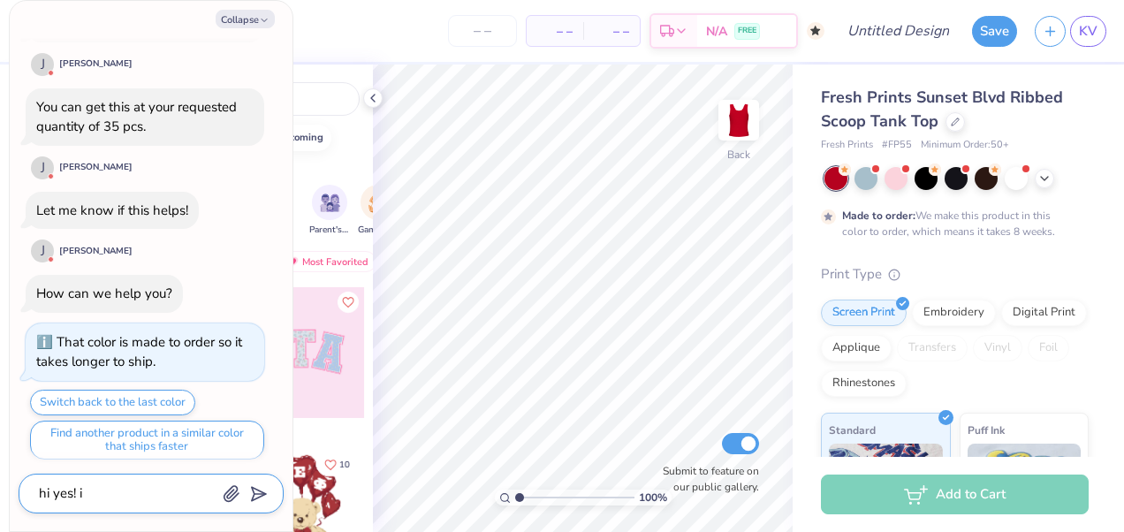
type textarea "x"
type textarea "hi yes! i"
type textarea "x"
type textarea "hi yes!"
type textarea "x"
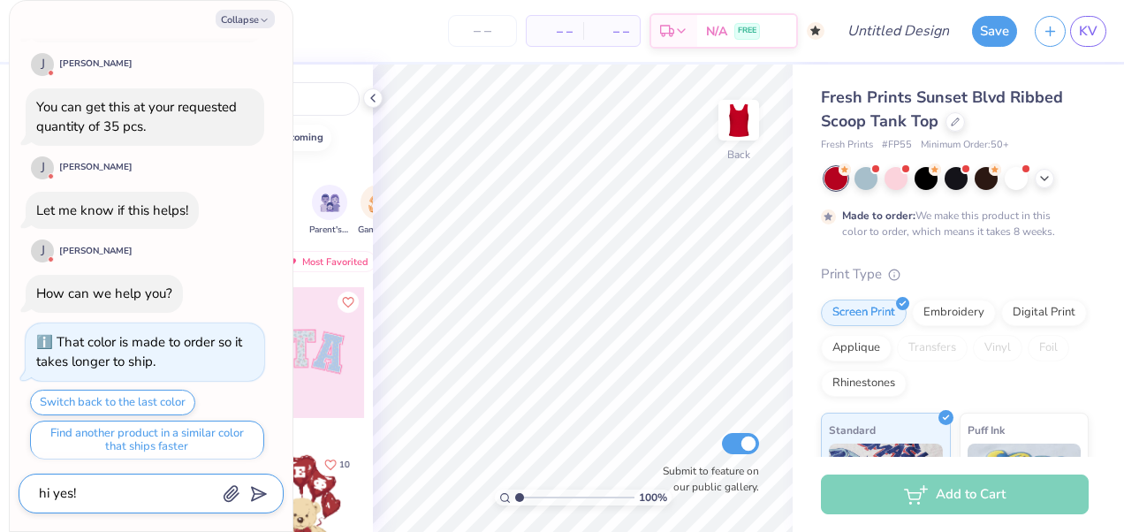
type textarea "hi yes! p"
type textarea "x"
type textarea "hi yes! pr"
type textarea "x"
type textarea "hi yes! pre"
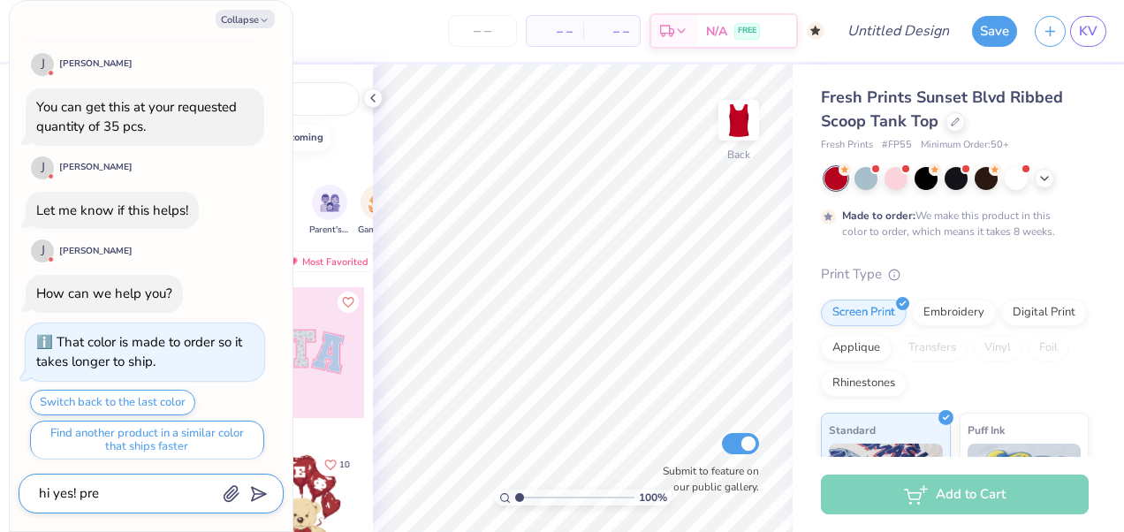
type textarea "x"
type textarea "hi yes! pref"
type textarea "x"
type textarea "hi yes! prefe"
type textarea "x"
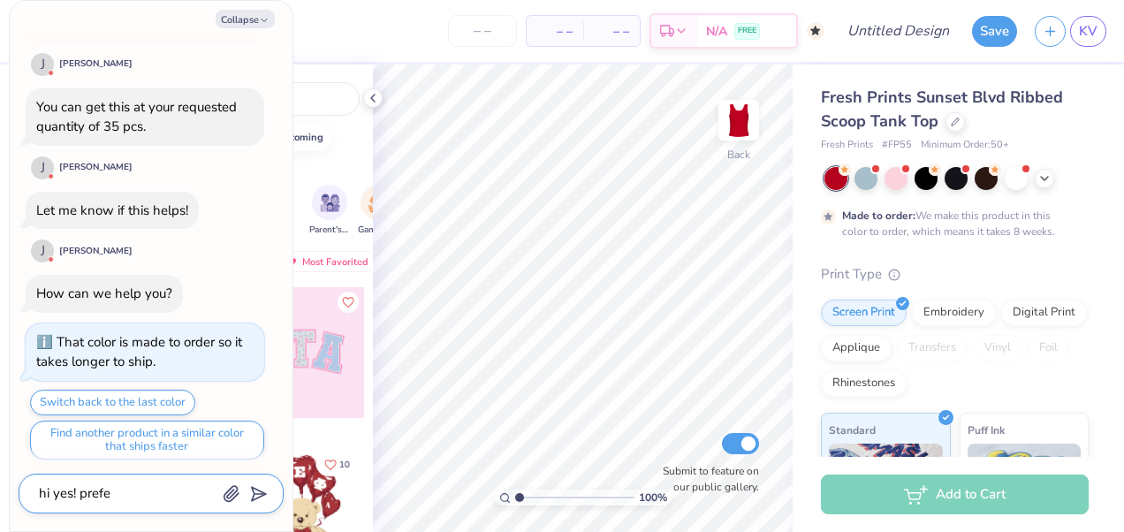
type textarea "hi yes! prefer"
type textarea "x"
type textarea "hi yes! prefera"
type textarea "x"
type textarea "hi yes! preferab"
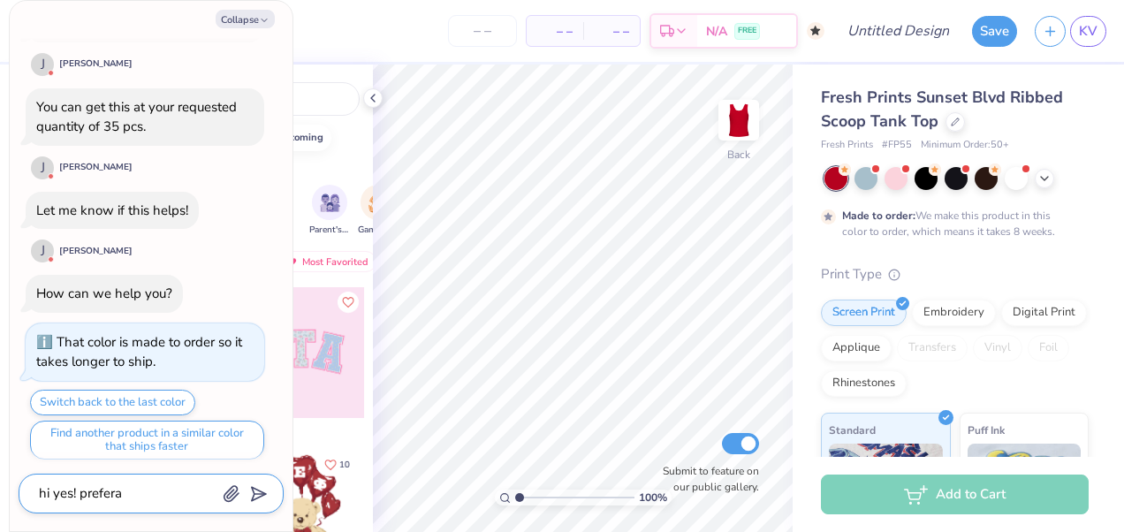
type textarea "x"
type textarea "hi yes! preferably"
type textarea "x"
type textarea "hi yes! preferably,"
type textarea "x"
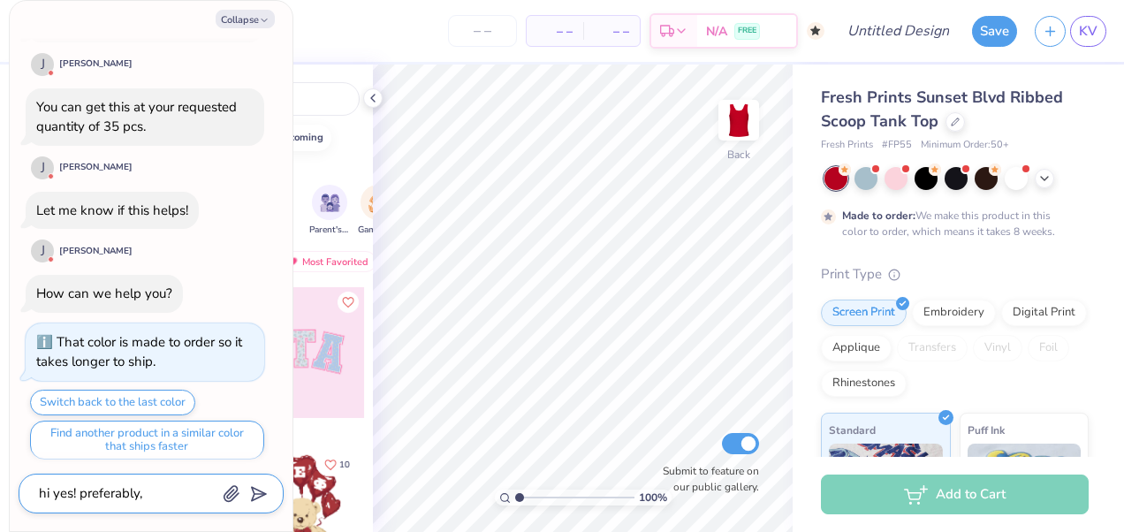
type textarea "hi yes! preferably,"
type textarea "x"
type textarea "hi yes! preferably, i"
type textarea "x"
type textarea "hi yes! preferably, i"
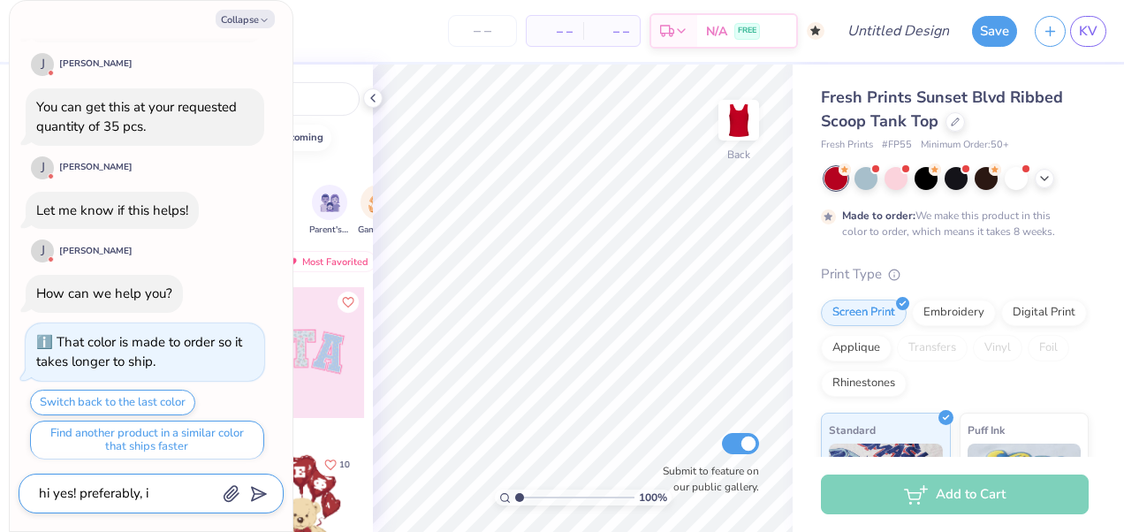
type textarea "x"
type textarea "hi yes! preferably, i w"
type textarea "x"
type textarea "hi yes! preferably, i wo"
type textarea "x"
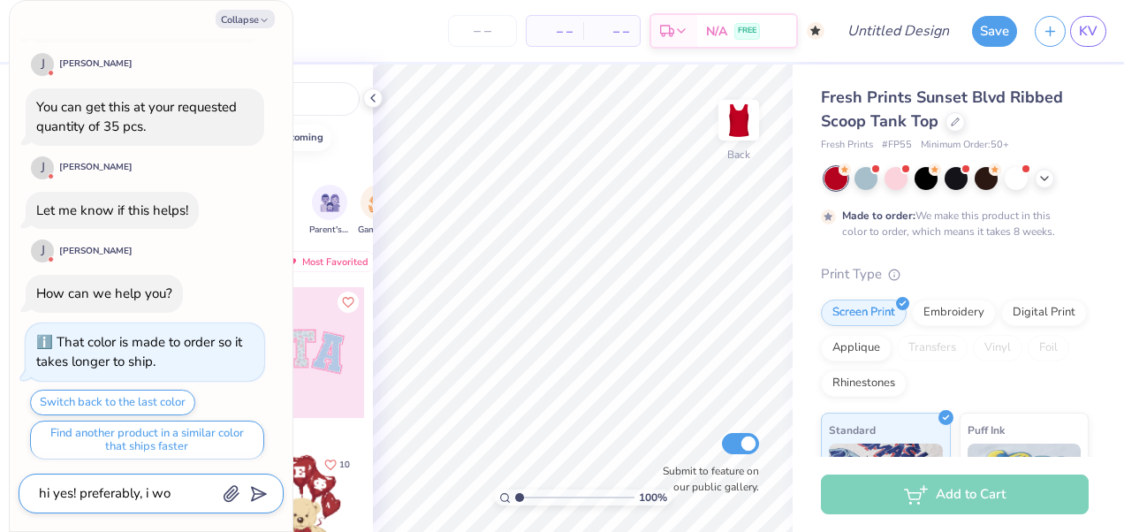
type textarea "hi yes! preferably, i wou"
type textarea "x"
type textarea "hi yes! preferably, i woul"
type textarea "x"
type textarea "hi yes! preferably, i would"
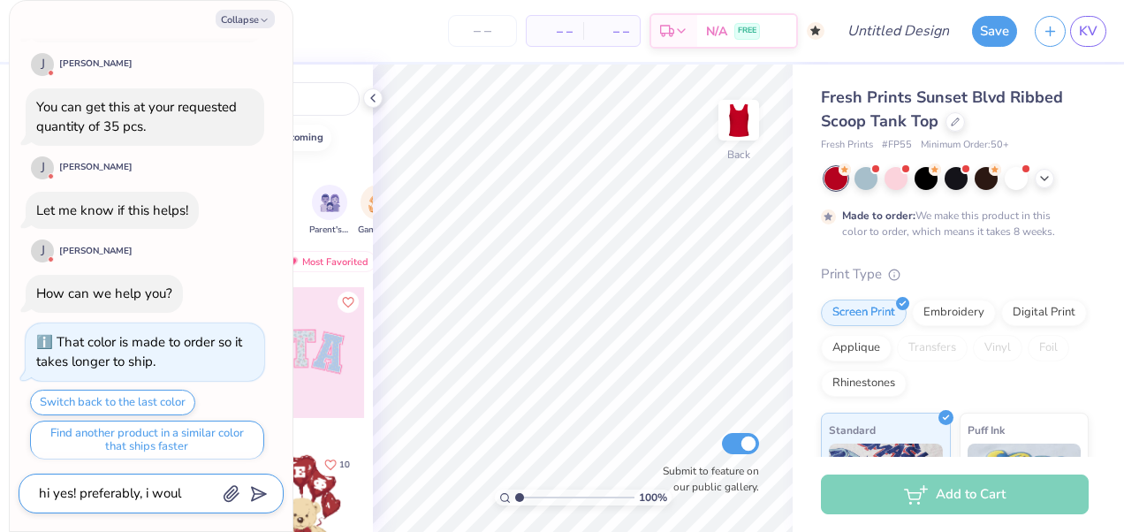
type textarea "x"
type textarea "hi yes! preferably, i would"
type textarea "x"
type textarea "hi yes! preferably, i would h"
type textarea "x"
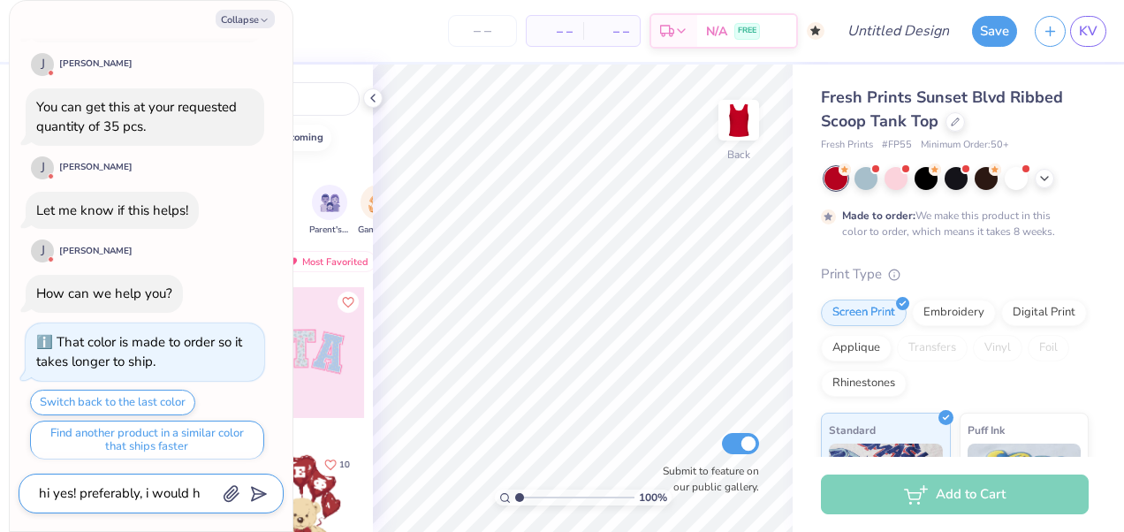
type textarea "hi yes! preferably, i would ha"
type textarea "x"
type textarea "hi yes! preferably, i would hav"
type textarea "x"
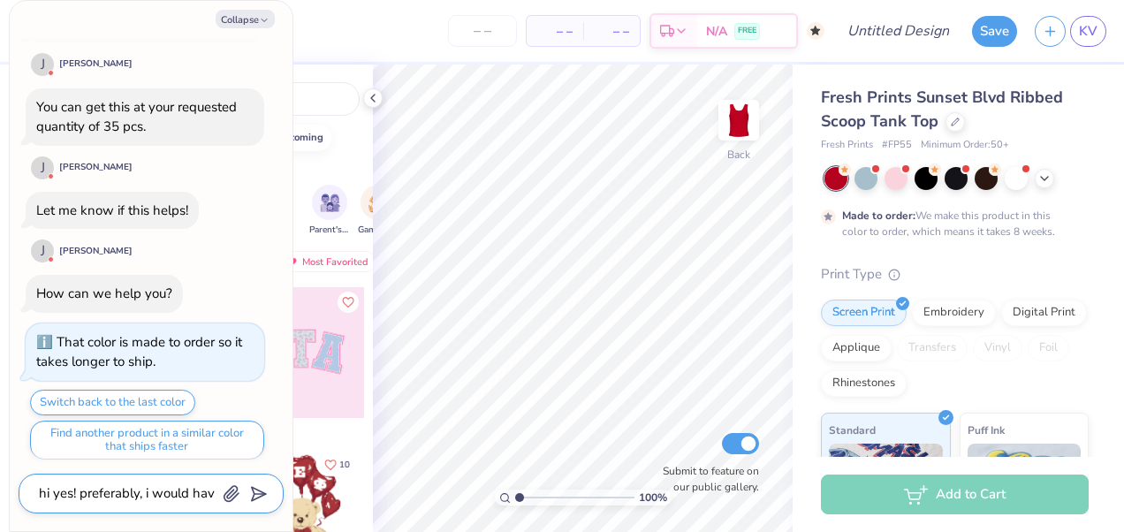
type textarea "hi yes! preferably, i would have"
type textarea "x"
type textarea "hi yes! preferably, i would have"
type textarea "x"
type textarea "hi yes! preferably, i would have t"
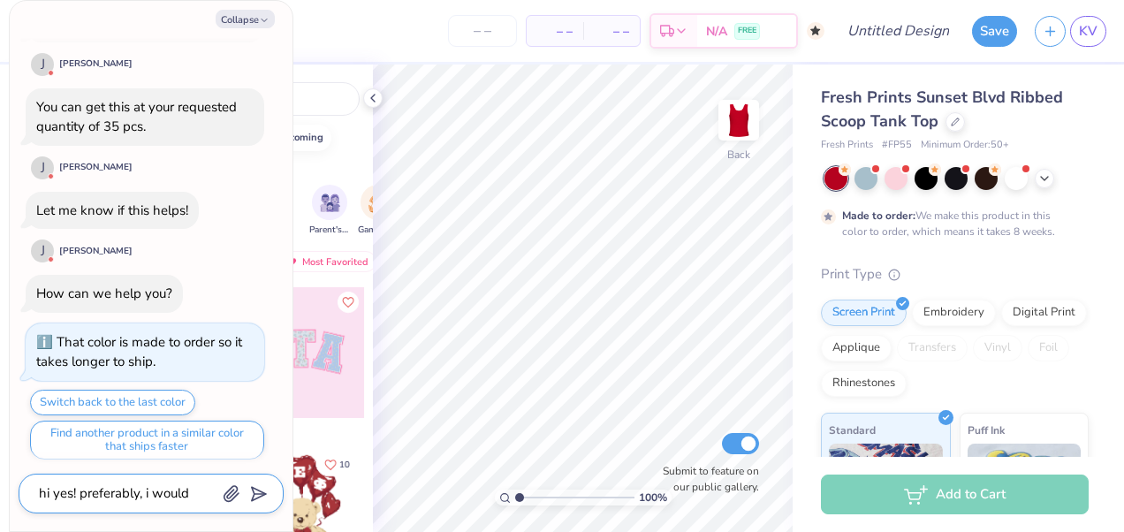
type textarea "x"
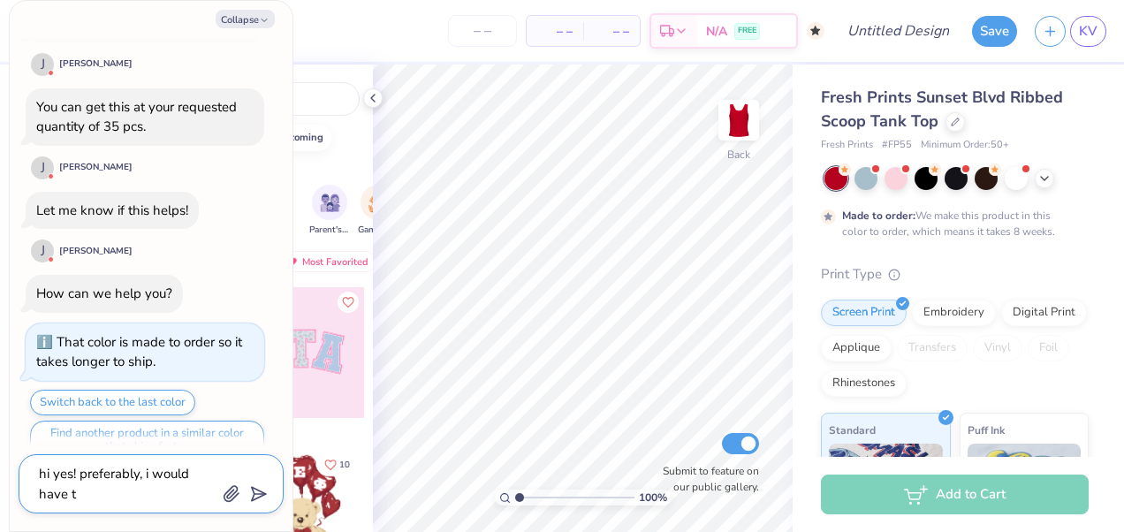
type textarea "hi yes! preferably, i would have th"
type textarea "x"
type textarea "hi yes! preferably, i would have the"
type textarea "x"
type textarea "hi yes! preferably, i would have the"
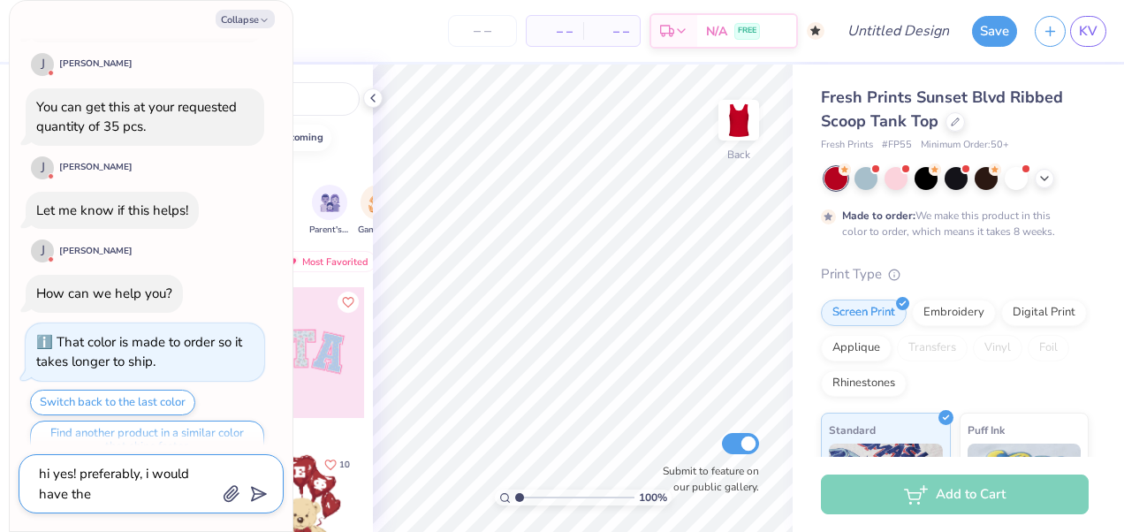
type textarea "x"
type textarea "hi yes! preferably, i would have the f"
type textarea "x"
type textarea "hi yes! preferably, i would have the fi"
type textarea "x"
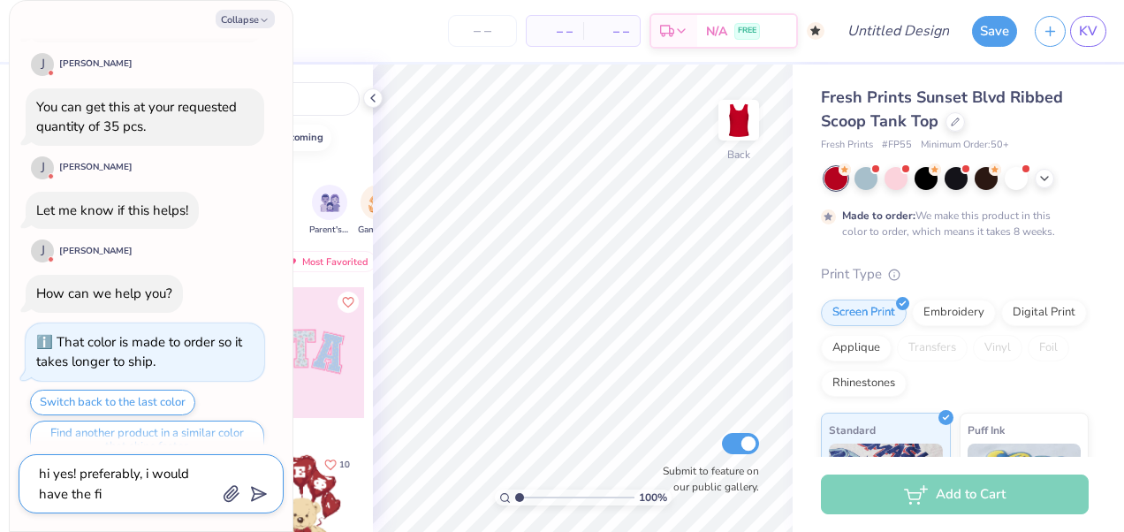
type textarea "hi yes! preferably, i would have the fir"
type textarea "x"
type textarea "hi yes! preferably, i would have the firs"
type textarea "x"
type textarea "hi yes! preferably, i would have the first"
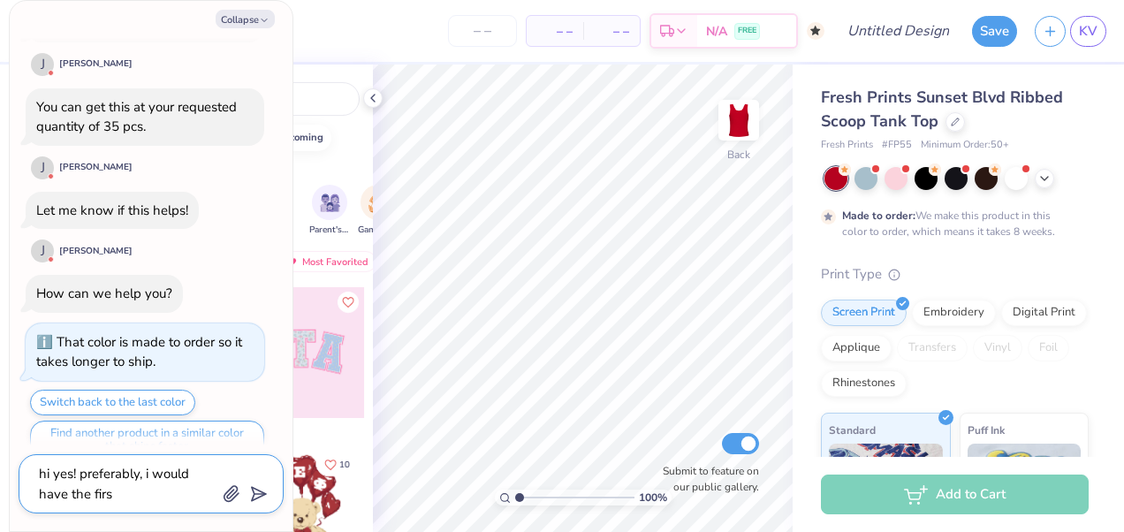
type textarea "x"
type textarea "hi yes! preferably, i would have the first"
type textarea "x"
type textarea "hi yes! preferably, i would have the first s"
type textarea "x"
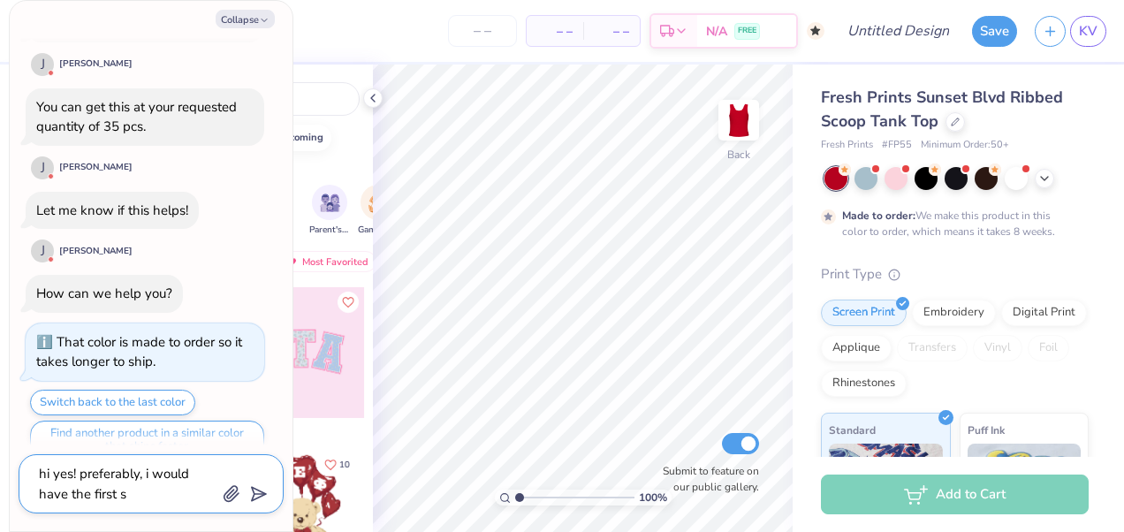
type textarea "hi yes! preferably, i would have the first sq"
type textarea "x"
type textarea "hi yes! preferably, i would have the first squ"
type textarea "x"
type textarea "hi yes! preferably, i would have the first squa"
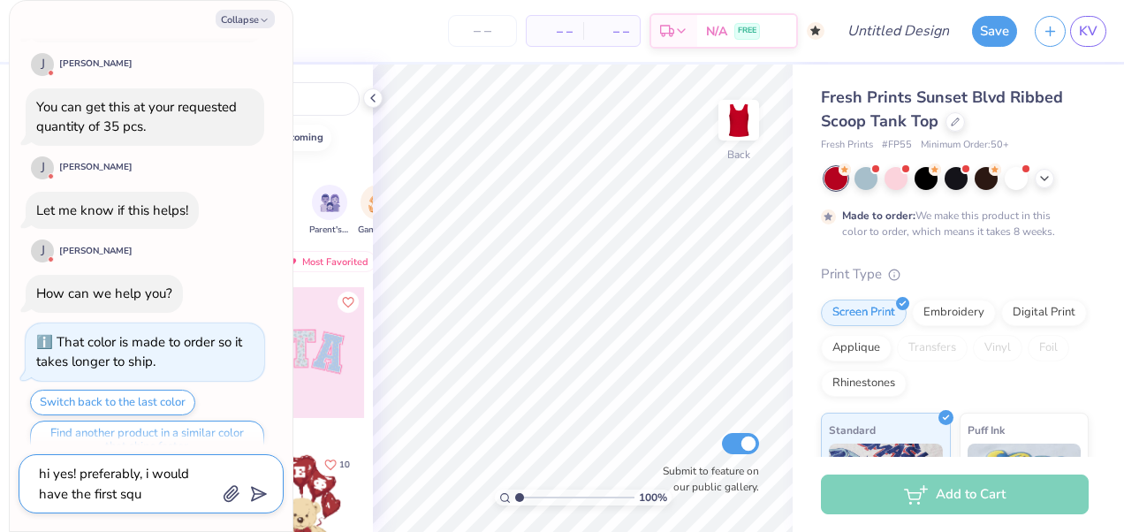
type textarea "x"
type textarea "hi yes! preferably, i would have the first squar"
type textarea "x"
type textarea "hi yes! preferably, i would have the first square"
type textarea "x"
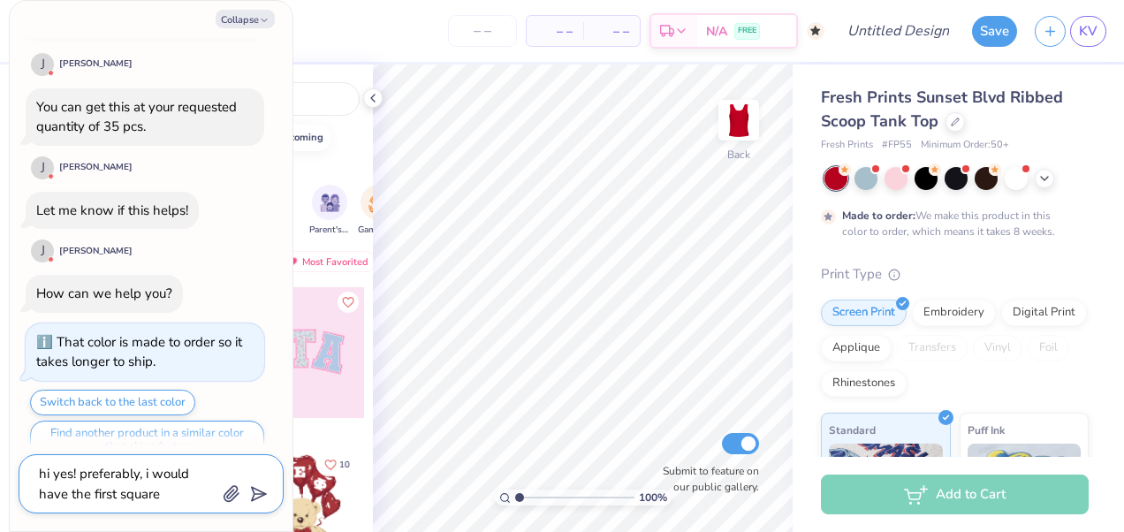
type textarea "hi yes! preferably, i would have the first square"
type textarea "x"
type textarea "hi yes! preferably, i would have the first square n"
type textarea "x"
type textarea "hi yes! preferably, i would have the first square ne"
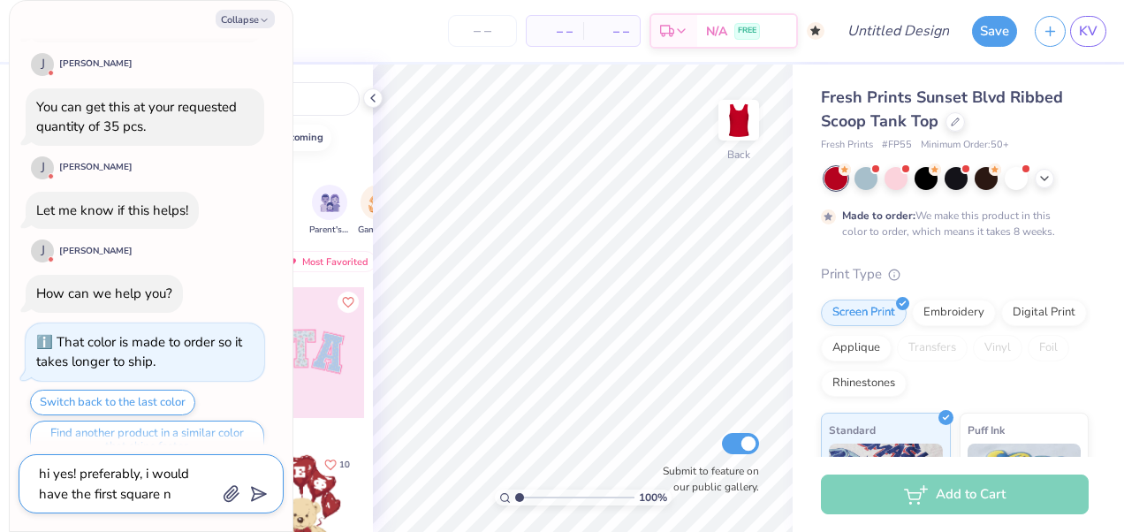
type textarea "x"
type textarea "hi yes! preferably, i would have the first square nec"
type textarea "x"
type textarea "hi yes! preferably, i would have the first square neck"
type textarea "x"
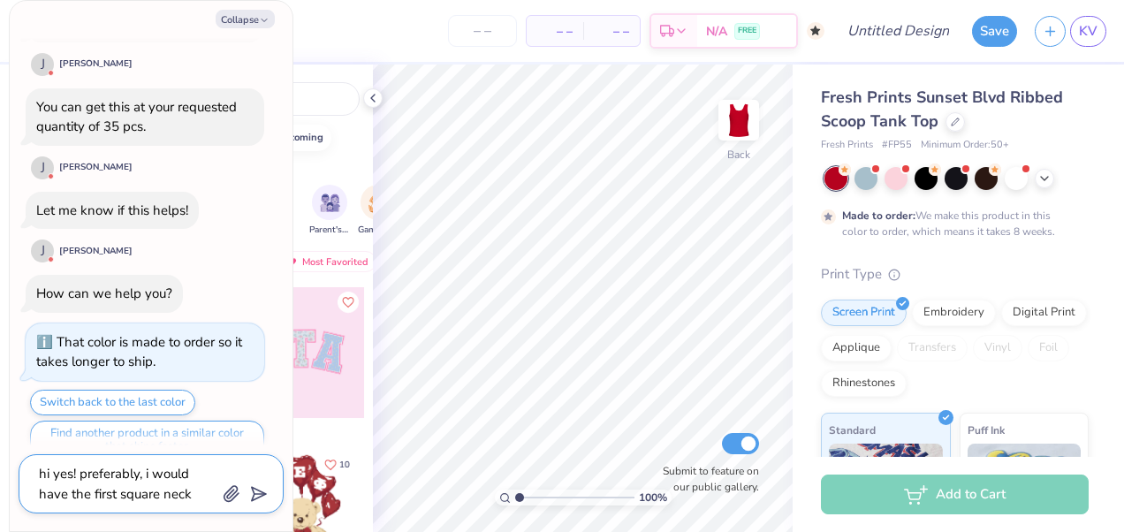
type textarea "hi yes! preferably, i would have the first square neck"
type textarea "x"
type textarea "hi yes! preferably, i would have the first square neck t"
type textarea "x"
type textarea "hi yes! preferably, i would have the first square neck ta"
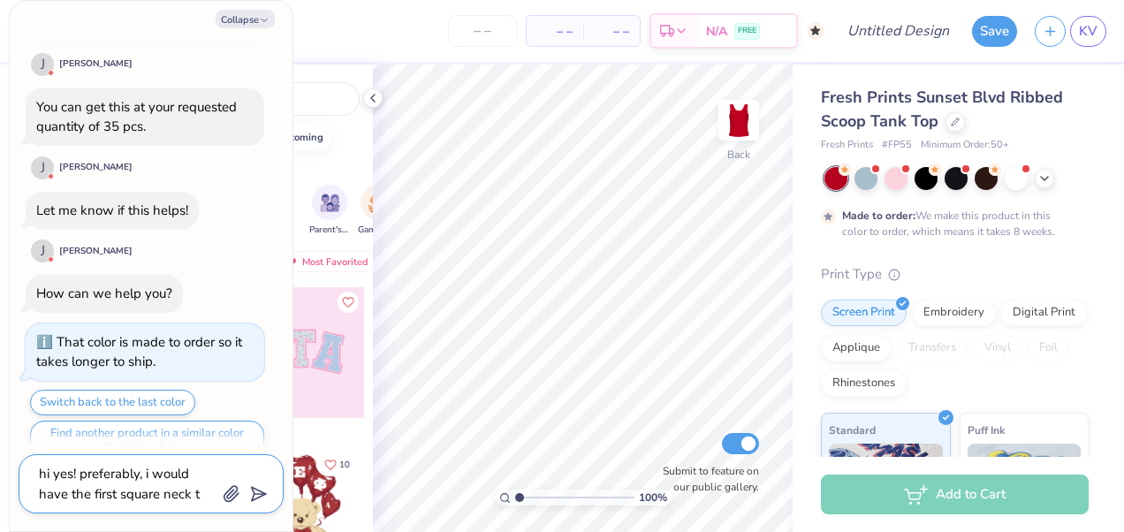
type textarea "x"
type textarea "hi yes! preferably, i would have the first square neck tan"
type textarea "x"
type textarea "hi yes! preferably, i would have the first square neck tank"
type textarea "x"
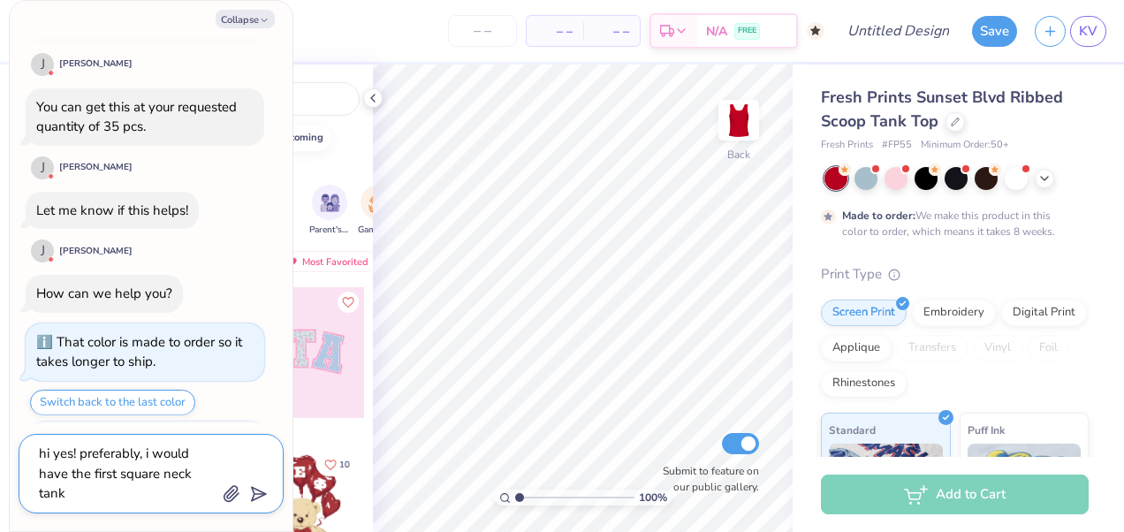
type textarea "hi yes! preferably, i would have the first square neck tank"
type textarea "x"
type textarea "hi yes! preferably, i would have the first square neck tank t"
type textarea "x"
type textarea "hi yes! preferably, i would have the first square neck tank to"
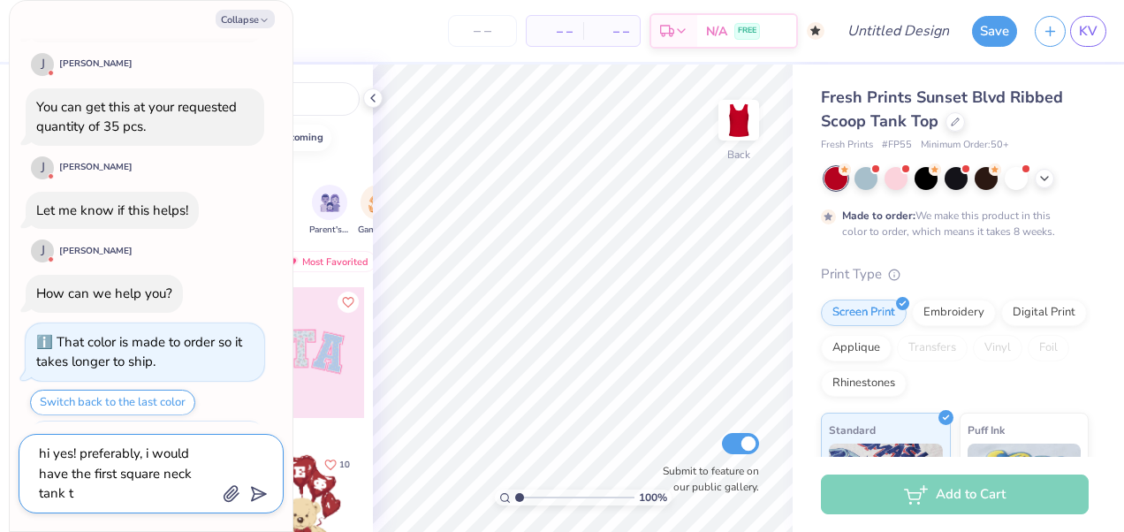
type textarea "x"
type textarea "hi yes! preferably, i would have the first square neck tank top"
type textarea "x"
type textarea "hi yes! preferably, i would have the first square neck tank top"
type textarea "x"
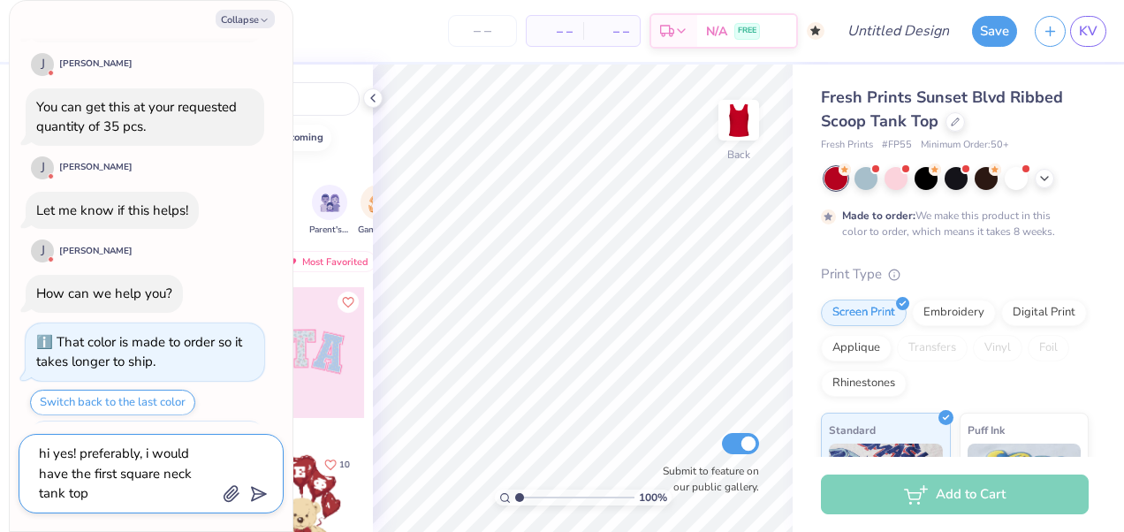
type textarea "hi yes! preferably, i would have the first square neck tank top w"
type textarea "x"
type textarea "hi yes! preferably, i would have the first square neck tank top wi"
type textarea "x"
type textarea "hi yes! preferably, i would have the first square neck tank top wit"
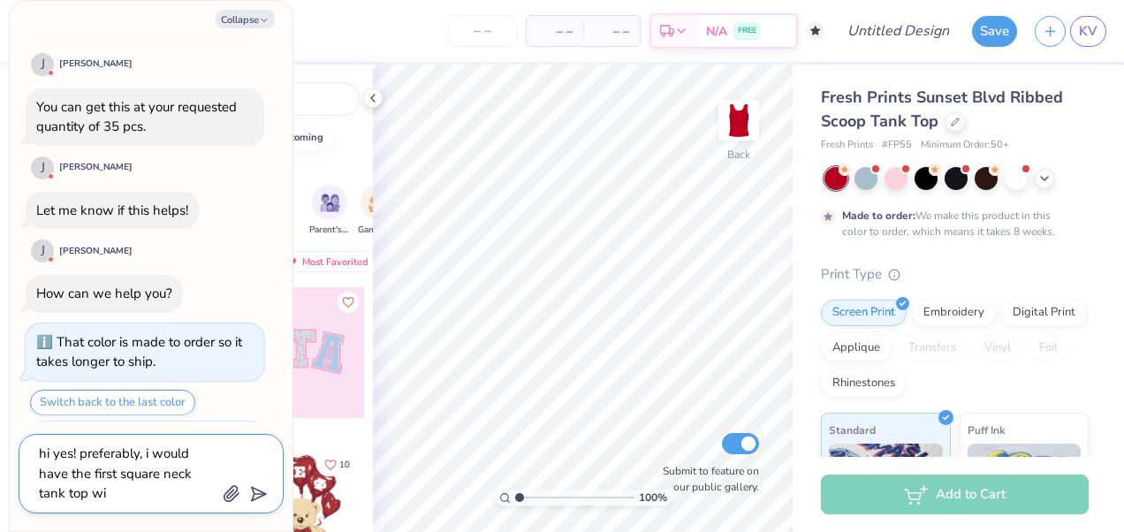
type textarea "x"
type textarea "hi yes! preferably, i would have the first square neck tank top with"
type textarea "x"
type textarea "hi yes! preferably, i would have the first square neck tank top with t"
type textarea "x"
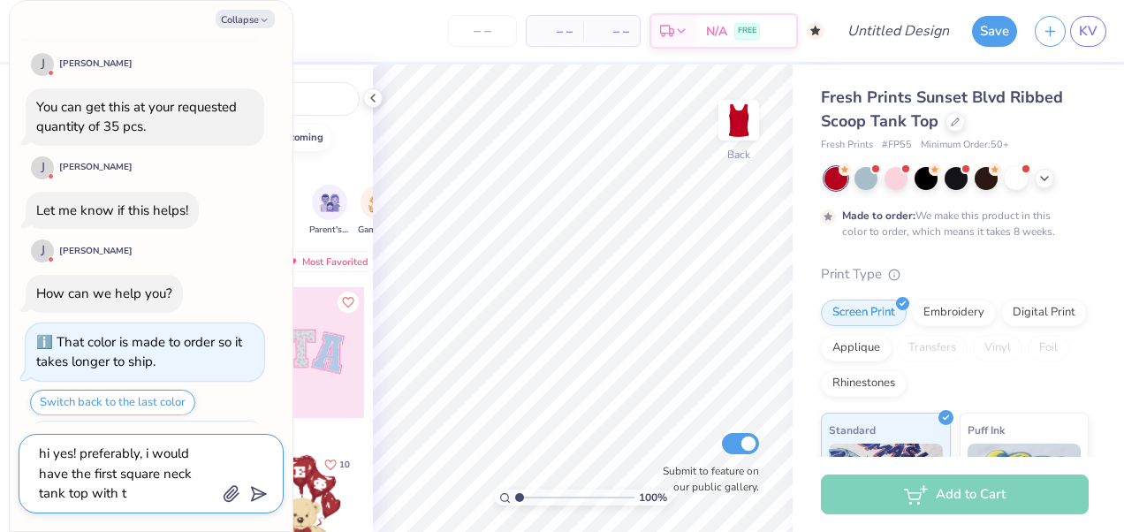
type textarea "hi yes! preferably, i would have the first square neck tank top with te"
type textarea "x"
type textarea "hi yes! preferably, i would have the first square neck tank top with teh"
type textarea "x"
type textarea "hi yes! preferably, i would have the first square neck tank top with teh"
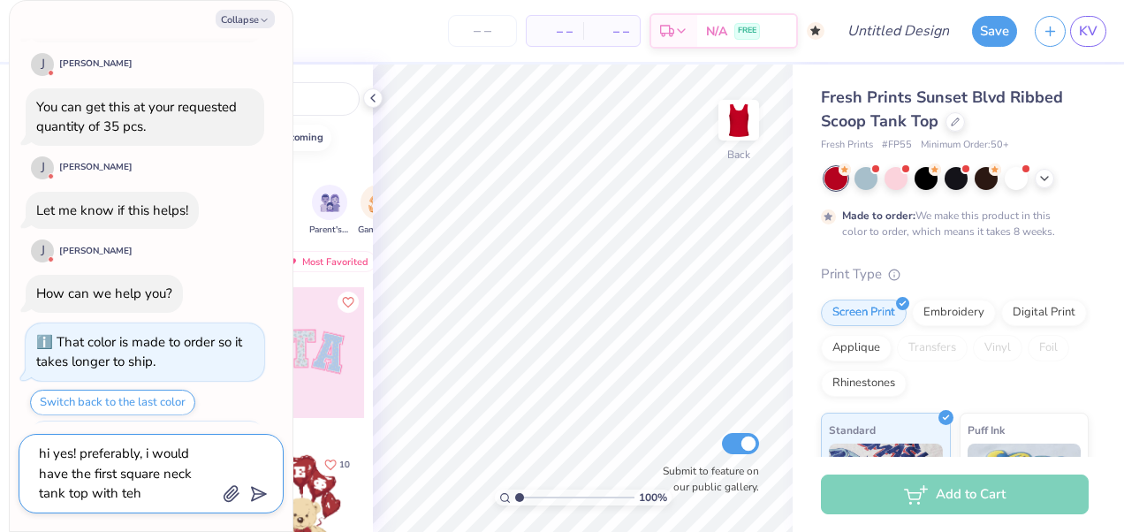
type textarea "x"
type textarea "hi yes! preferably, i would have the first square neck tank top with teh"
type textarea "x"
type textarea "hi yes! preferably, i would have the first square neck tank top with te"
type textarea "x"
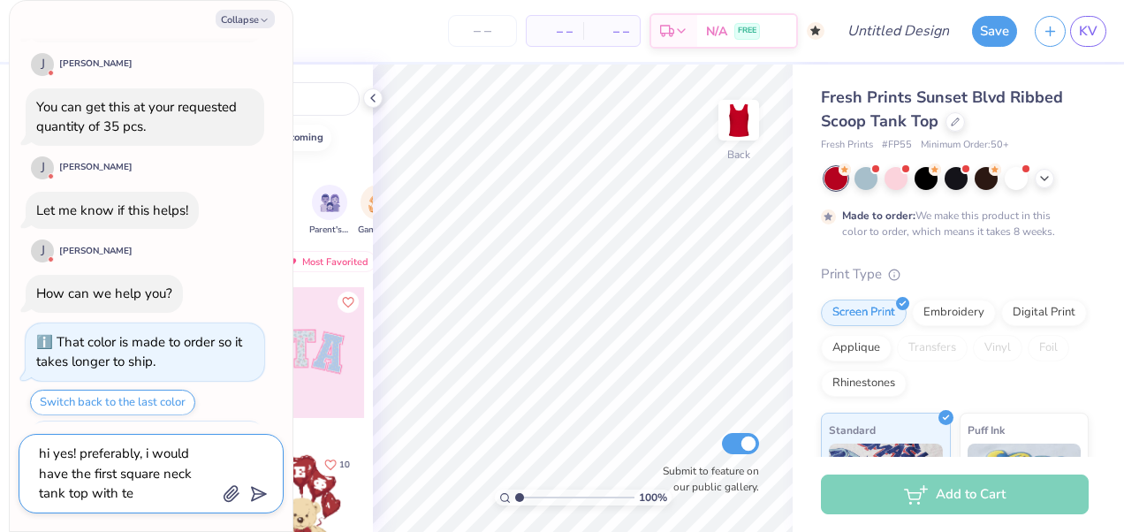
type textarea "hi yes! preferably, i would have the first square neck tank top with t"
type textarea "x"
type textarea "hi yes! preferably, i would have the first square neck tank top with th"
type textarea "x"
type textarea "hi yes! preferably, i would have the first square neck tank top with the"
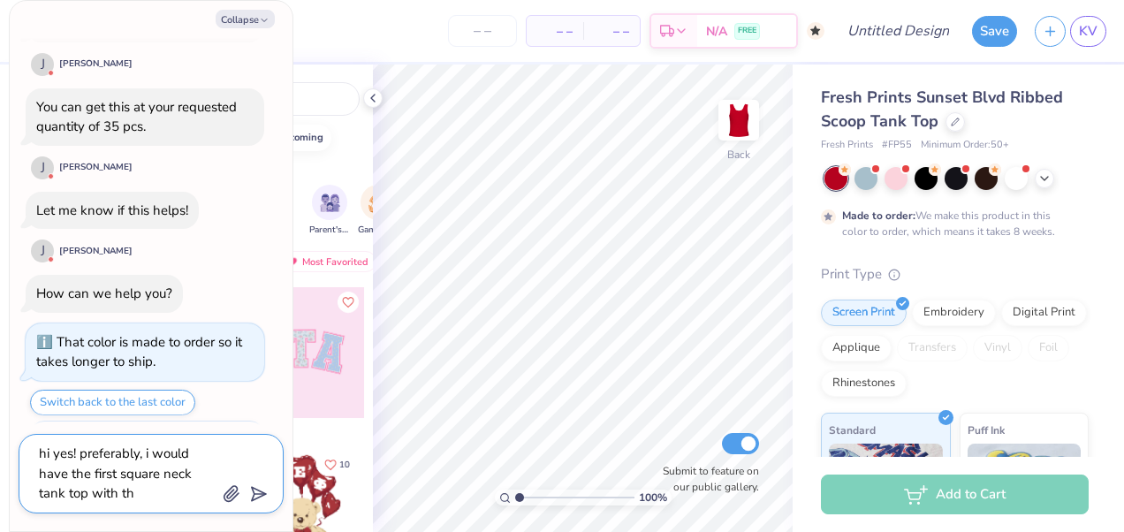
type textarea "x"
type textarea "hi yes! preferably, i would have the first square neck tank top with the"
type textarea "x"
type textarea "hi yes! preferably, i would have the first square neck tank top with the w"
type textarea "x"
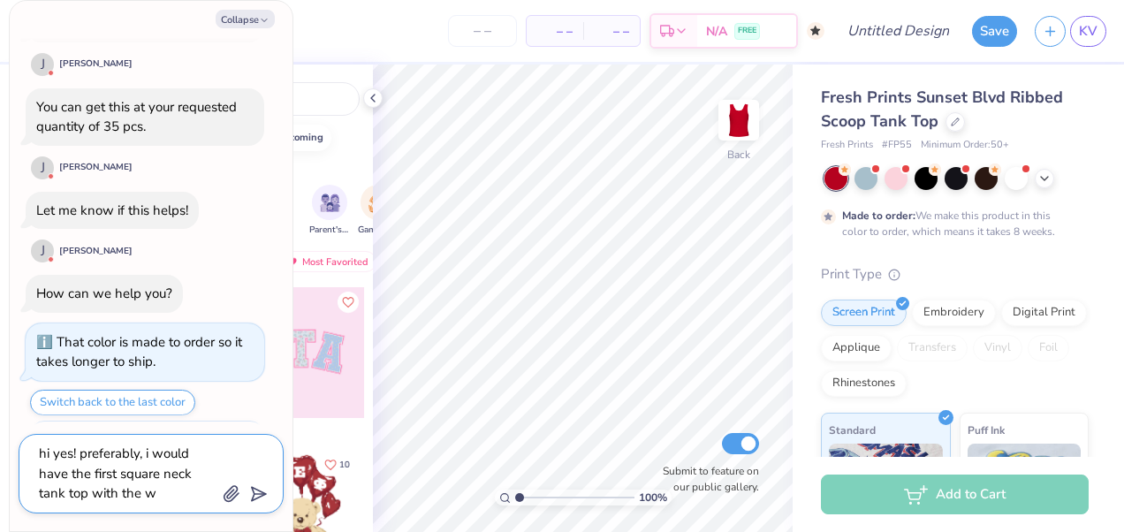
type textarea "hi yes! preferably, i would have the first square neck tank top with the wh"
type textarea "x"
type textarea "hi yes! preferably, i would have the first square neck tank top with the whi"
type textarea "x"
type textarea "hi yes! preferably, i would have the first square neck tank top with the whit"
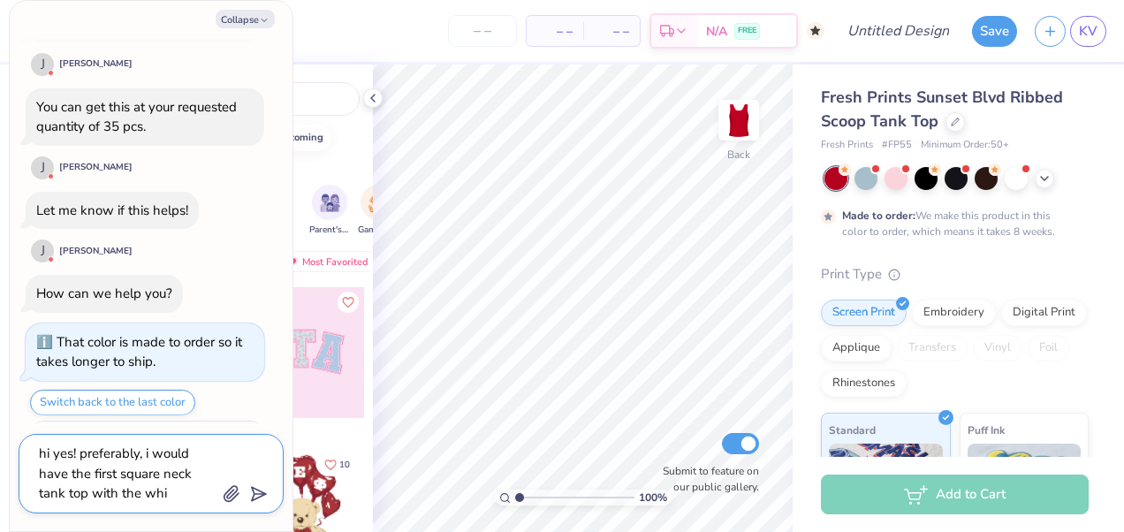
type textarea "x"
type textarea "hi yes! preferably, i would have the first square neck tank top with the white"
type textarea "x"
type textarea "hi yes! preferably, i would have the first square neck tank top with the white"
type textarea "x"
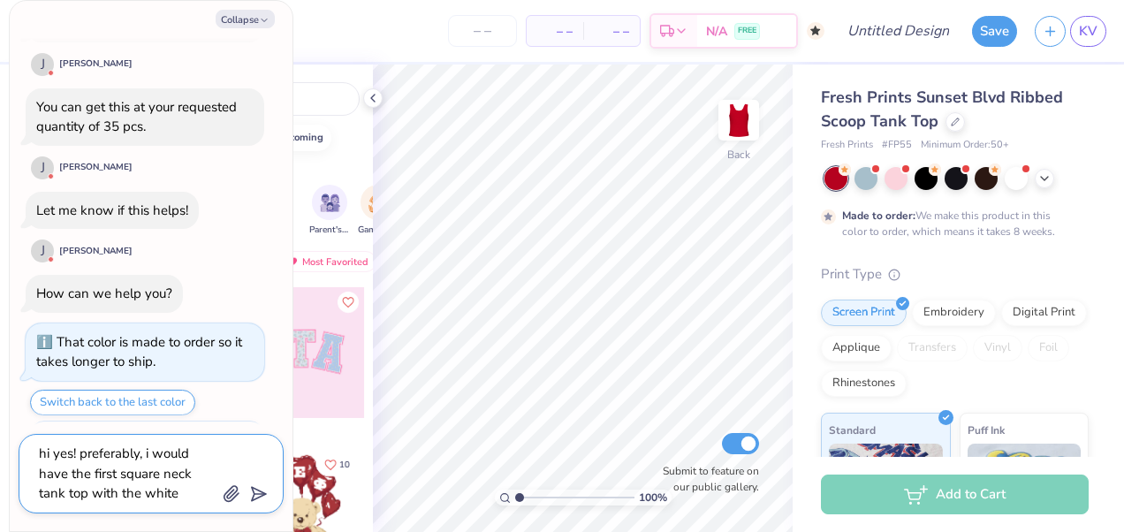
type textarea "hi yes! preferably, i would have the first square neck tank top with the white s"
type textarea "x"
type textarea "hi yes! preferably, i would have the first square neck tank top with the white …"
type textarea "x"
type textarea "hi yes! preferably, i would have the first square neck tank top with the white …"
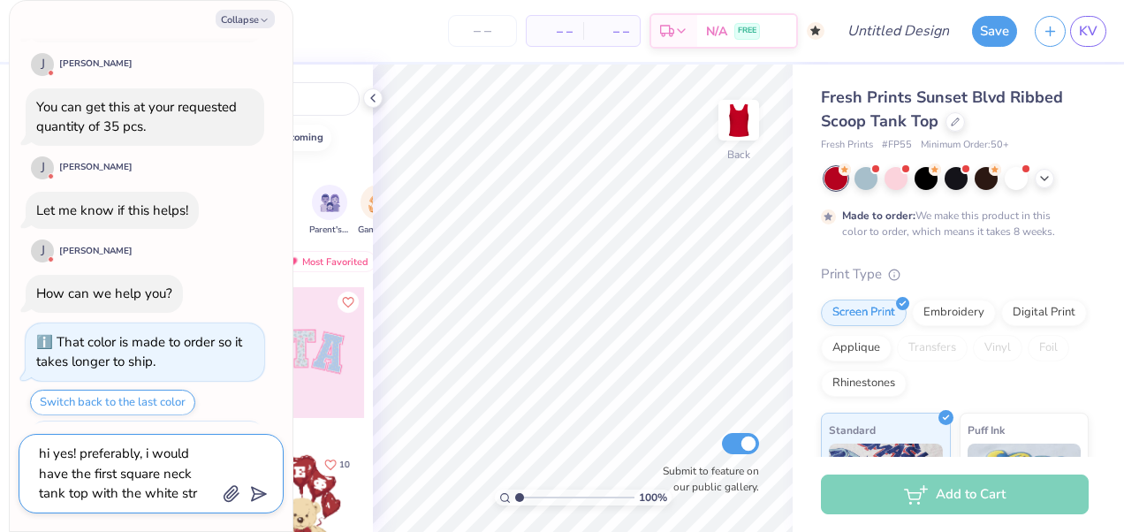
type textarea "x"
type textarea "hi yes! preferably, i would have the first square neck tank top with the white …"
type textarea "x"
type textarea "hi yes! preferably, i would have the first square neck tank top with the white …"
type textarea "x"
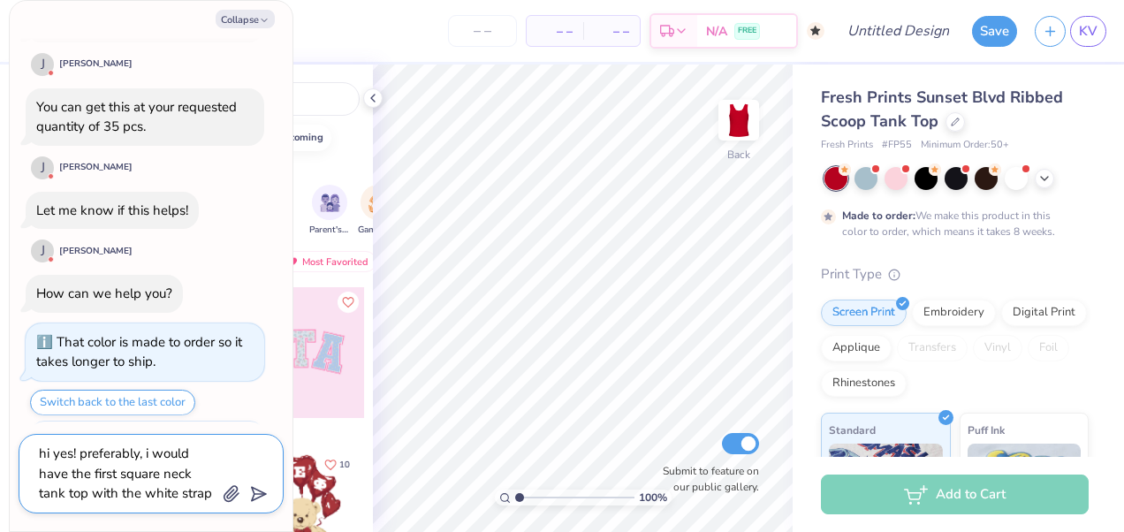
type textarea "hi yes! preferably, i would have the first square neck tank top with the white …"
type textarea "x"
type textarea "hi yes! preferably, i would have the first square neck tank top with the white …"
type textarea "x"
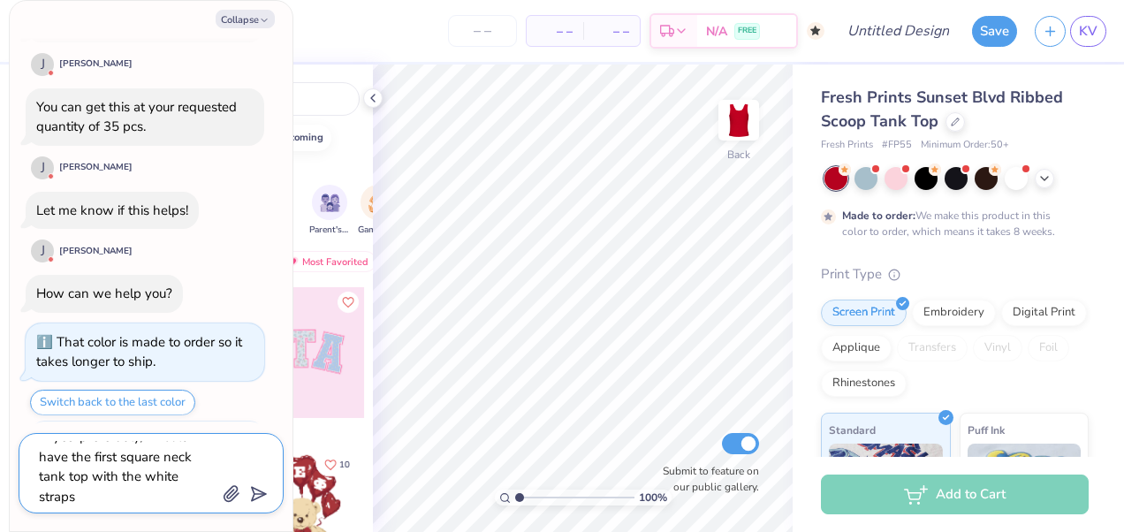
type textarea "hi yes! preferably, i would have the first square neck tank top with the white …"
type textarea "x"
type textarea "hi yes! preferably, i would have the first square neck tank top with the white …"
type textarea "x"
type textarea "hi yes! preferably, i would have the first square neck tank top with the white …"
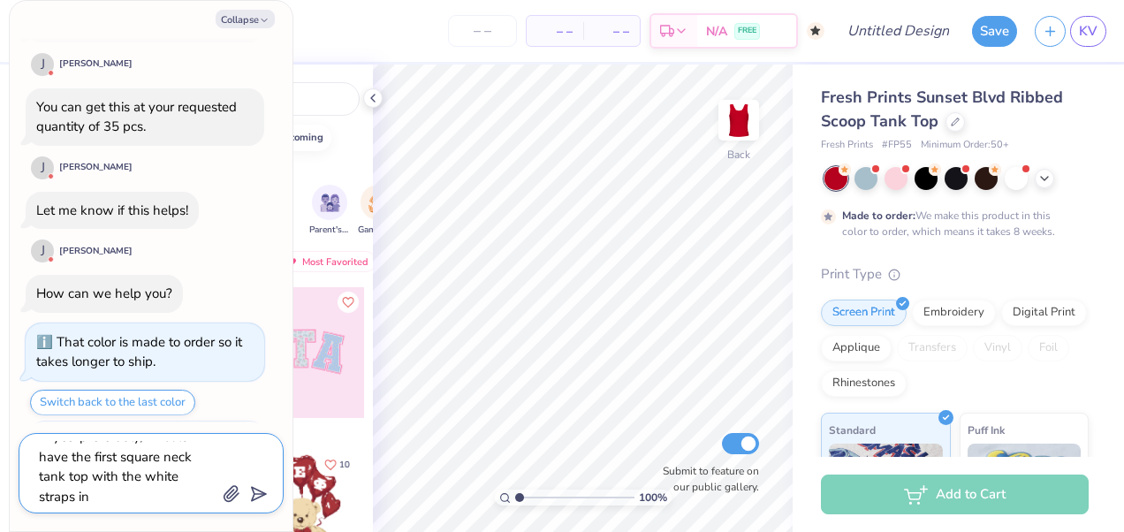
type textarea "x"
type textarea "hi yes! preferably, i would have the first square neck tank top with the white …"
type textarea "x"
type textarea "hi yes! preferably, i would have the first square neck tank top with the white …"
type textarea "x"
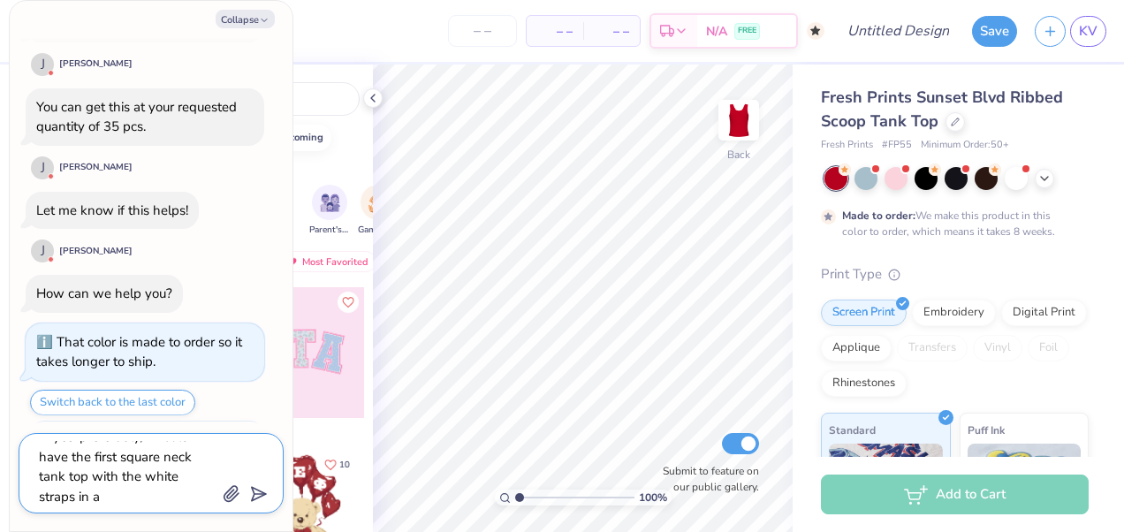
type textarea "hi yes! preferably, i would have the first square neck tank top with the white …"
type textarea "x"
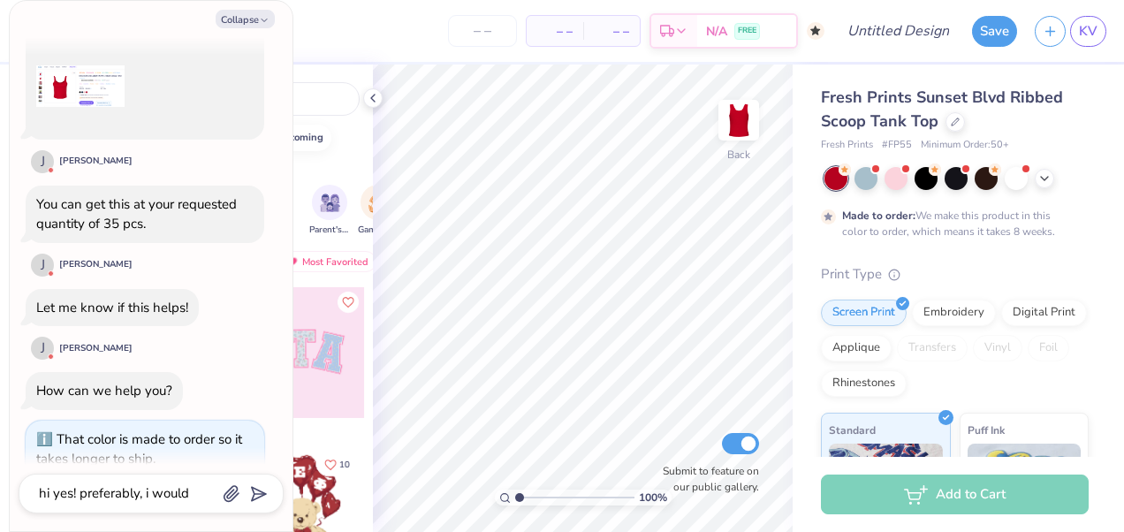
scroll to position [713, 0]
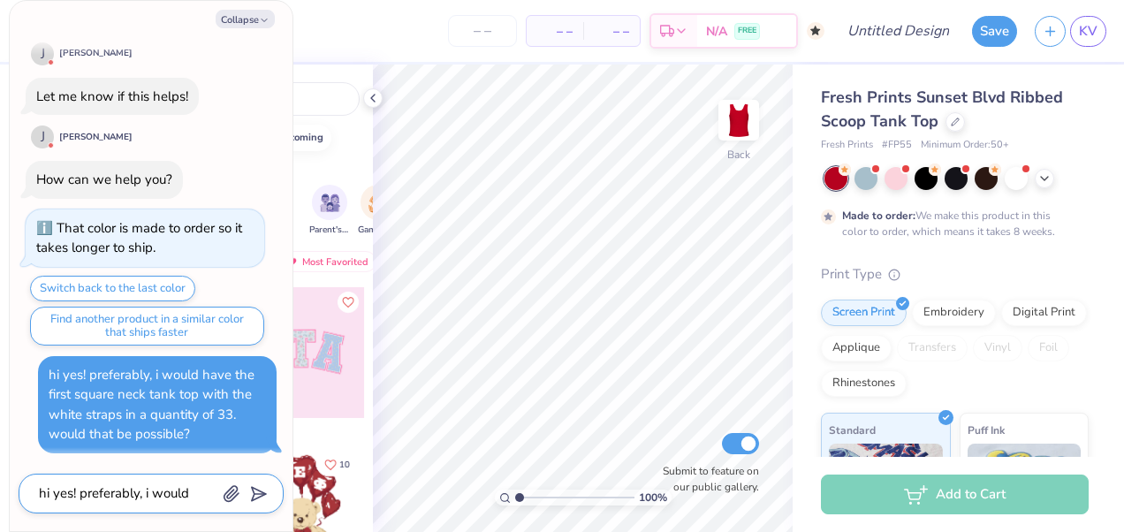
click at [148, 489] on textarea "hi yes! preferably, i would have the first square neck tank top with the white …" at bounding box center [126, 494] width 179 height 24
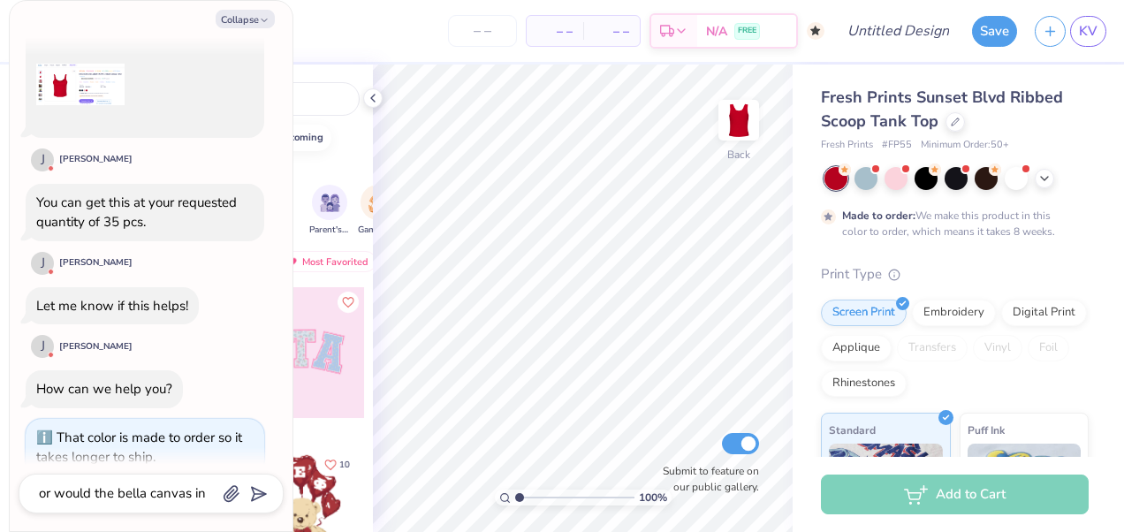
scroll to position [781, 0]
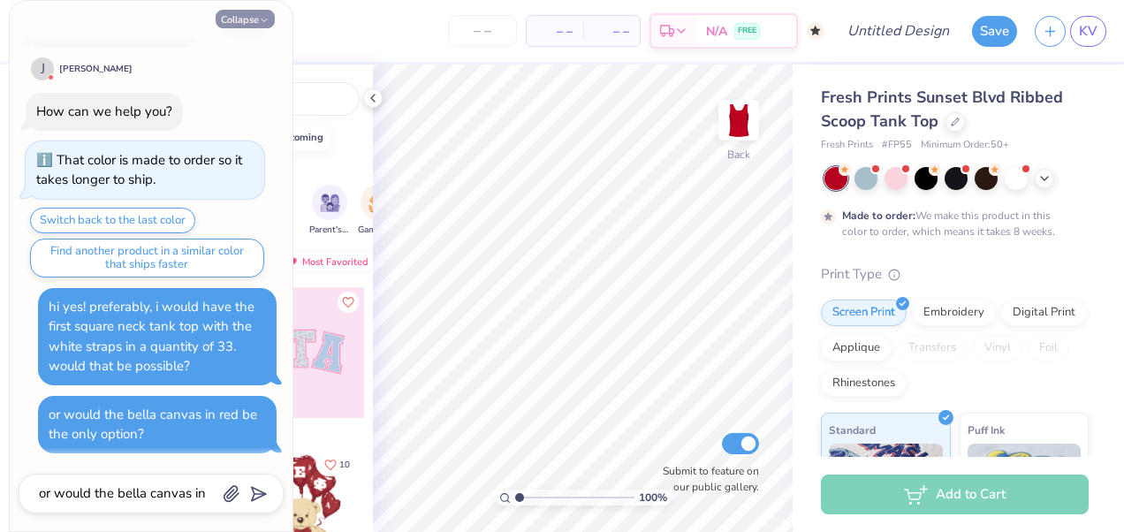
click at [263, 17] on icon "button" at bounding box center [264, 20] width 11 height 11
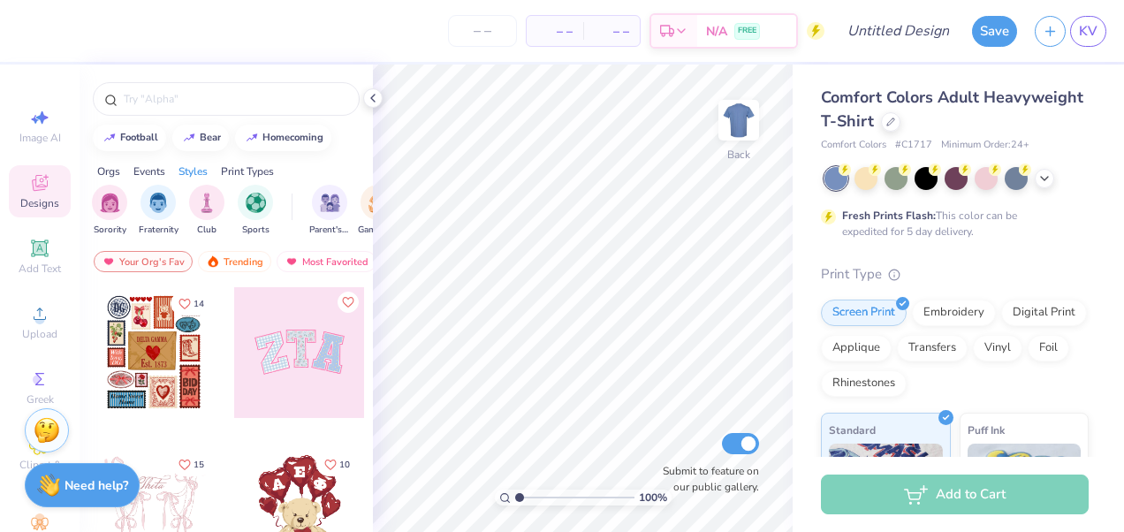
click at [88, 508] on div at bounding box center [153, 513] width 131 height 131
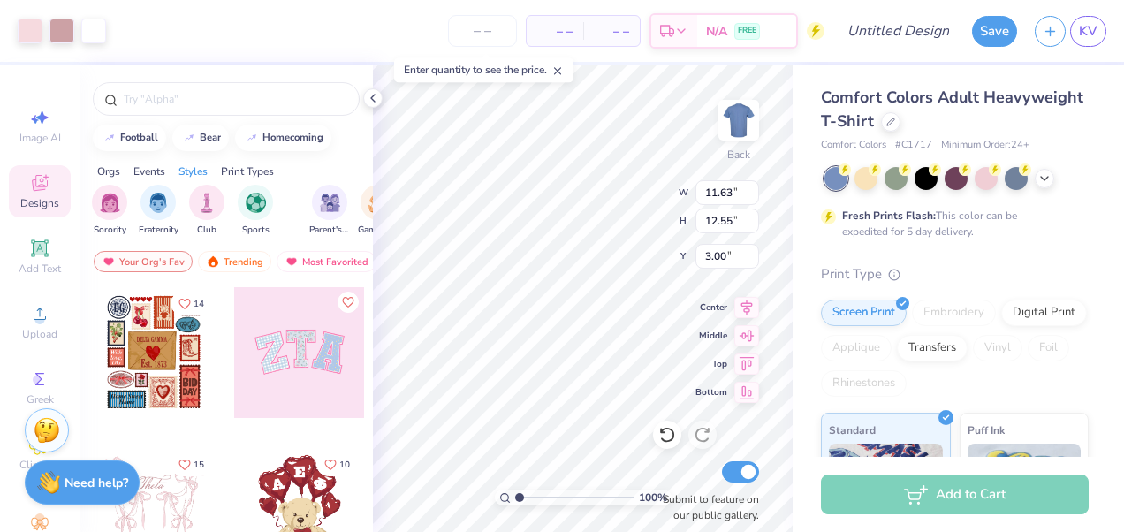
click at [72, 489] on strong "Need help?" at bounding box center [97, 482] width 64 height 17
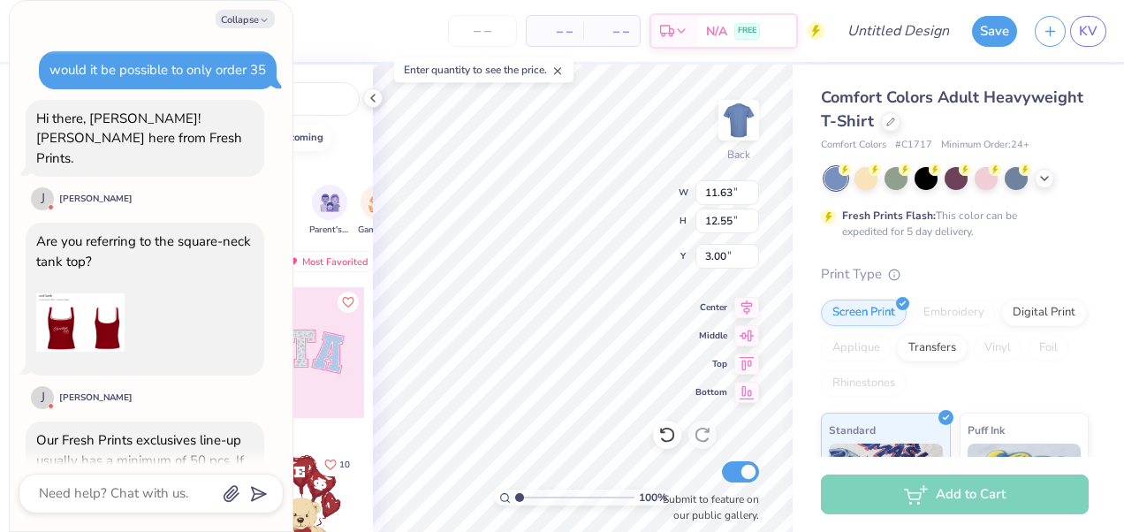
click at [101, 336] on img at bounding box center [80, 322] width 88 height 88
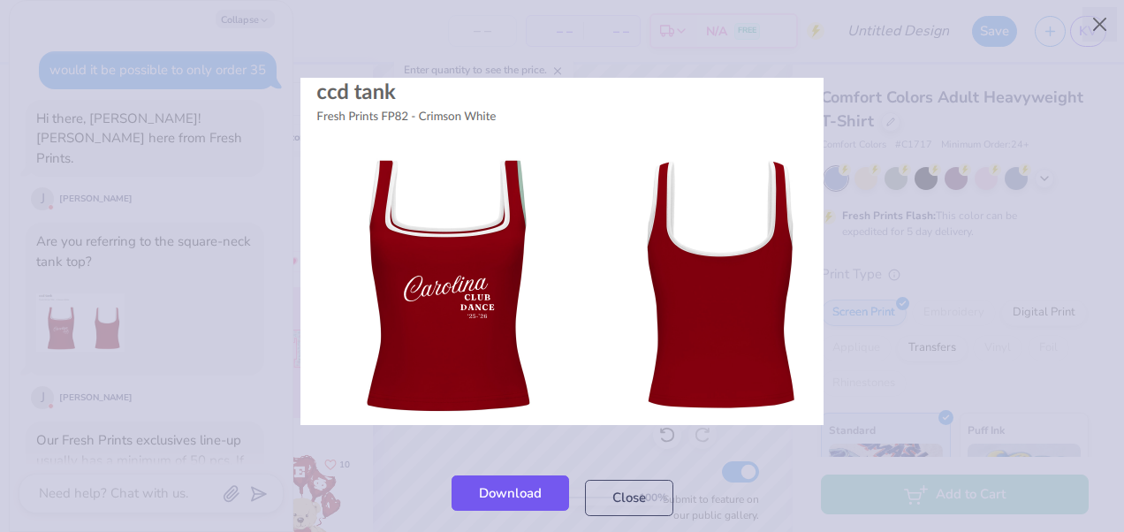
click at [516, 488] on link "Download" at bounding box center [511, 493] width 118 height 36
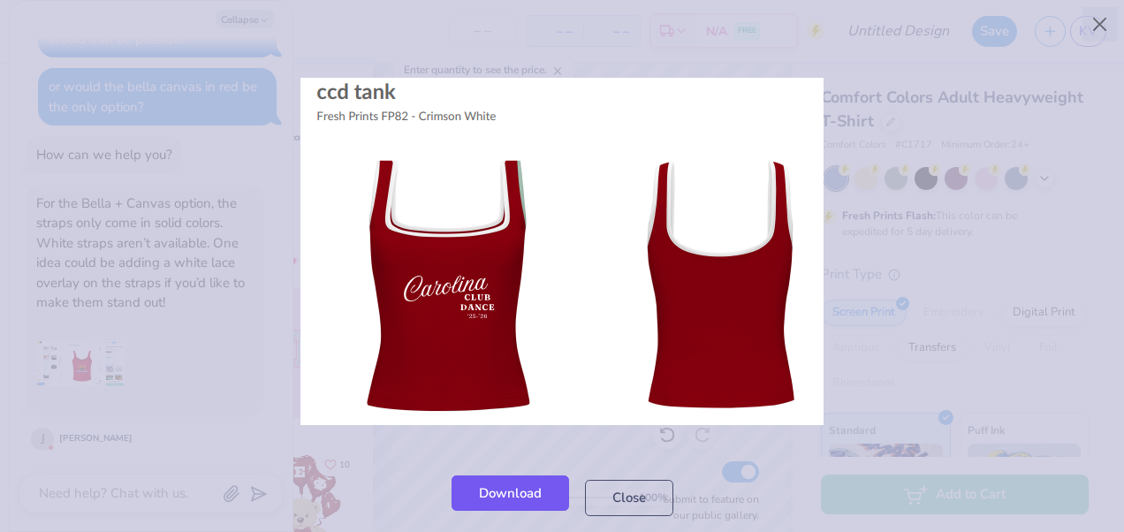
click at [512, 484] on link "Download" at bounding box center [511, 493] width 118 height 36
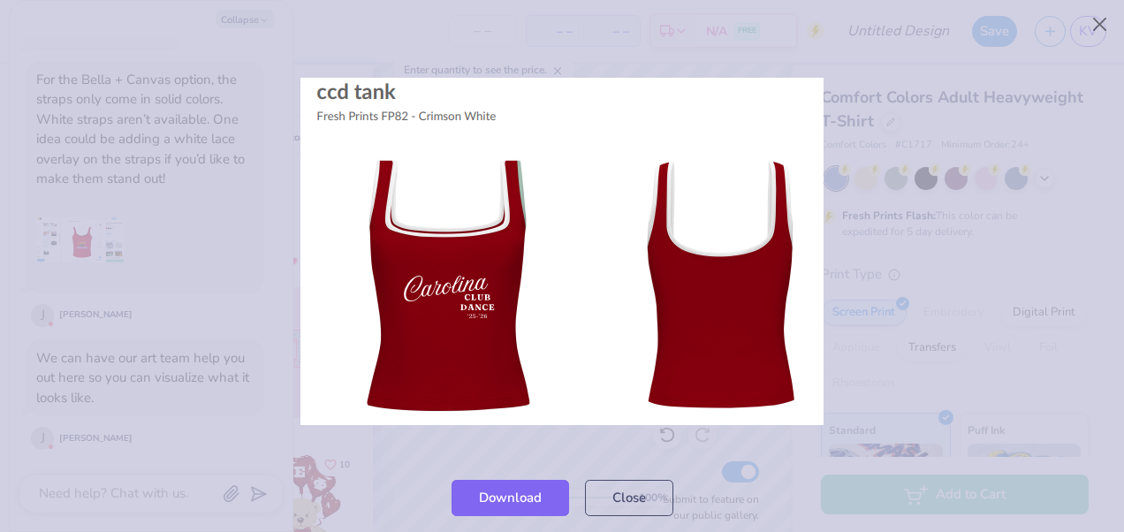
click at [882, 88] on div at bounding box center [562, 251] width 1124 height 423
click at [1099, 10] on button "Close" at bounding box center [1100, 25] width 34 height 34
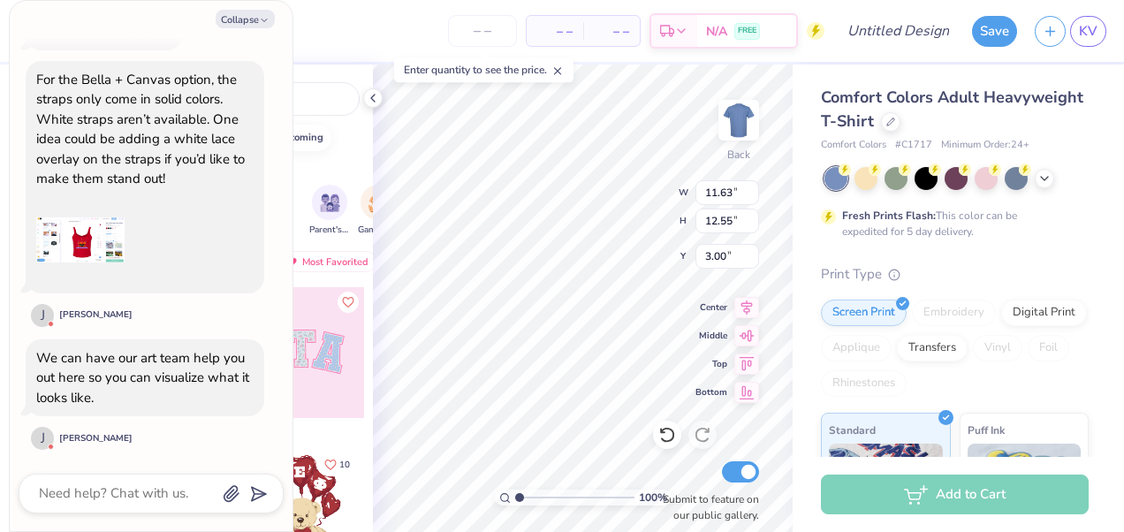
click at [89, 255] on img at bounding box center [80, 240] width 88 height 88
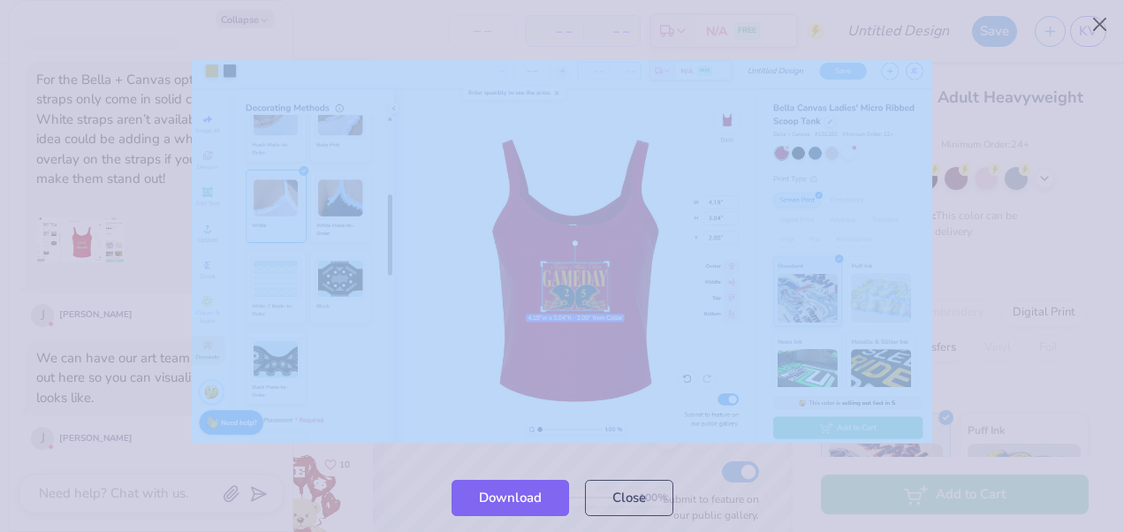
click at [89, 255] on div at bounding box center [562, 251] width 1124 height 423
click at [396, 315] on img at bounding box center [562, 251] width 740 height 383
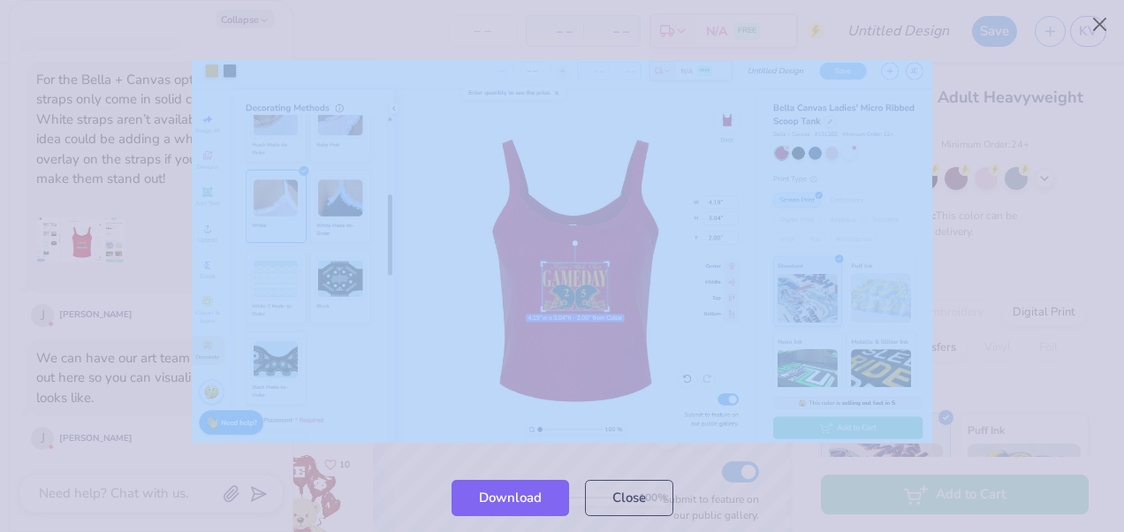
click at [824, 456] on div at bounding box center [562, 251] width 1124 height 423
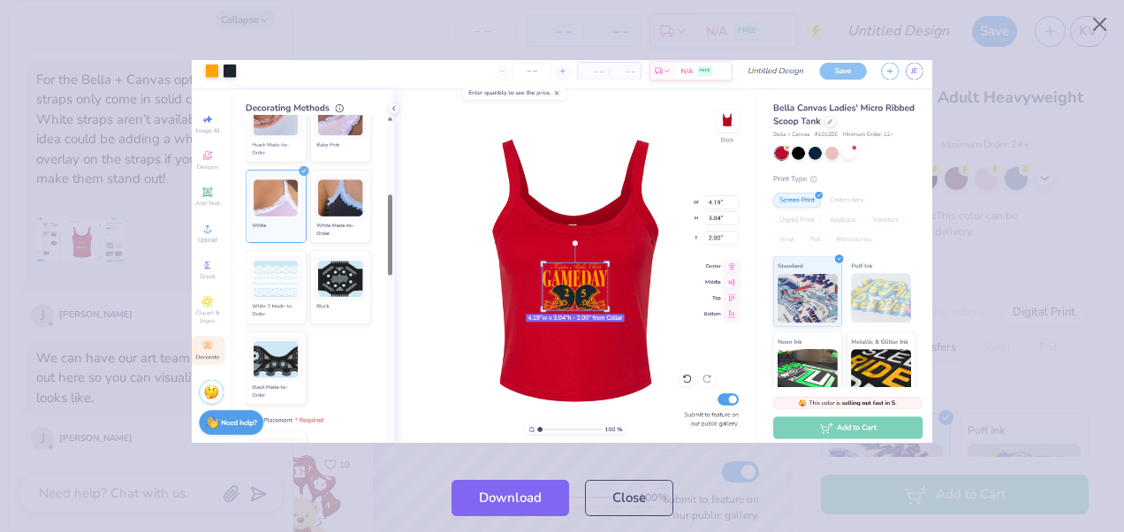
click at [795, 482] on div "Download Close" at bounding box center [562, 497] width 1124 height 69
click at [640, 486] on button "Close" at bounding box center [629, 493] width 88 height 36
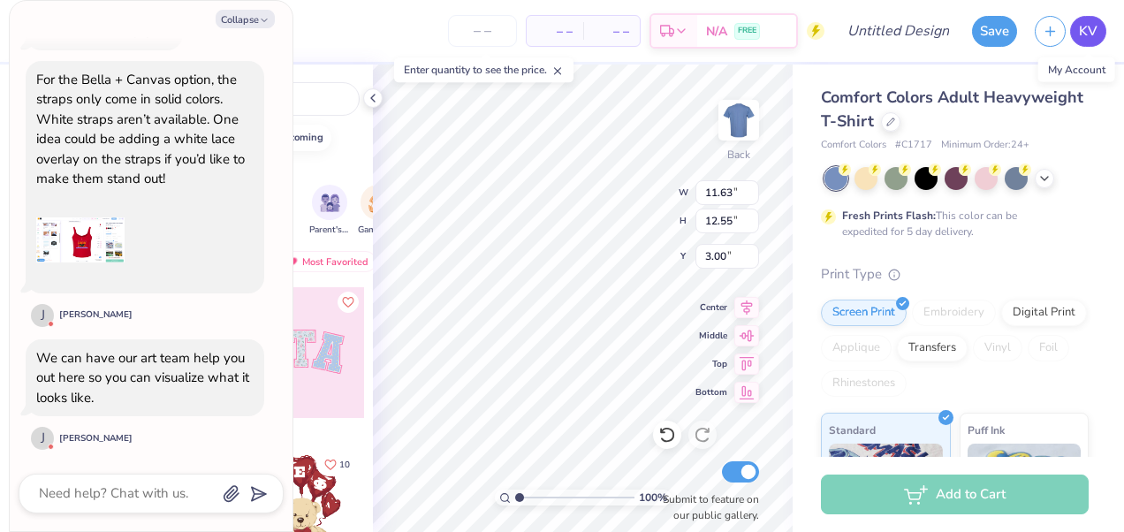
click at [1099, 40] on link "KV" at bounding box center [1088, 31] width 36 height 31
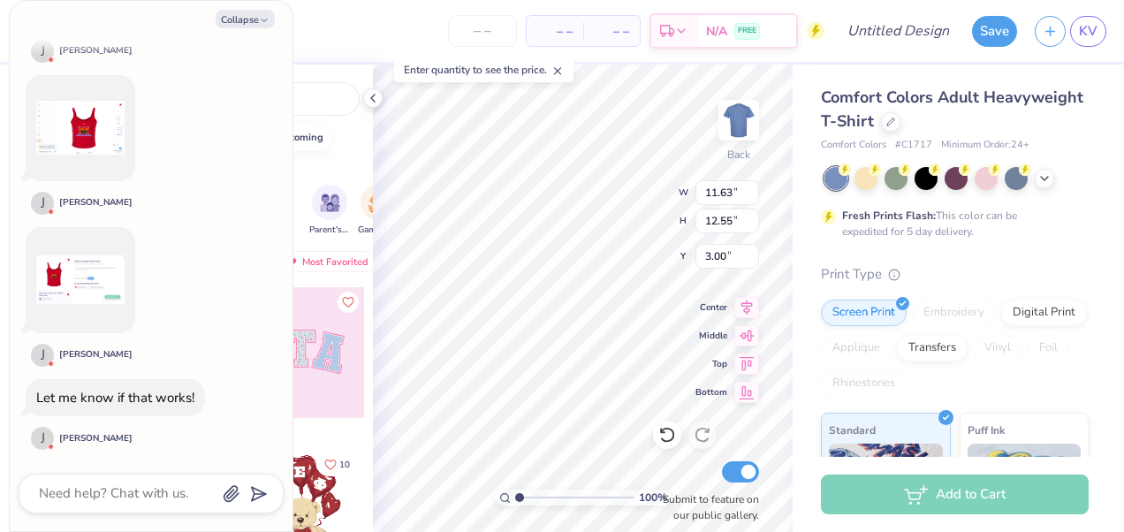
type textarea "x"
